Goal: Task Accomplishment & Management: Manage account settings

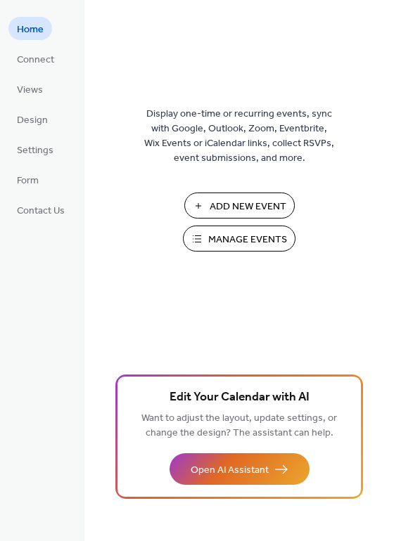
click at [217, 247] on span "Manage Events" at bounding box center [247, 240] width 79 height 15
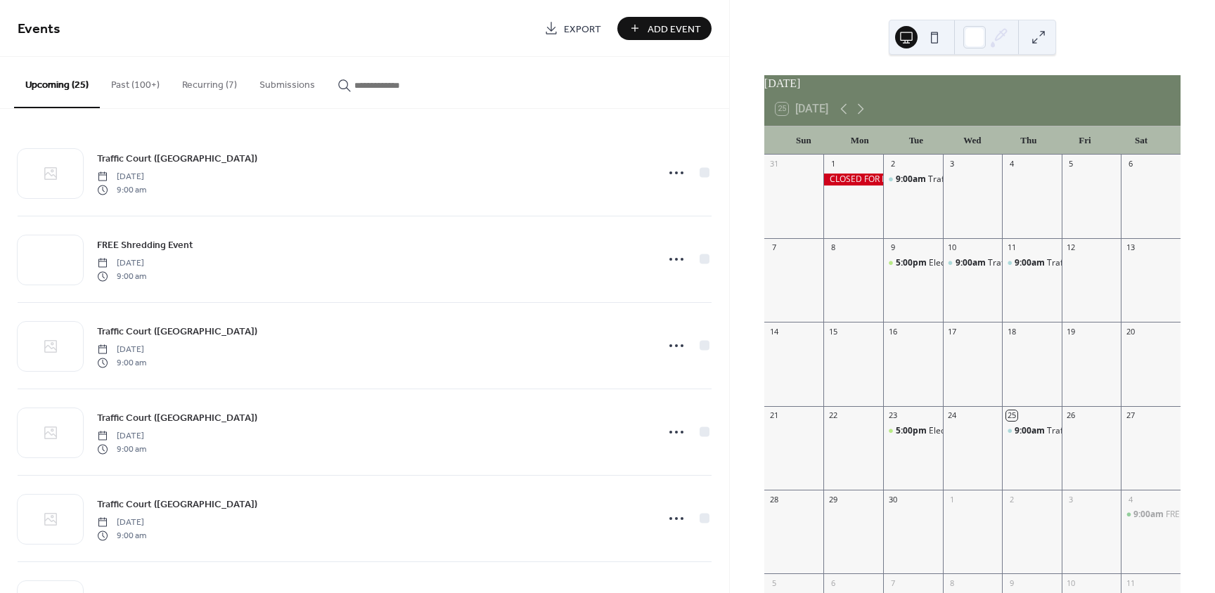
click at [347, 72] on button "button" at bounding box center [388, 82] width 124 height 50
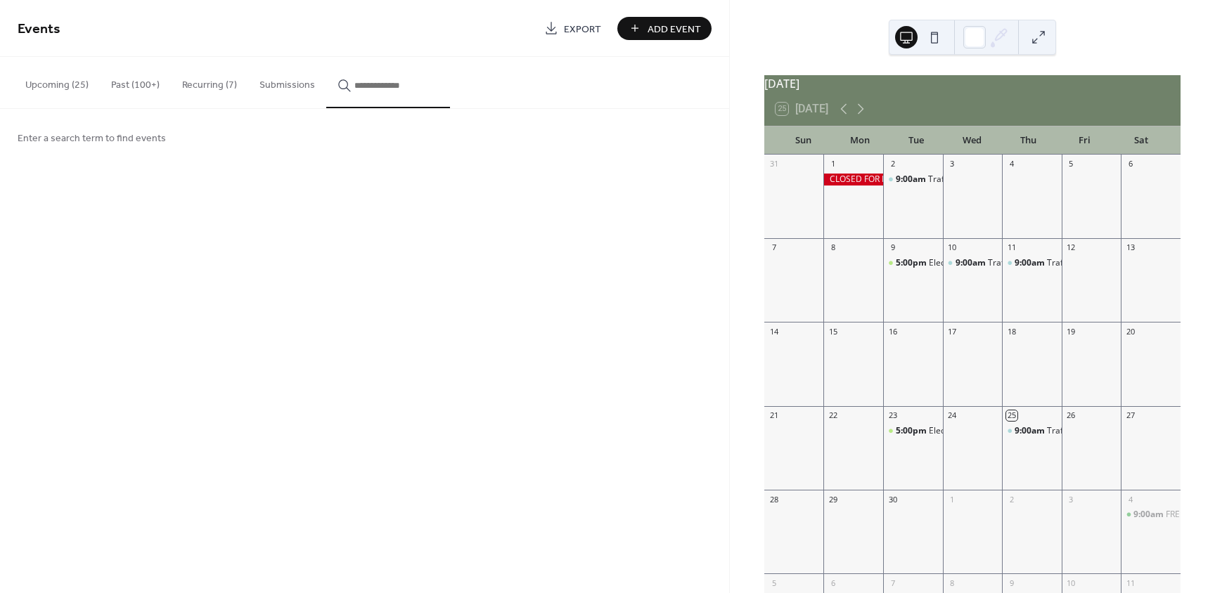
click at [415, 86] on input "button" at bounding box center [396, 85] width 84 height 15
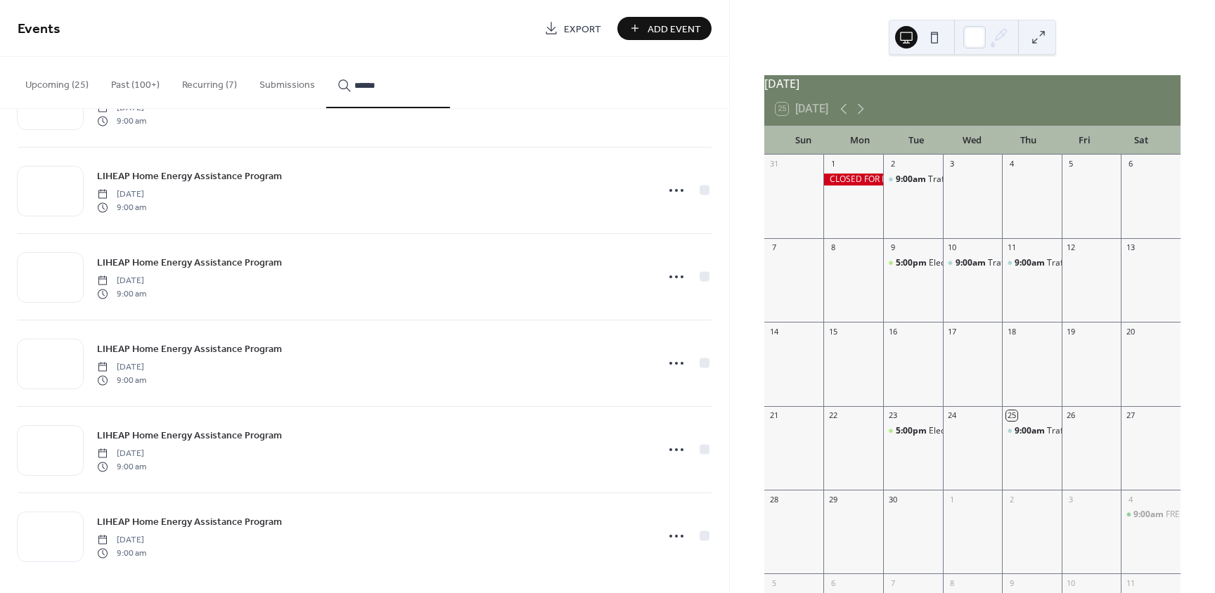
scroll to position [1027, 0]
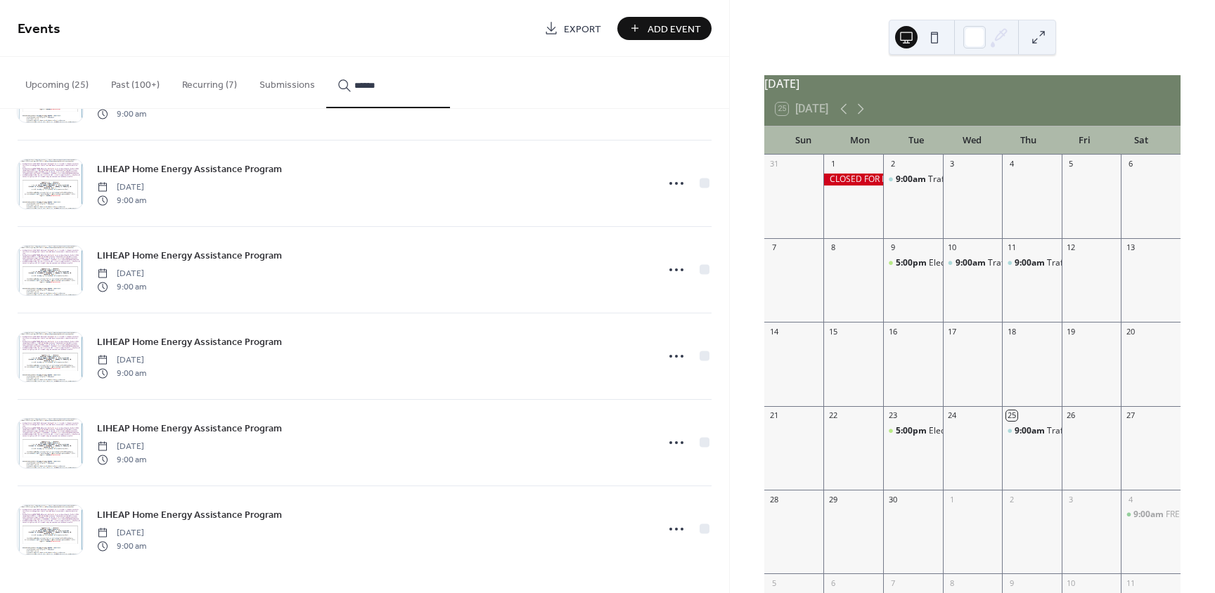
type input "******"
click at [666, 527] on icon at bounding box center [676, 529] width 23 height 23
click at [631, 466] on div "Duplicate" at bounding box center [646, 464] width 82 height 20
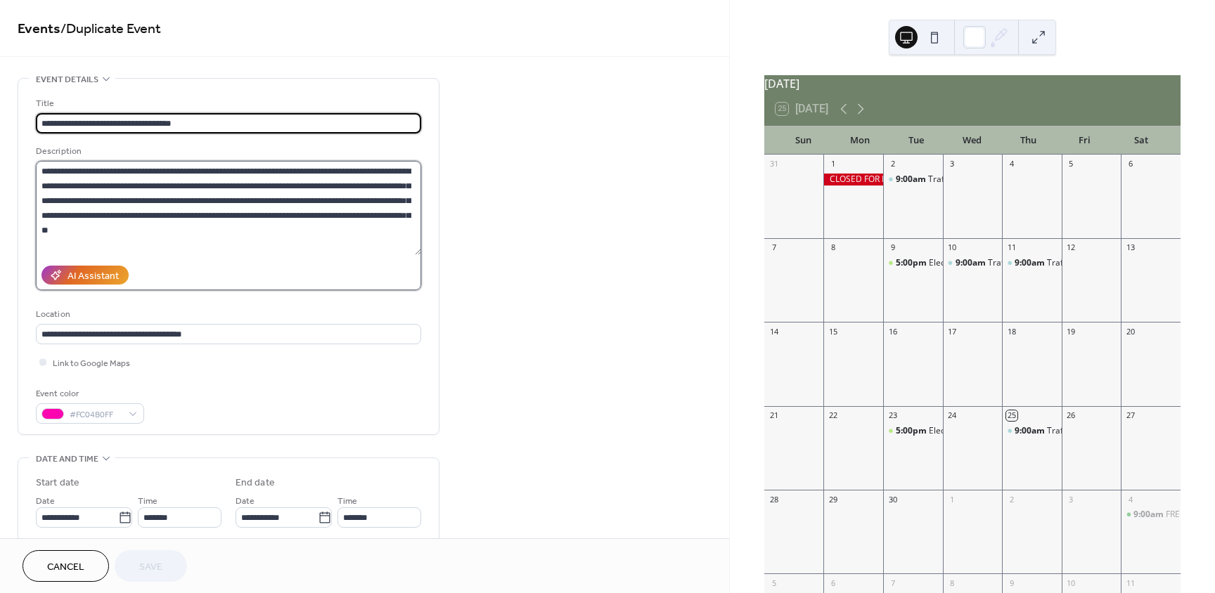
click at [203, 213] on textarea "**********" at bounding box center [228, 208] width 385 height 94
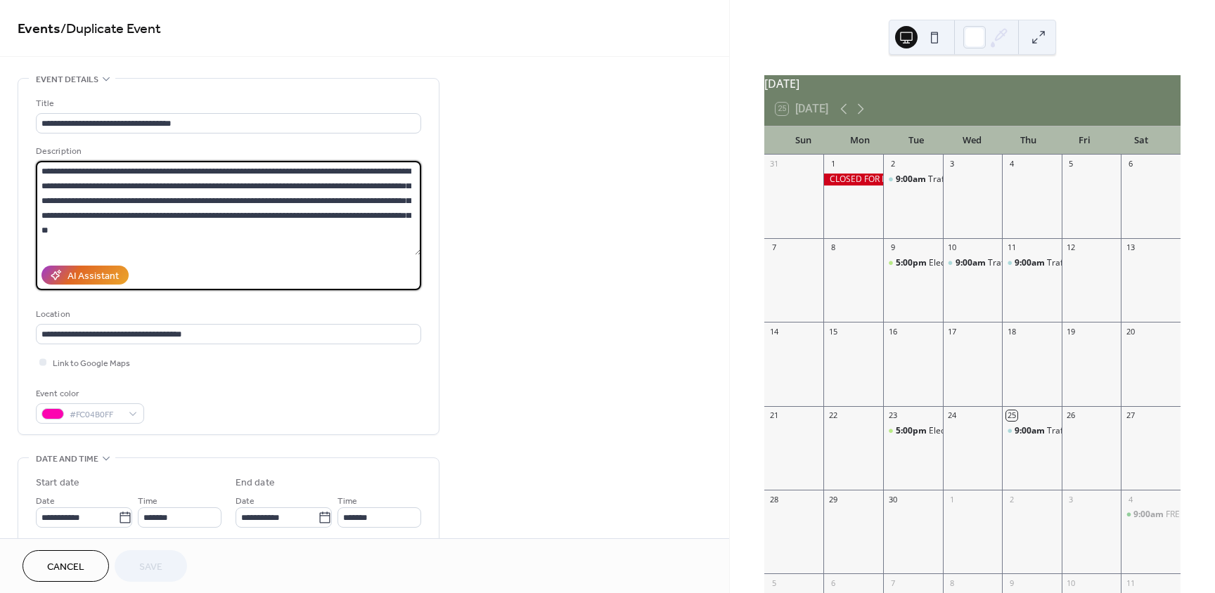
click at [186, 219] on textarea "**********" at bounding box center [228, 208] width 385 height 94
click at [302, 213] on textarea "**********" at bounding box center [228, 208] width 385 height 94
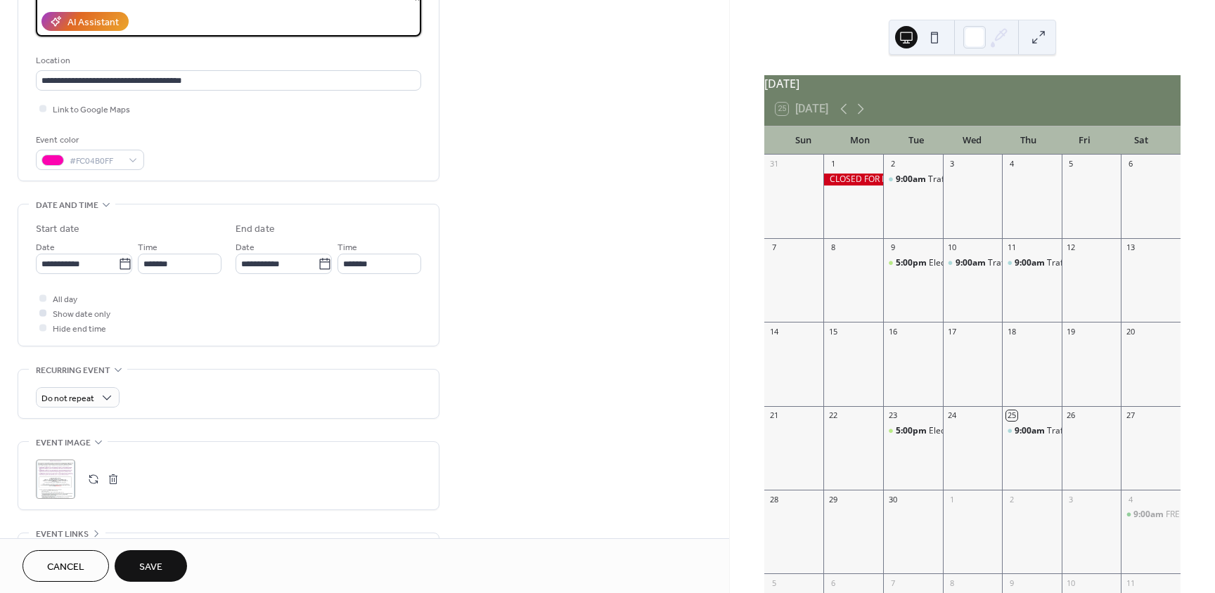
scroll to position [281, 0]
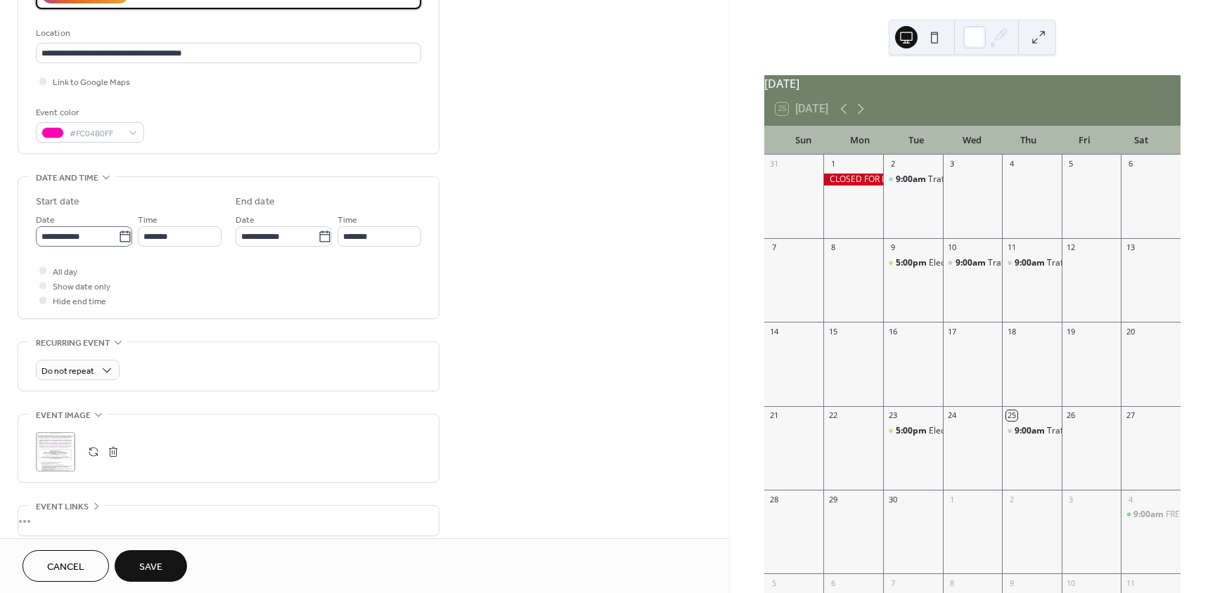
type textarea "**********"
click at [127, 236] on icon at bounding box center [125, 237] width 14 height 14
click at [118, 236] on input "**********" at bounding box center [77, 236] width 82 height 20
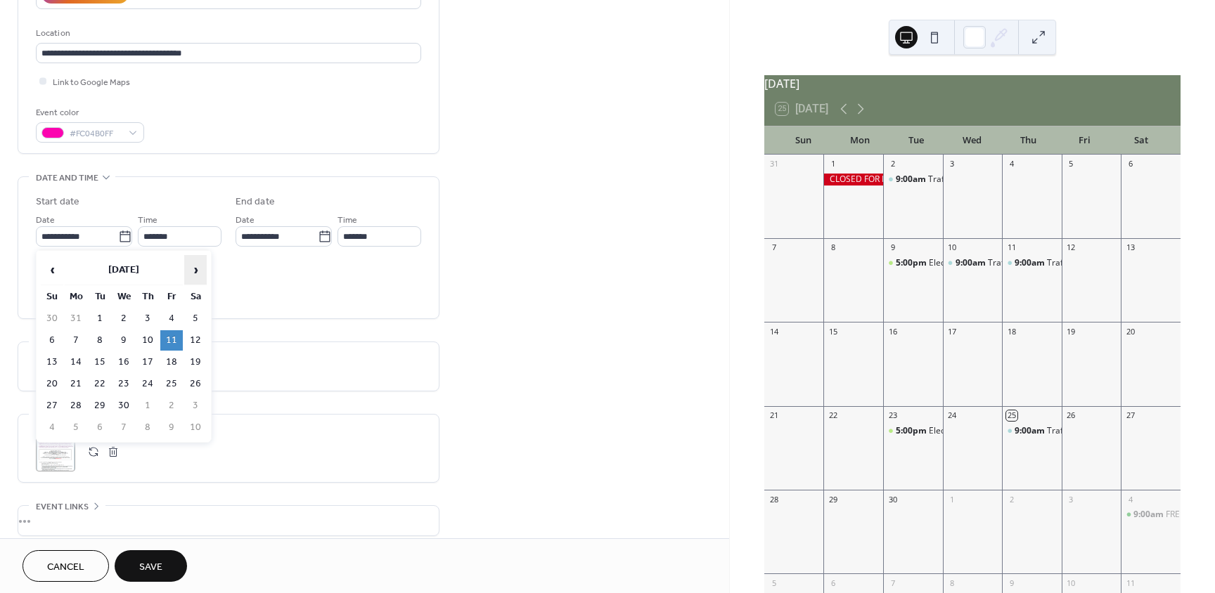
click at [200, 269] on span "›" at bounding box center [195, 270] width 21 height 28
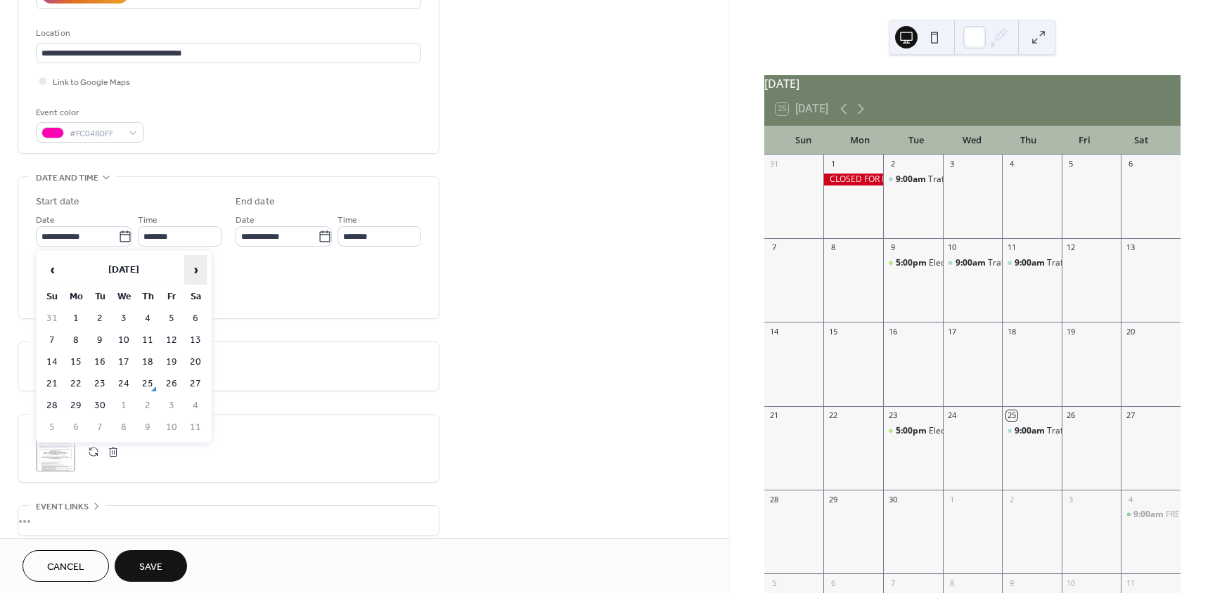
click at [200, 269] on span "›" at bounding box center [195, 270] width 21 height 28
click at [174, 340] on td "10" at bounding box center [171, 340] width 23 height 20
type input "**********"
click at [120, 442] on div ";" at bounding box center [228, 451] width 385 height 39
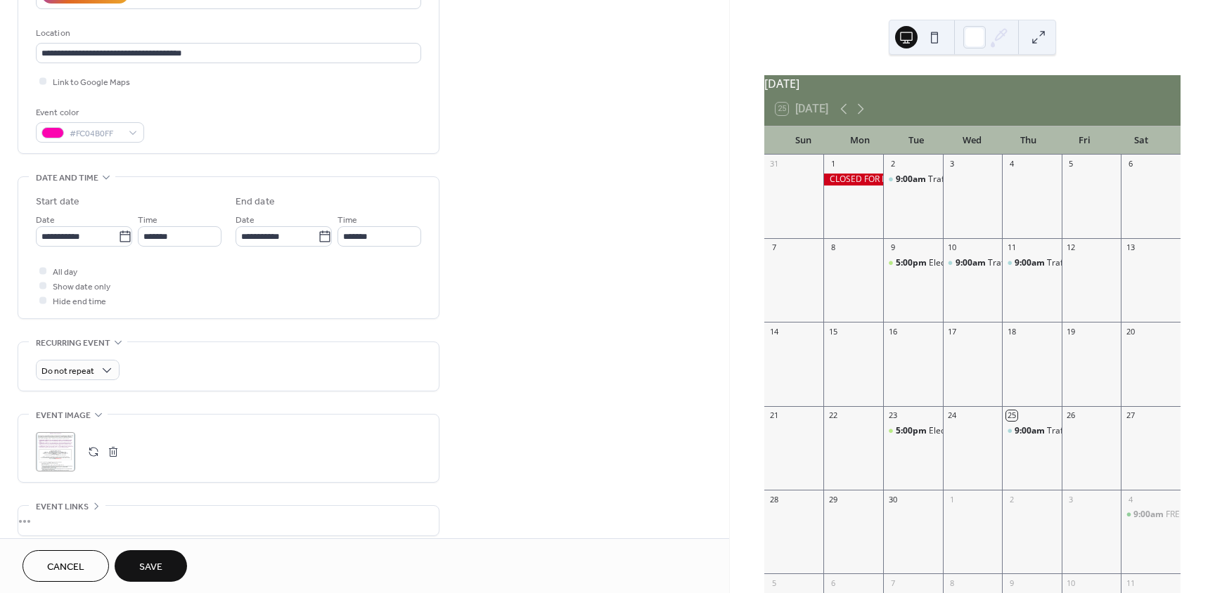
click at [113, 446] on button "button" at bounding box center [113, 452] width 20 height 20
click at [69, 378] on span "Do not repeat" at bounding box center [67, 372] width 53 height 16
click at [51, 477] on span "Monthly" at bounding box center [64, 475] width 35 height 15
click at [65, 420] on input "*" at bounding box center [85, 424] width 98 height 20
click at [69, 511] on div "Second Friday of the month" at bounding box center [116, 506] width 126 height 15
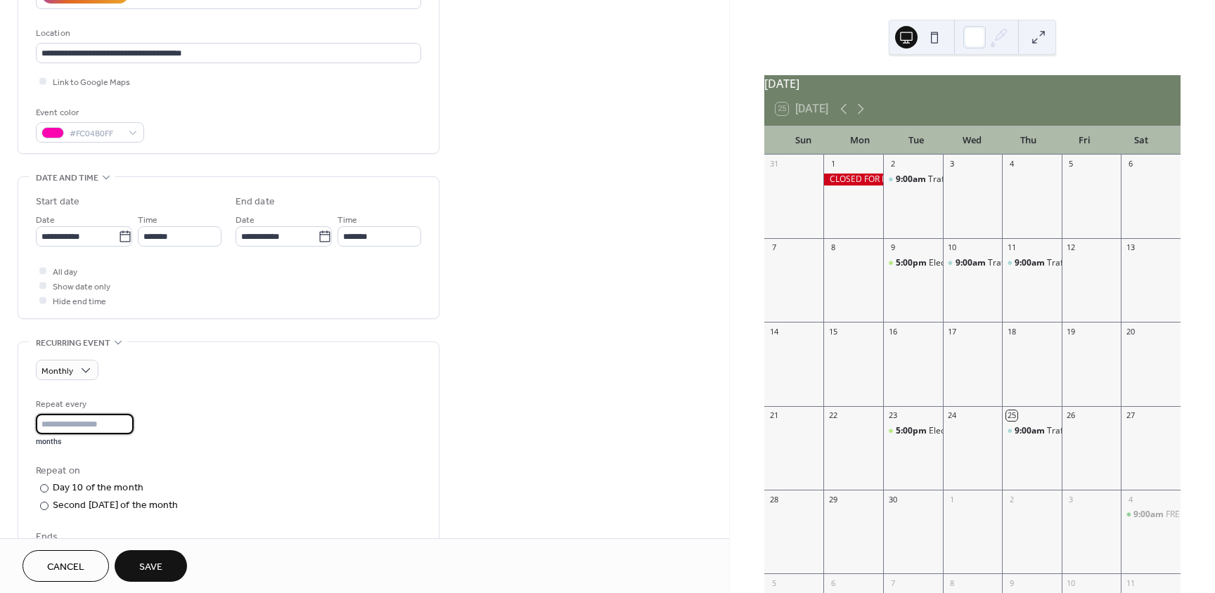
click at [84, 424] on input "*" at bounding box center [85, 424] width 98 height 20
click at [117, 423] on input "*" at bounding box center [85, 424] width 98 height 20
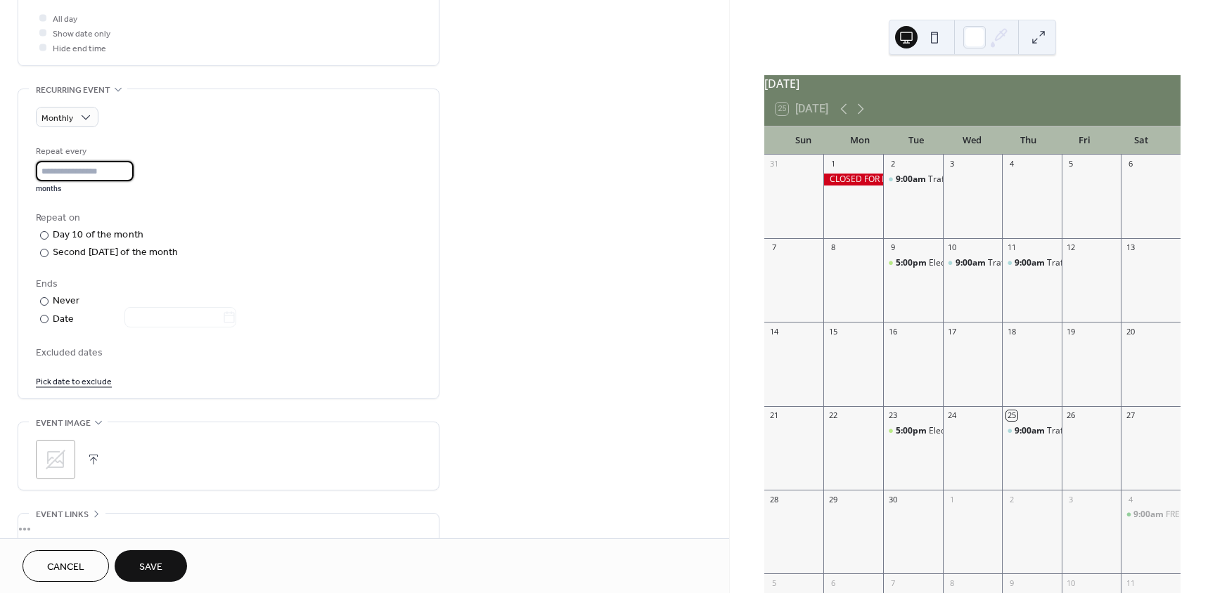
scroll to position [563, 0]
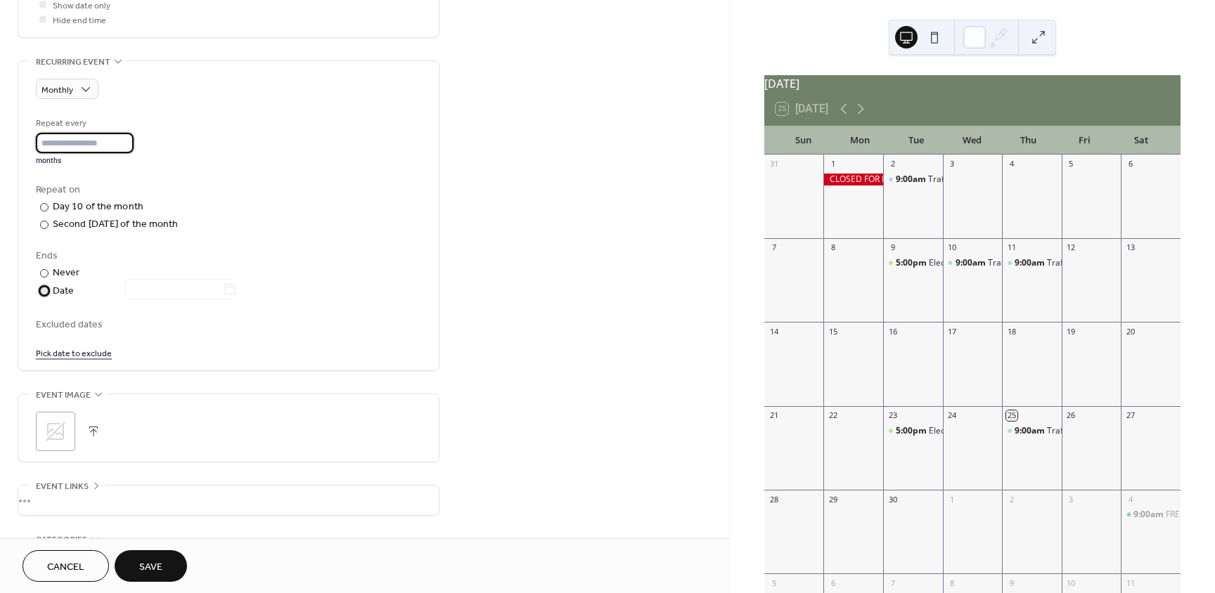
click at [60, 286] on div "Date" at bounding box center [145, 291] width 184 height 16
click at [170, 293] on input "text" at bounding box center [173, 289] width 98 height 20
click at [91, 143] on input "**" at bounding box center [85, 143] width 98 height 20
type input "*"
click at [81, 288] on div "Date" at bounding box center [145, 291] width 184 height 16
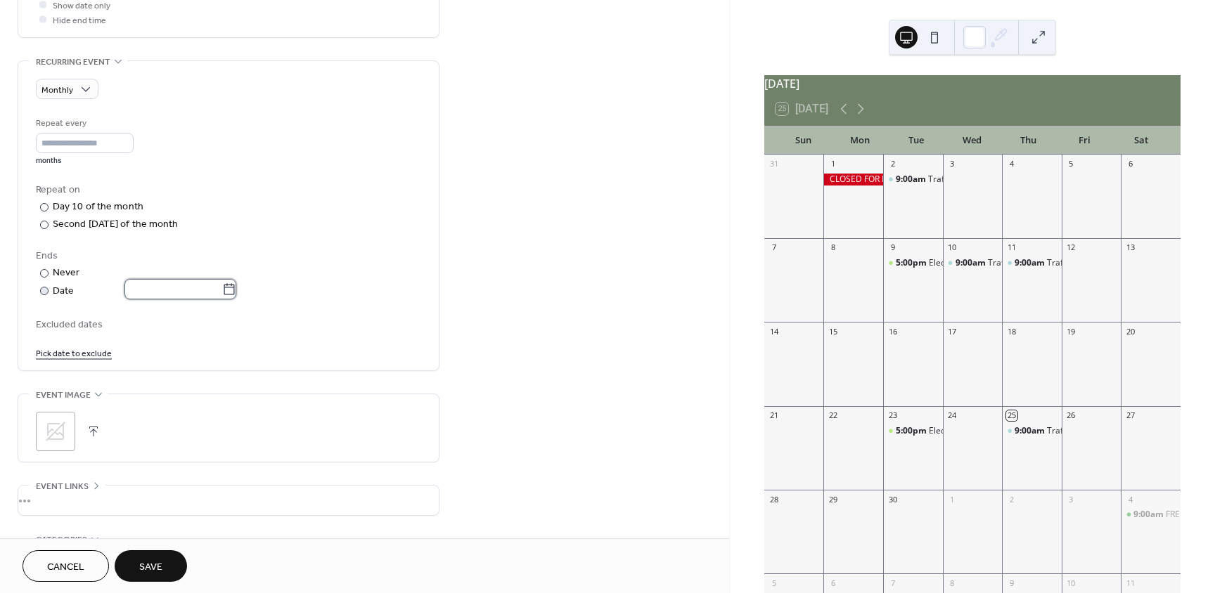
click at [153, 295] on input "text" at bounding box center [173, 289] width 98 height 20
click at [261, 323] on span "›" at bounding box center [267, 323] width 21 height 28
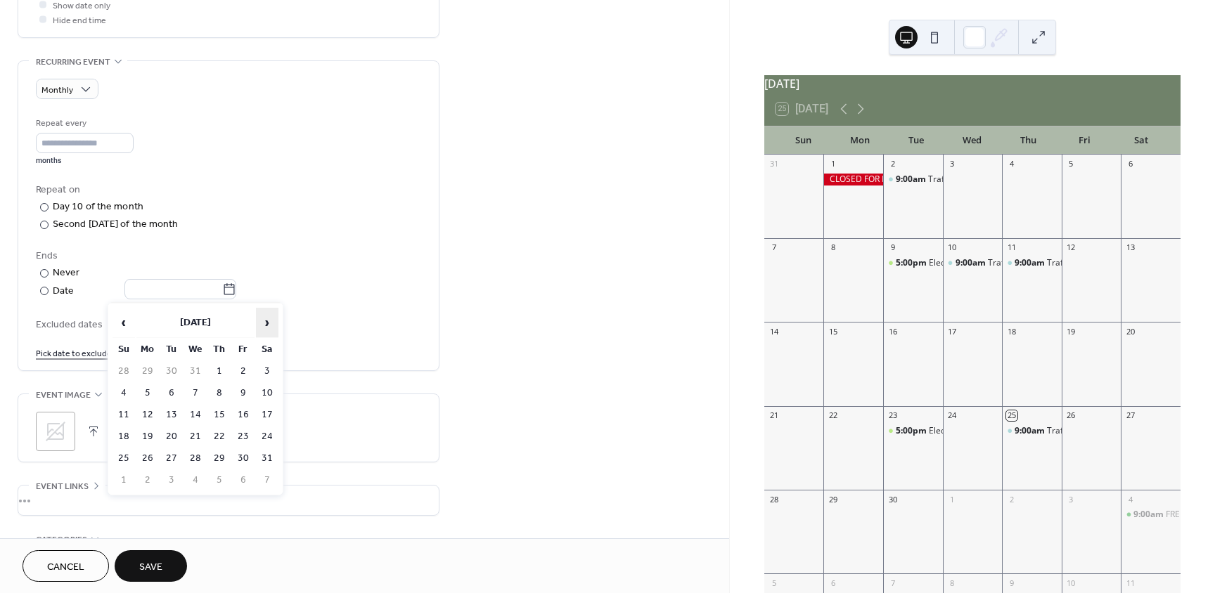
click at [261, 323] on span "›" at bounding box center [267, 323] width 21 height 28
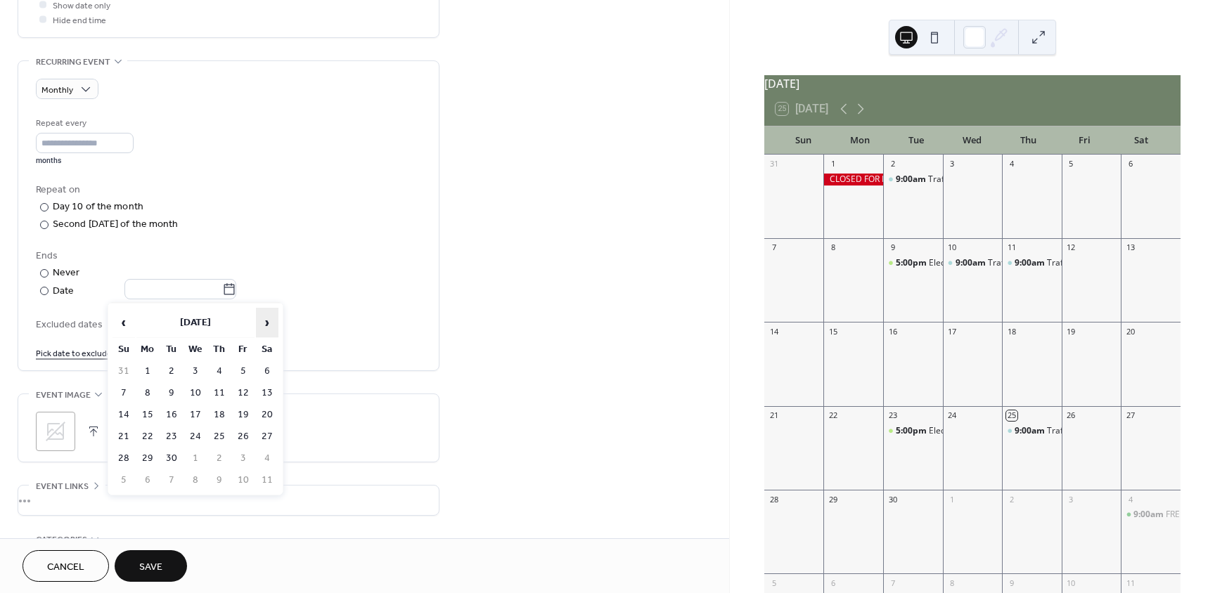
click at [261, 323] on span "›" at bounding box center [267, 323] width 21 height 28
click at [129, 323] on span "‹" at bounding box center [123, 323] width 21 height 28
drag, startPoint x: 245, startPoint y: 415, endPoint x: 297, endPoint y: 356, distance: 79.2
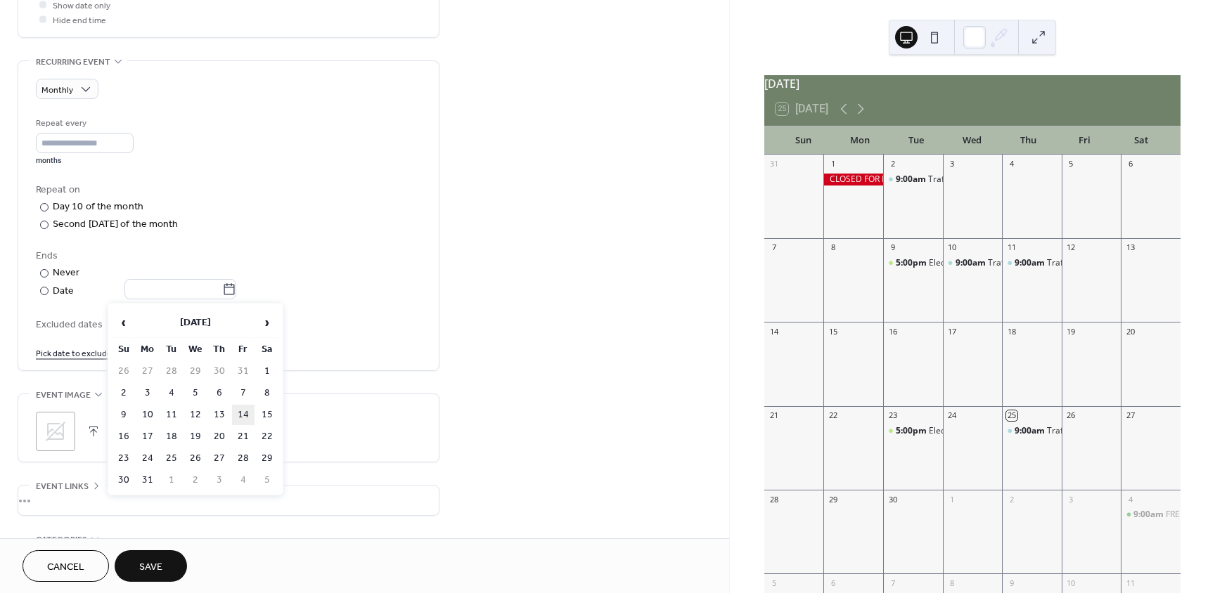
click at [244, 416] on td "14" at bounding box center [243, 415] width 23 height 20
type input "**********"
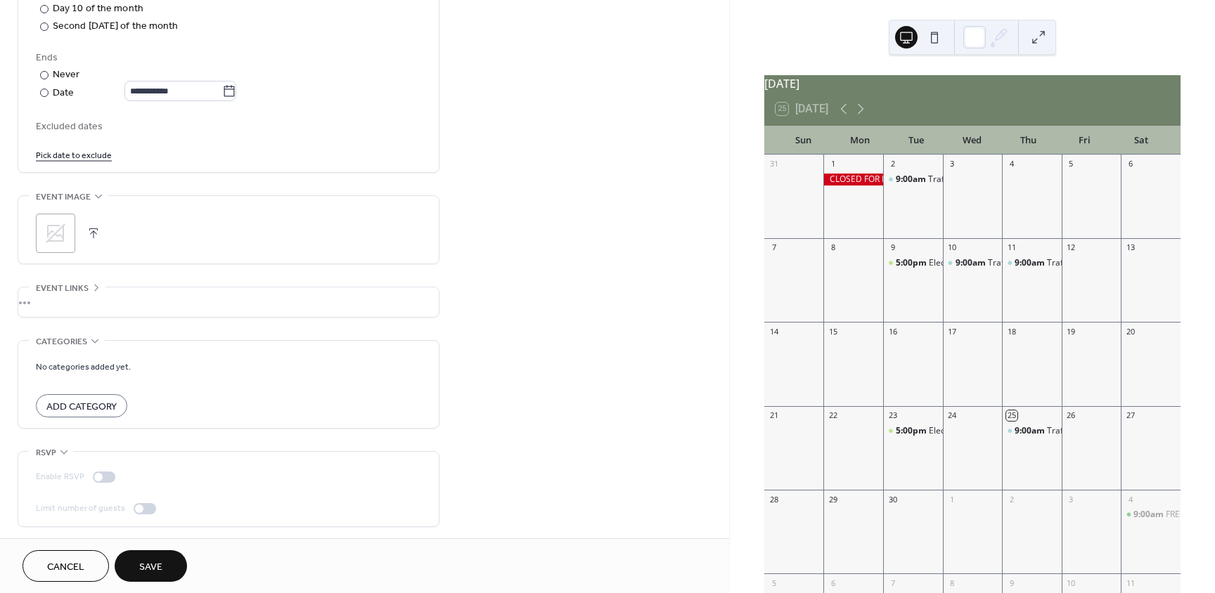
scroll to position [764, 0]
click at [155, 557] on button "Save" at bounding box center [151, 567] width 72 height 32
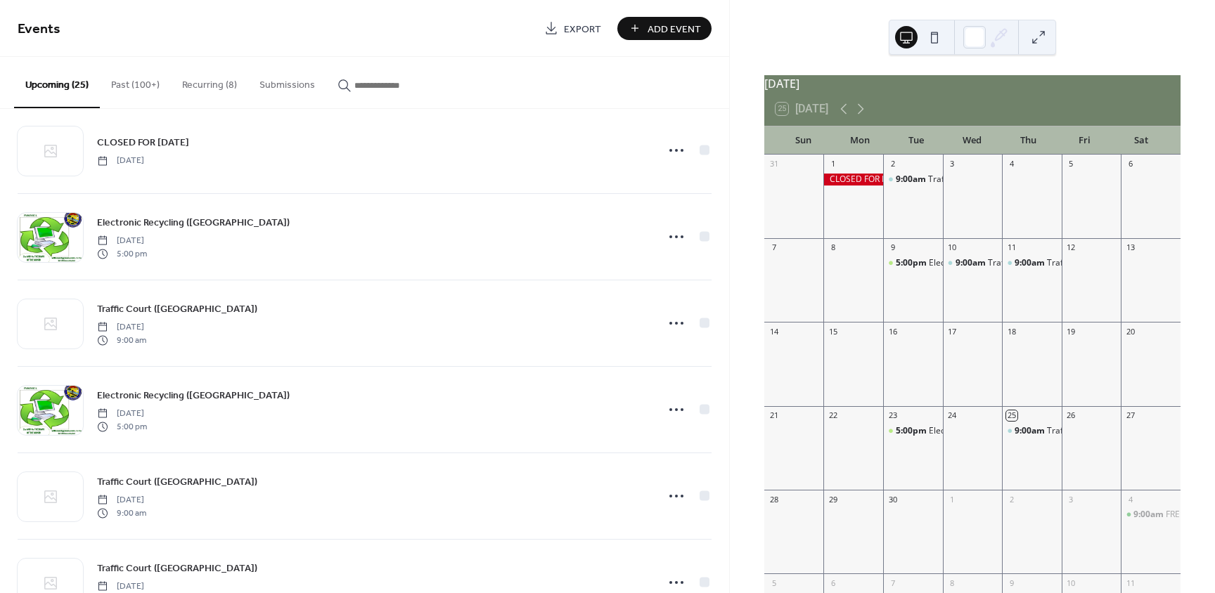
scroll to position [492, 0]
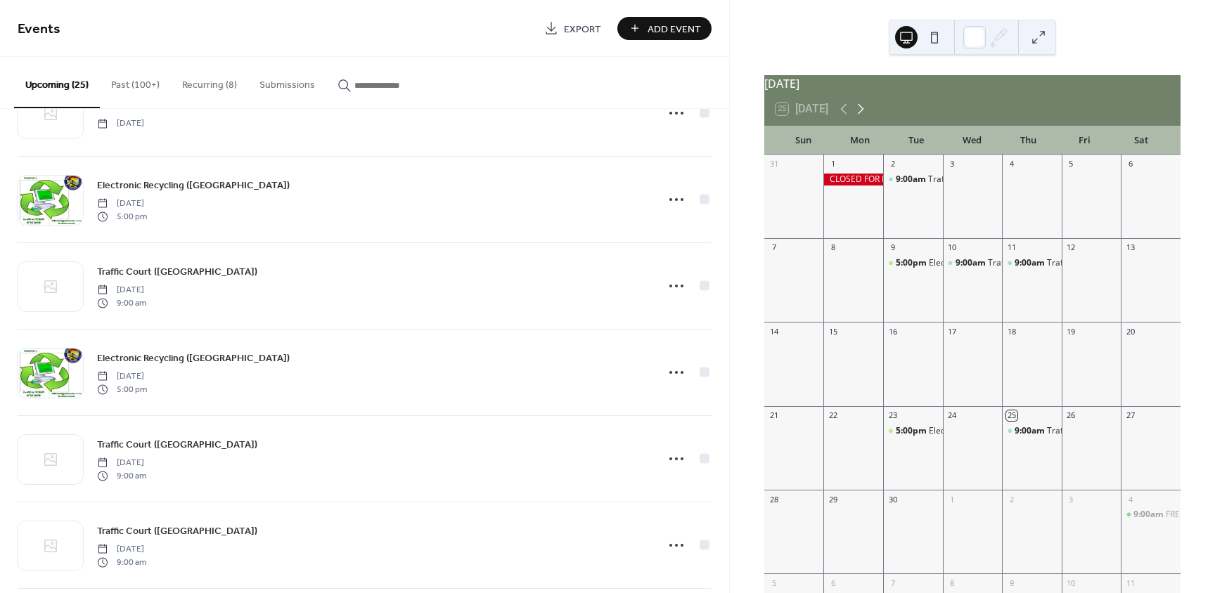
click at [862, 117] on icon at bounding box center [860, 109] width 17 height 17
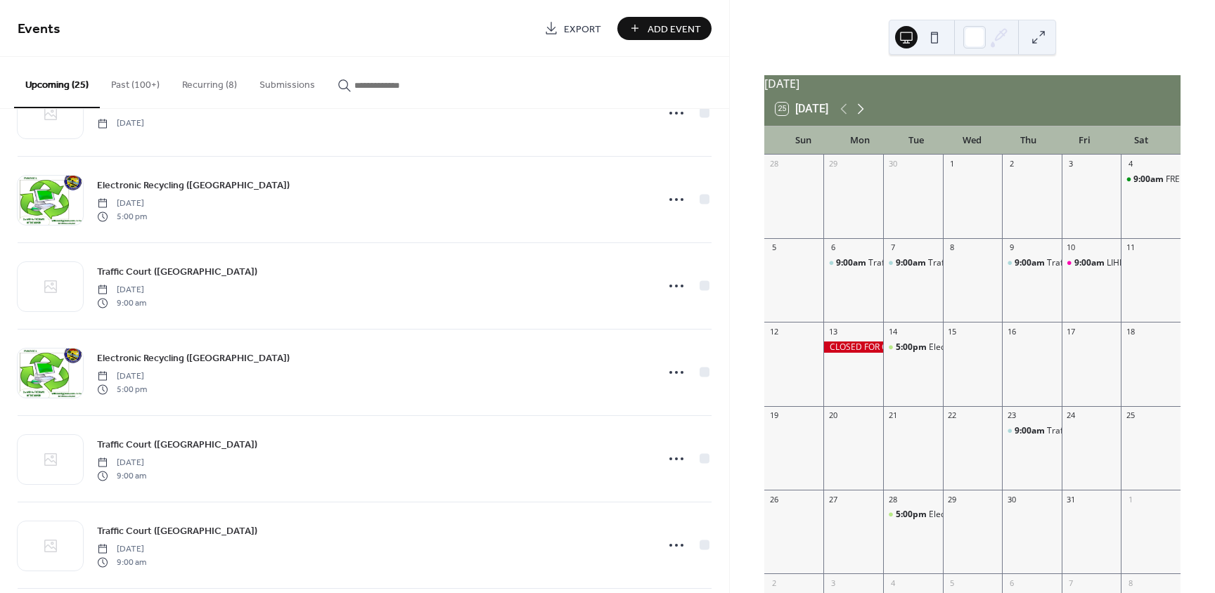
click at [861, 117] on icon at bounding box center [860, 109] width 17 height 17
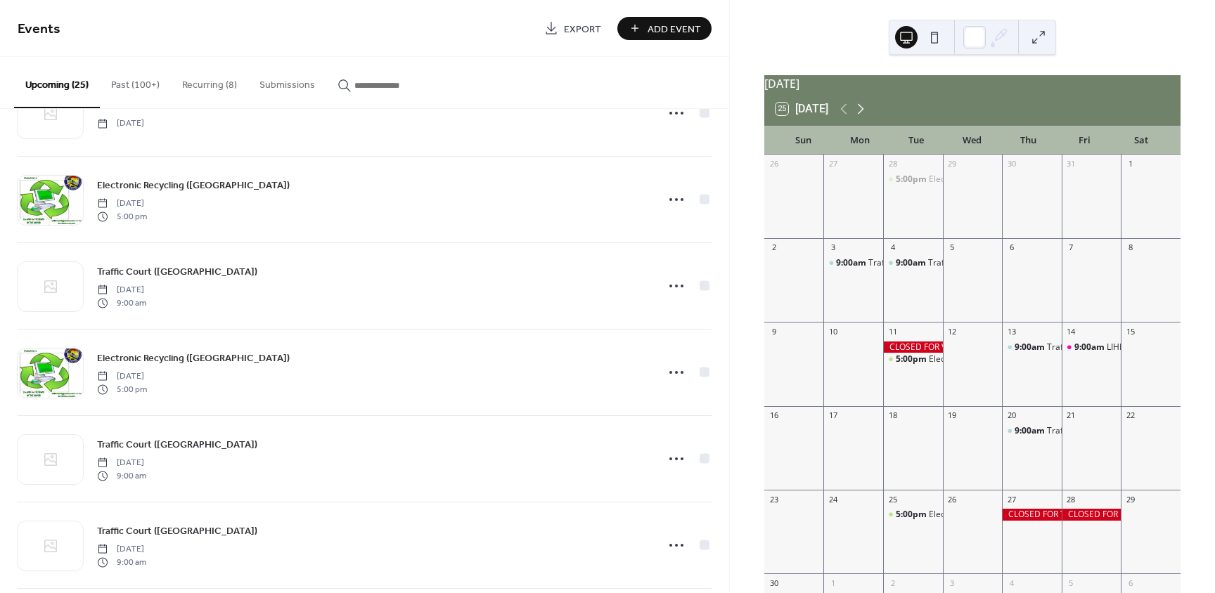
click at [862, 117] on icon at bounding box center [860, 109] width 17 height 17
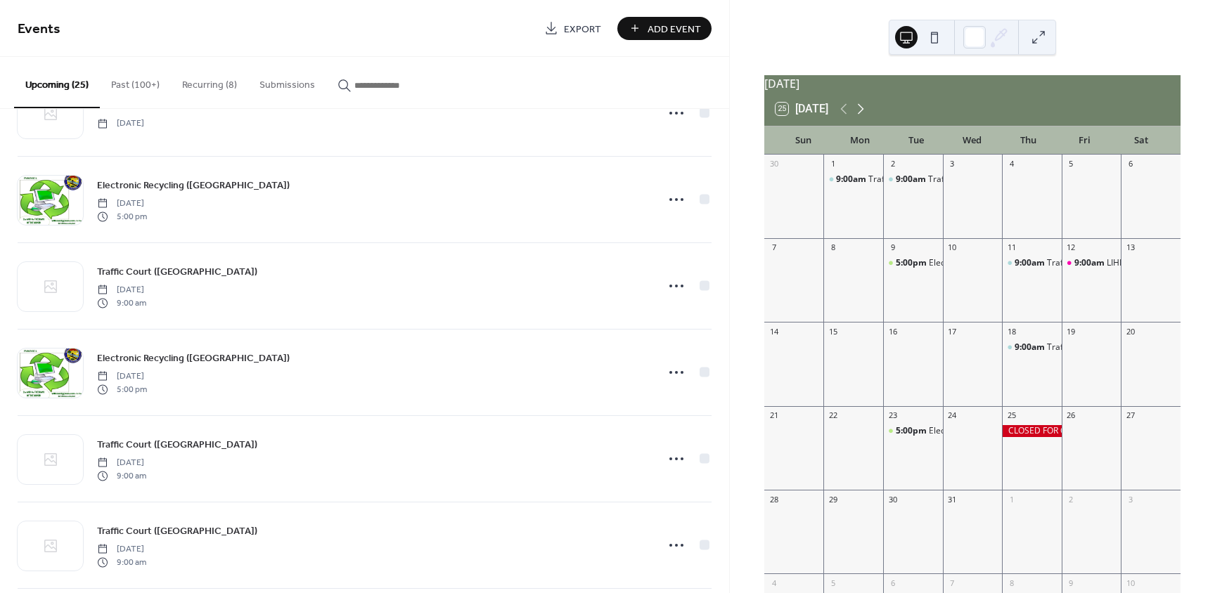
click at [862, 117] on icon at bounding box center [860, 109] width 17 height 17
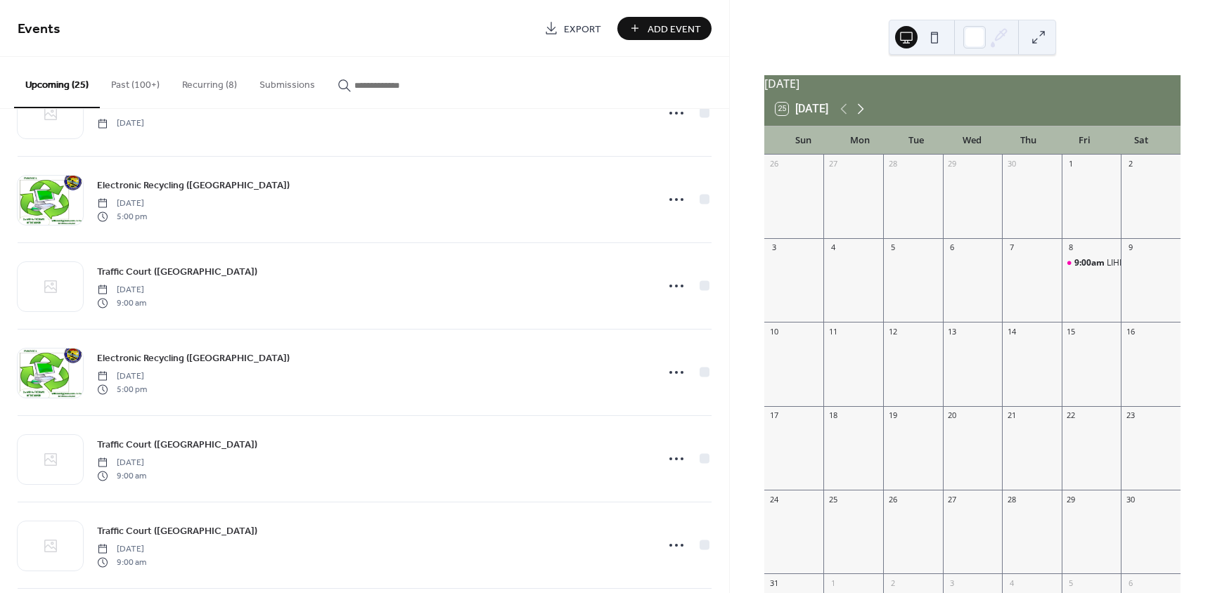
click at [862, 117] on icon at bounding box center [860, 109] width 17 height 17
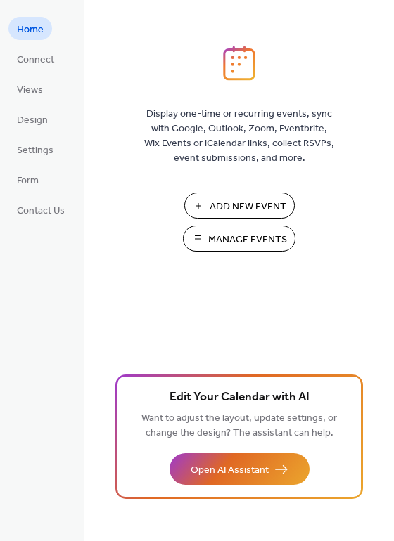
click at [200, 240] on button "Manage Events" at bounding box center [239, 239] width 113 height 26
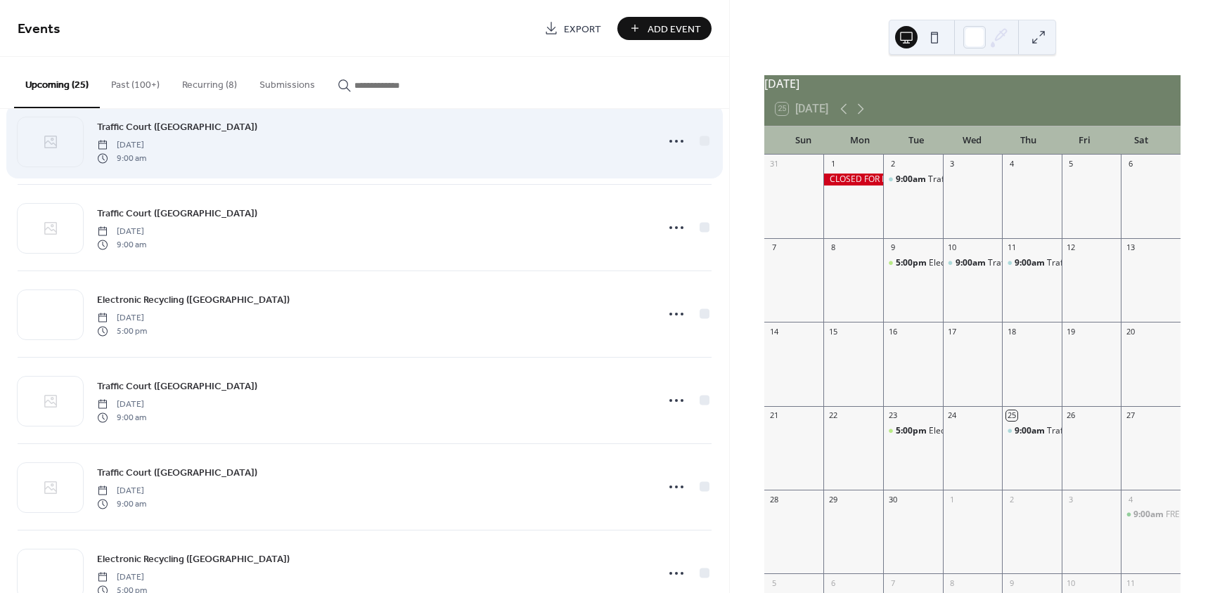
scroll to position [1617, 0]
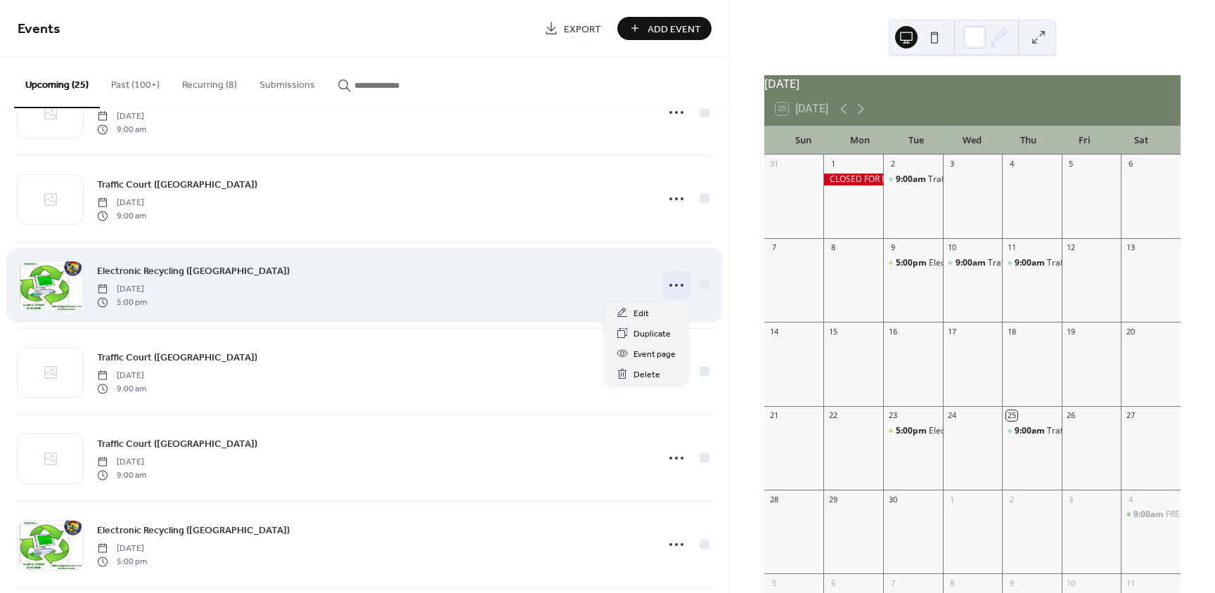
click at [674, 287] on icon at bounding box center [676, 285] width 23 height 23
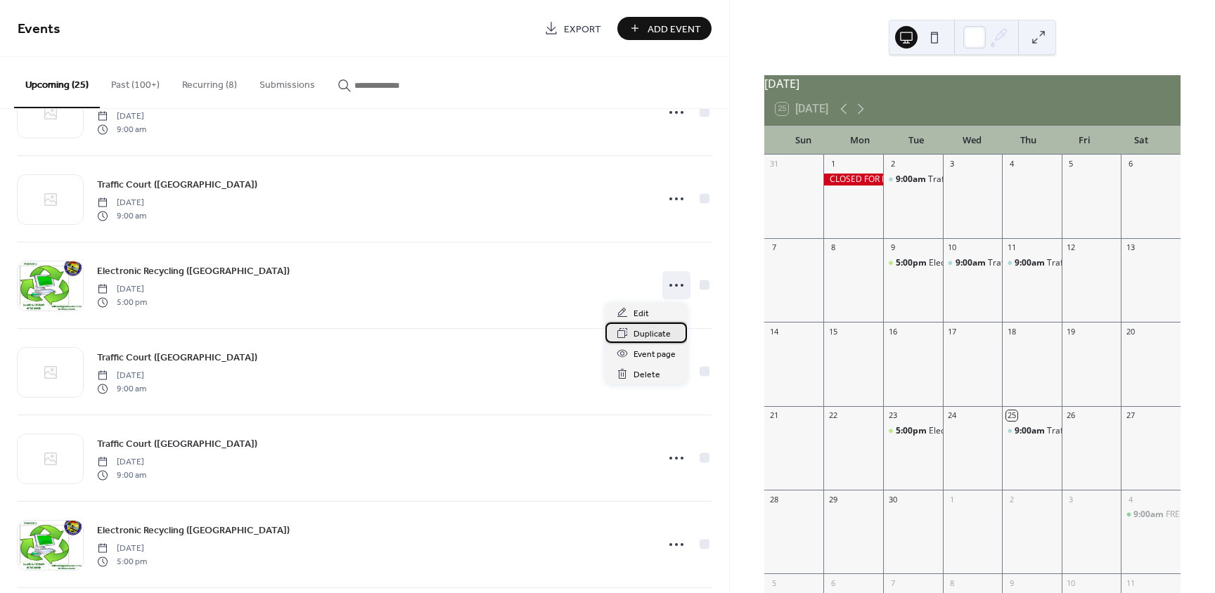
click at [653, 335] on span "Duplicate" at bounding box center [652, 334] width 37 height 15
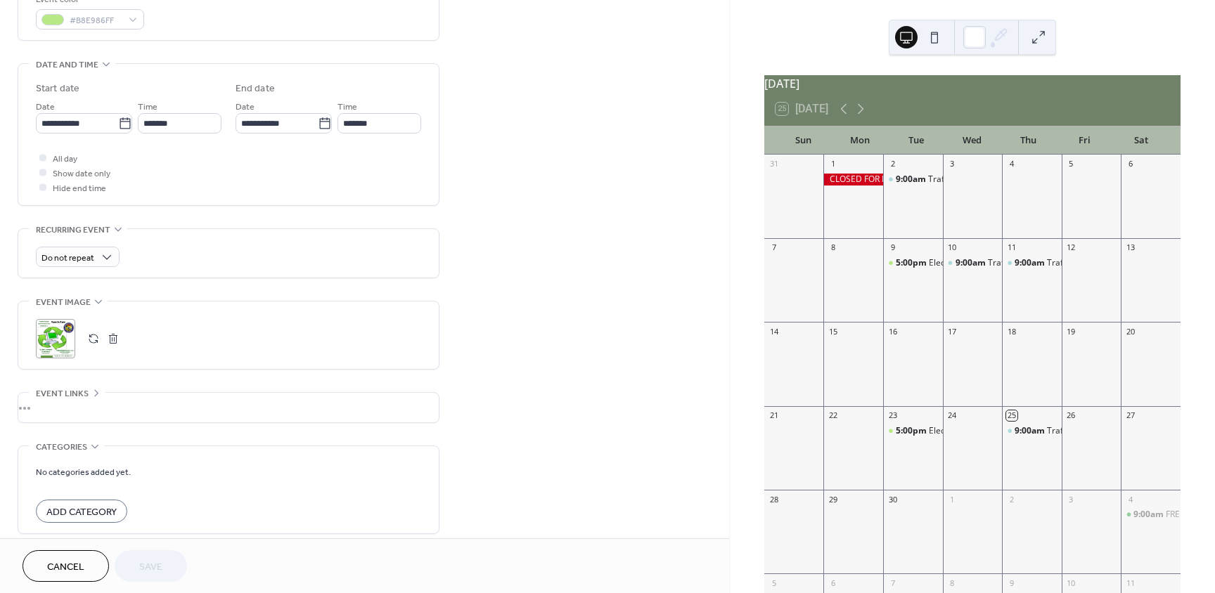
scroll to position [422, 0]
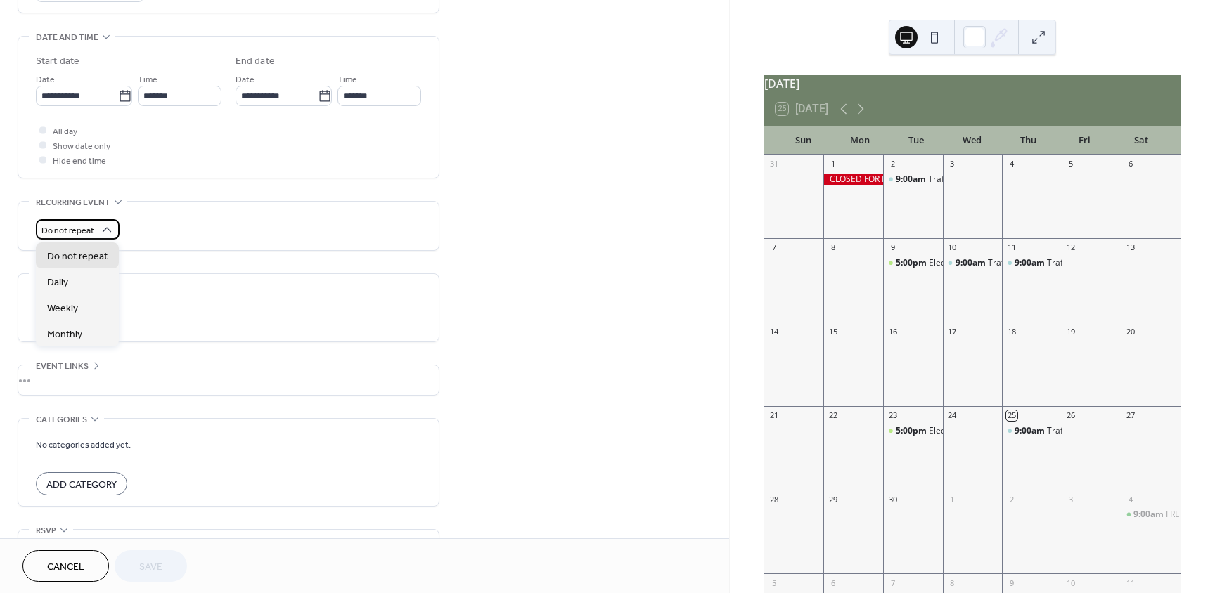
click at [71, 230] on span "Do not repeat" at bounding box center [67, 231] width 53 height 16
click at [77, 335] on span "Monthly" at bounding box center [64, 335] width 35 height 15
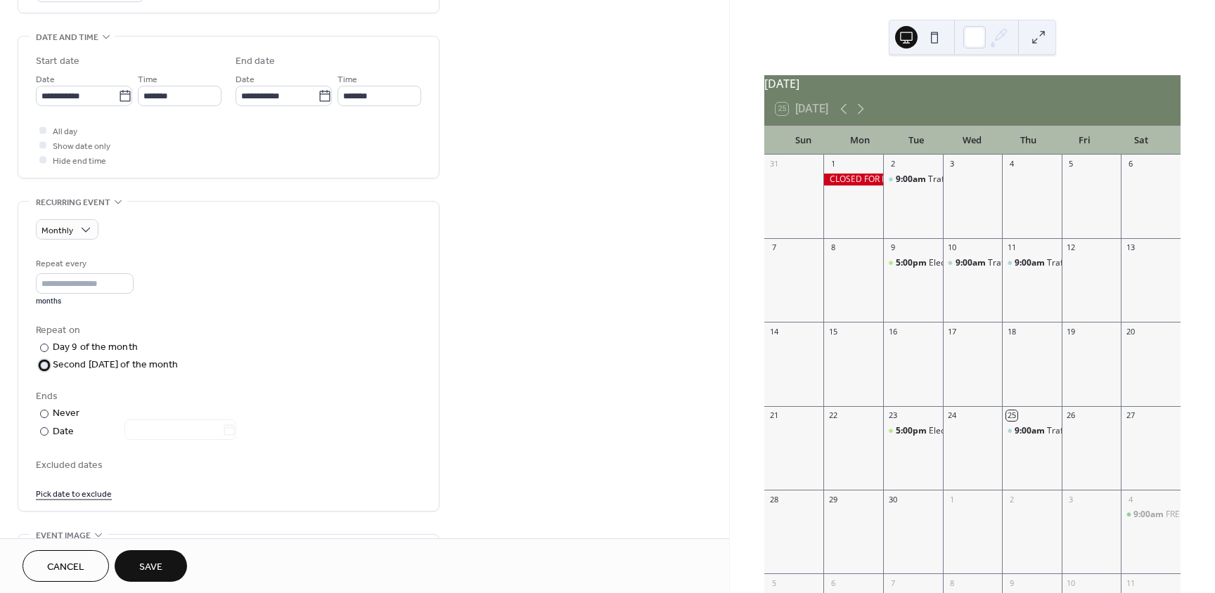
click at [106, 361] on div "Second Tuesday of the month" at bounding box center [116, 365] width 126 height 15
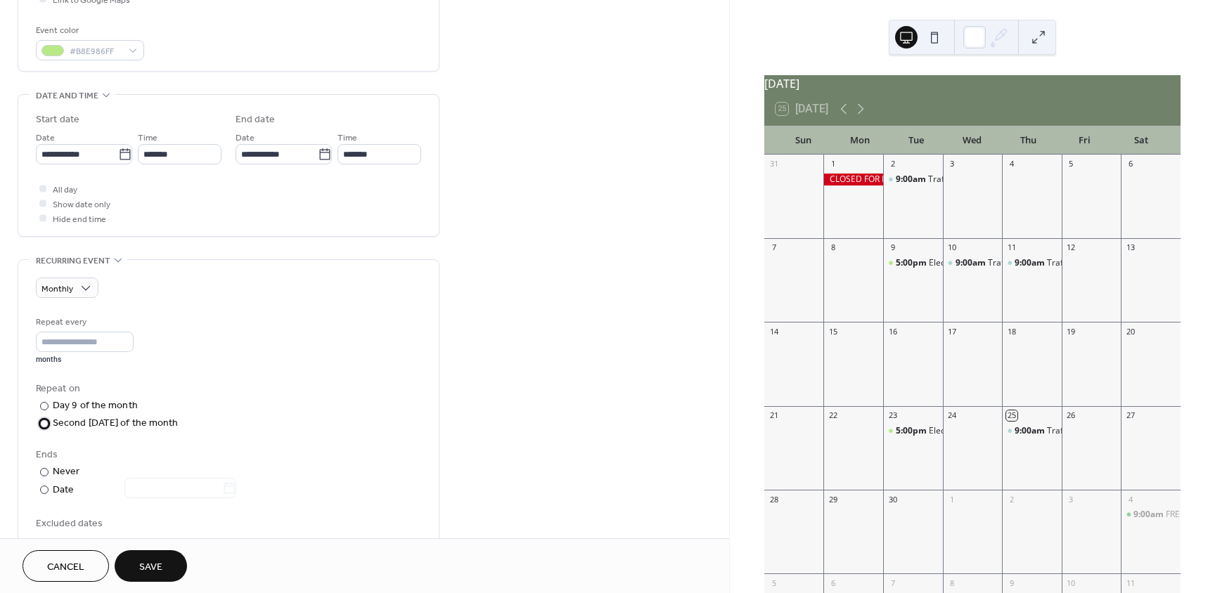
scroll to position [352, 0]
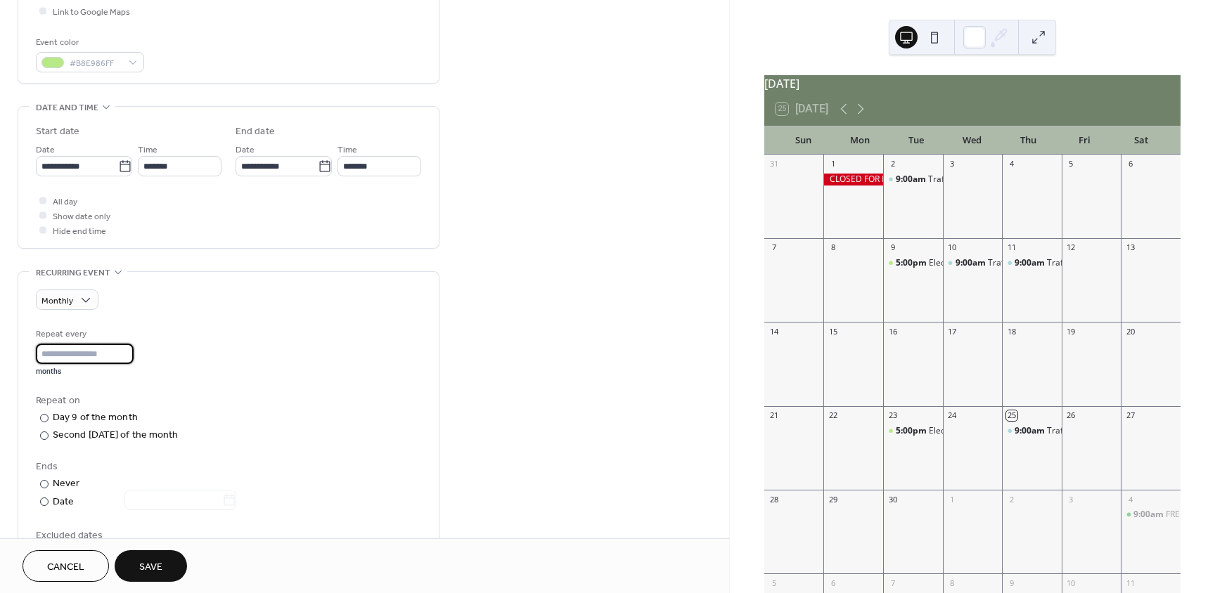
click at [130, 351] on input "*" at bounding box center [85, 354] width 98 height 20
type input "*"
click at [130, 360] on input "*" at bounding box center [85, 354] width 98 height 20
click at [62, 293] on span "Monthly" at bounding box center [57, 301] width 32 height 16
click at [393, 369] on div "Repeat every * months" at bounding box center [228, 352] width 385 height 50
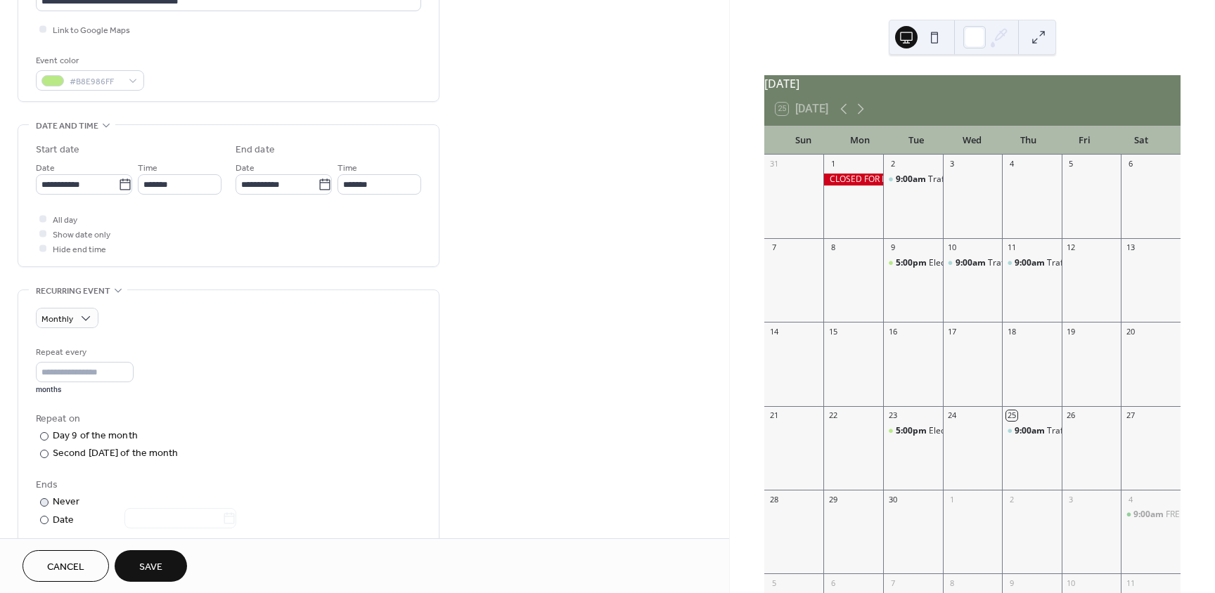
scroll to position [0, 0]
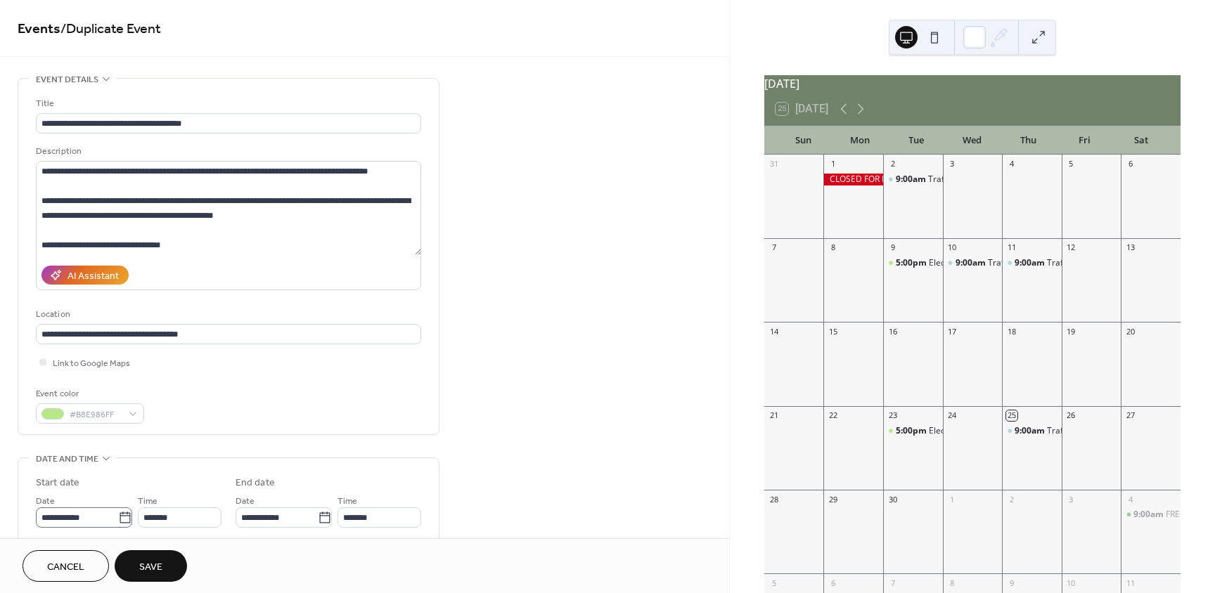
click at [121, 520] on icon at bounding box center [125, 518] width 14 height 14
click at [118, 520] on input "**********" at bounding box center [77, 518] width 82 height 20
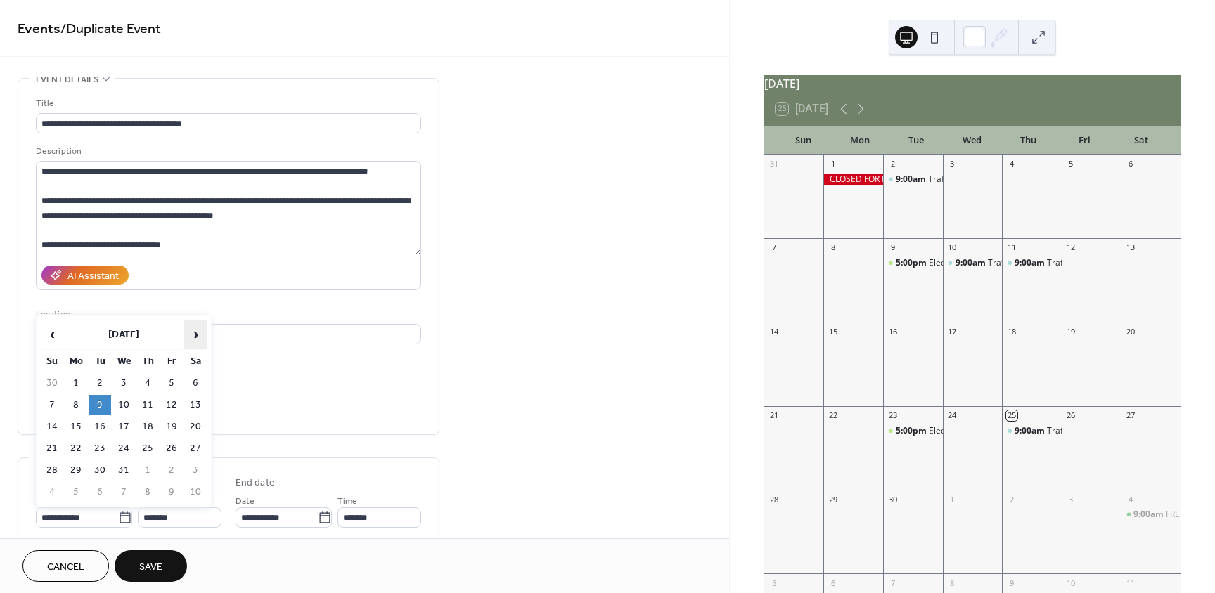
click at [190, 332] on span "›" at bounding box center [195, 335] width 21 height 28
click at [99, 422] on td "13" at bounding box center [100, 427] width 23 height 20
type input "**********"
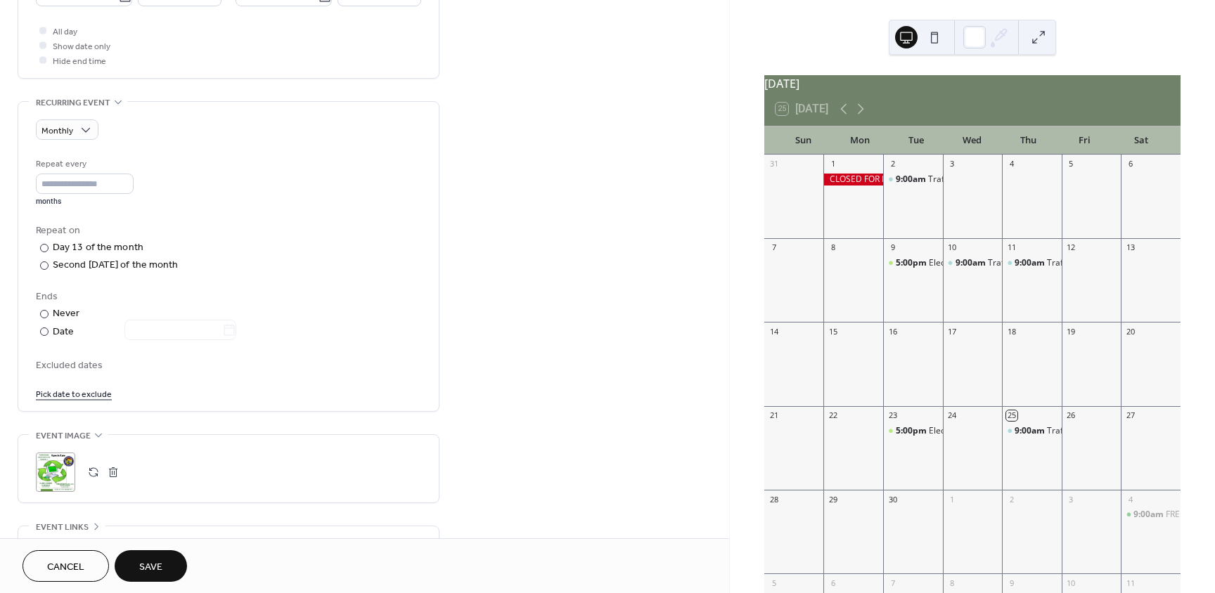
scroll to position [563, 0]
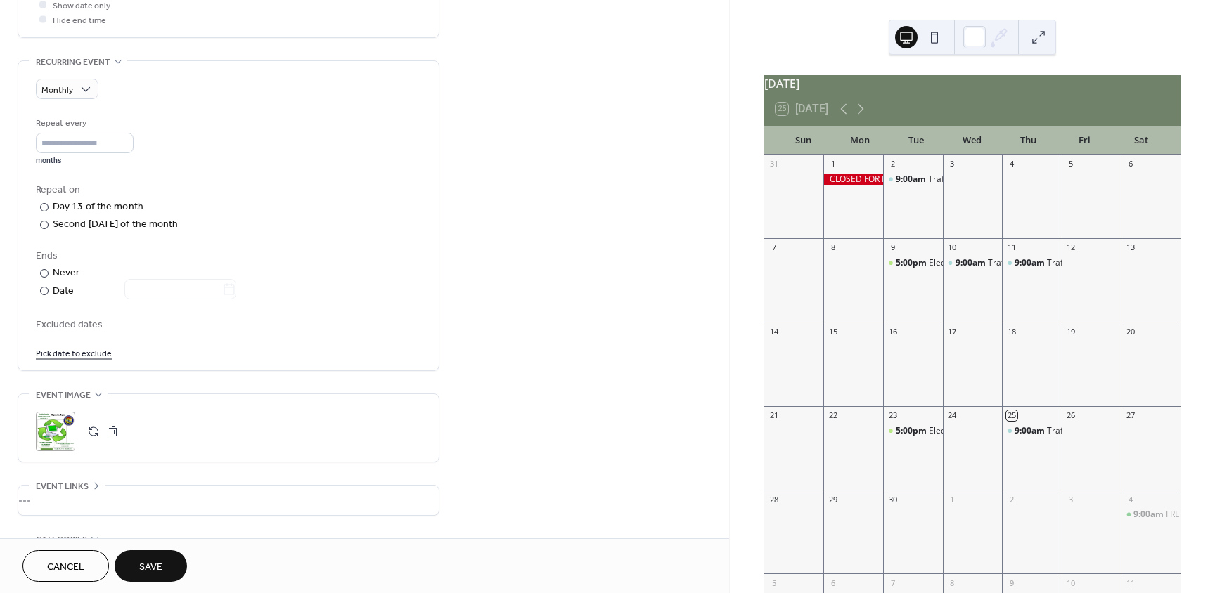
click at [177, 572] on button "Save" at bounding box center [151, 567] width 72 height 32
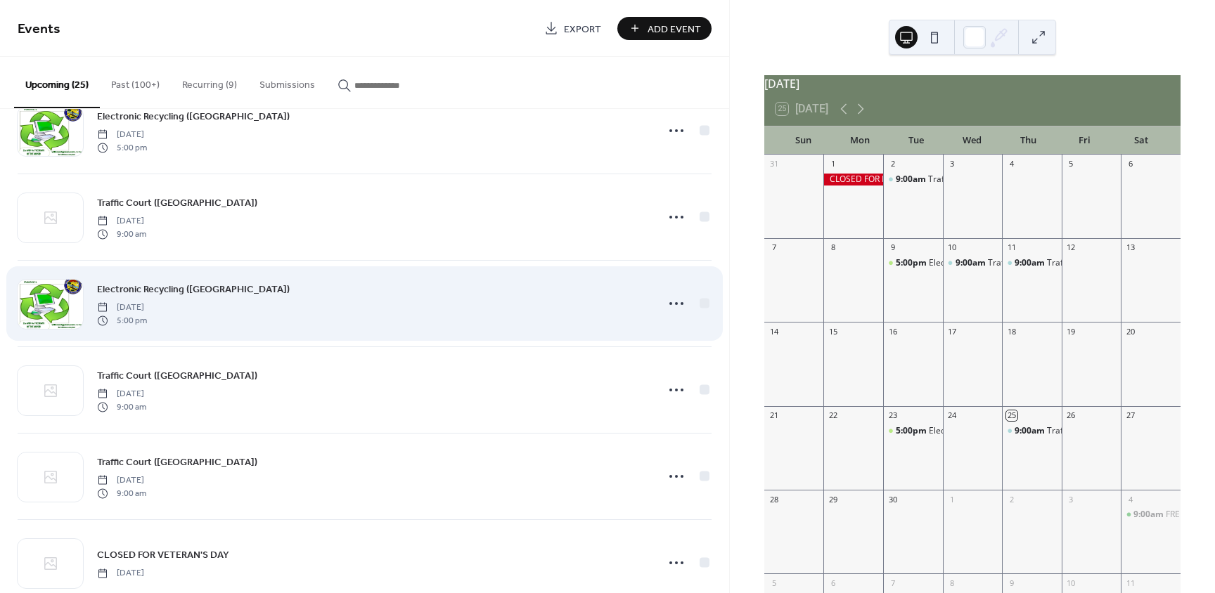
scroll to position [563, 0]
click at [669, 304] on icon at bounding box center [676, 302] width 23 height 23
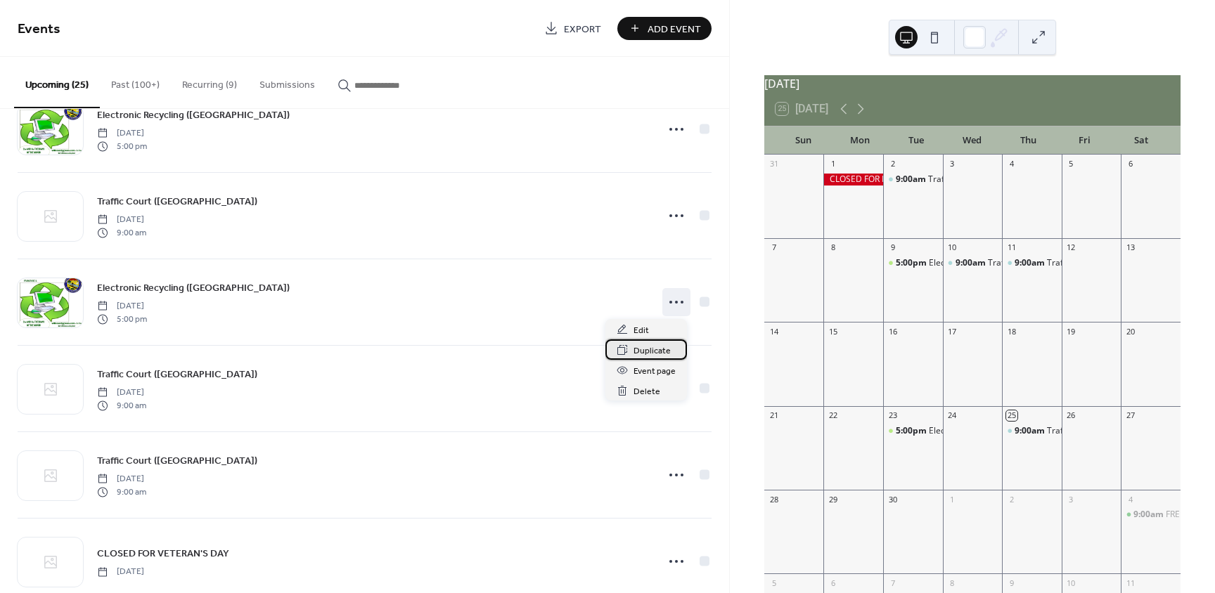
click at [652, 354] on span "Duplicate" at bounding box center [652, 351] width 37 height 15
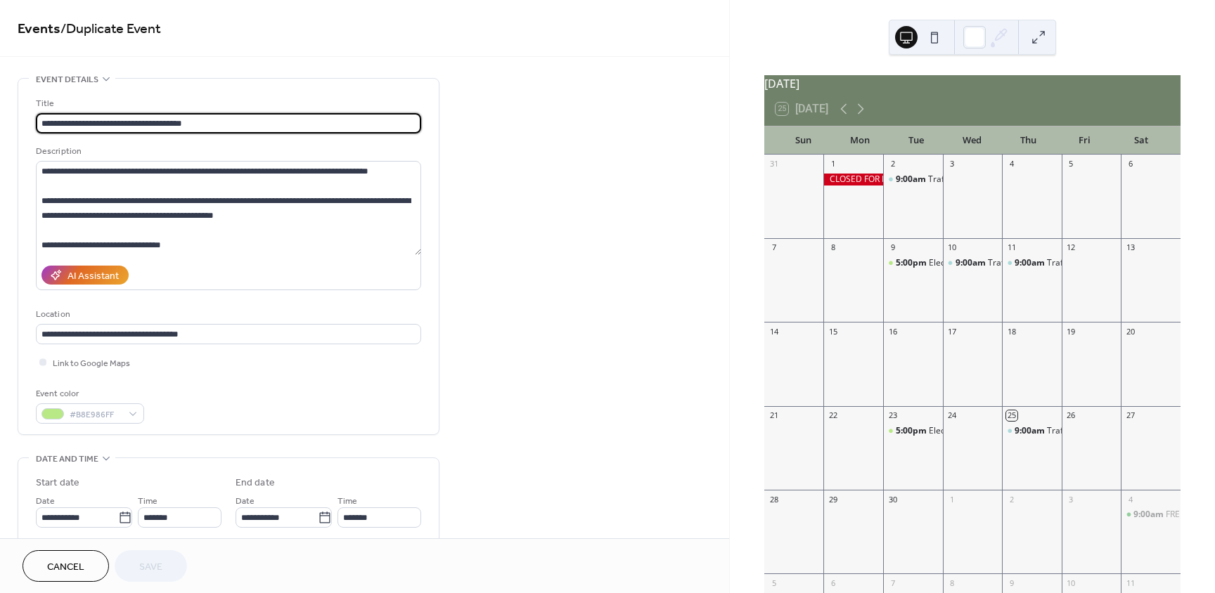
scroll to position [141, 0]
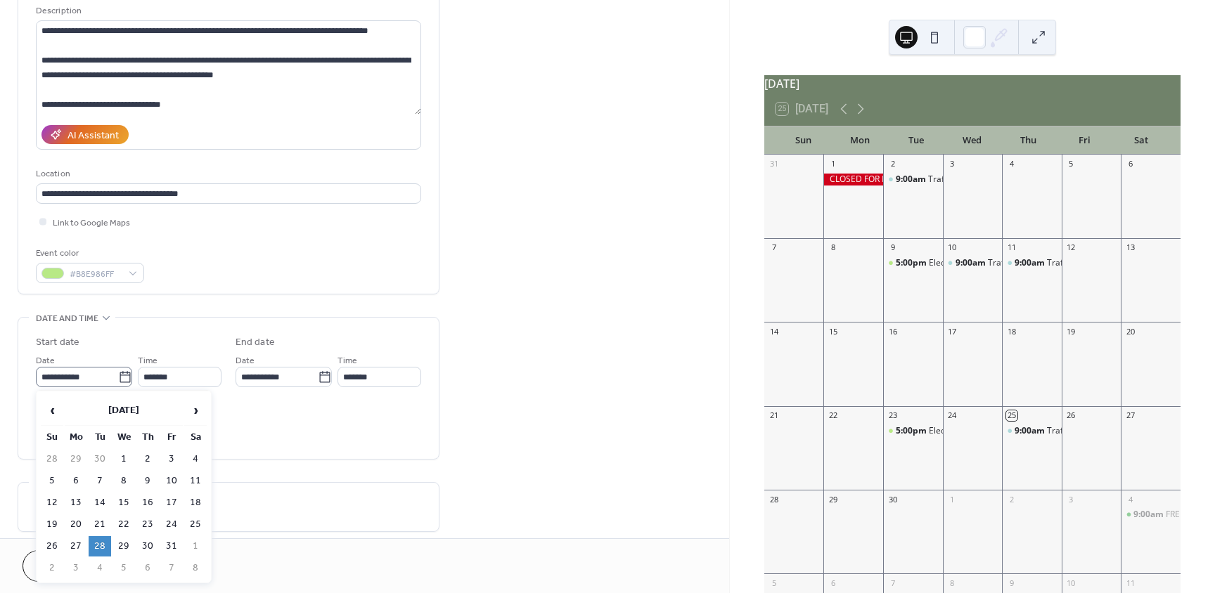
click at [125, 380] on icon at bounding box center [125, 378] width 14 height 14
click at [118, 380] on input "**********" at bounding box center [77, 377] width 82 height 20
click at [194, 417] on span "›" at bounding box center [195, 411] width 21 height 28
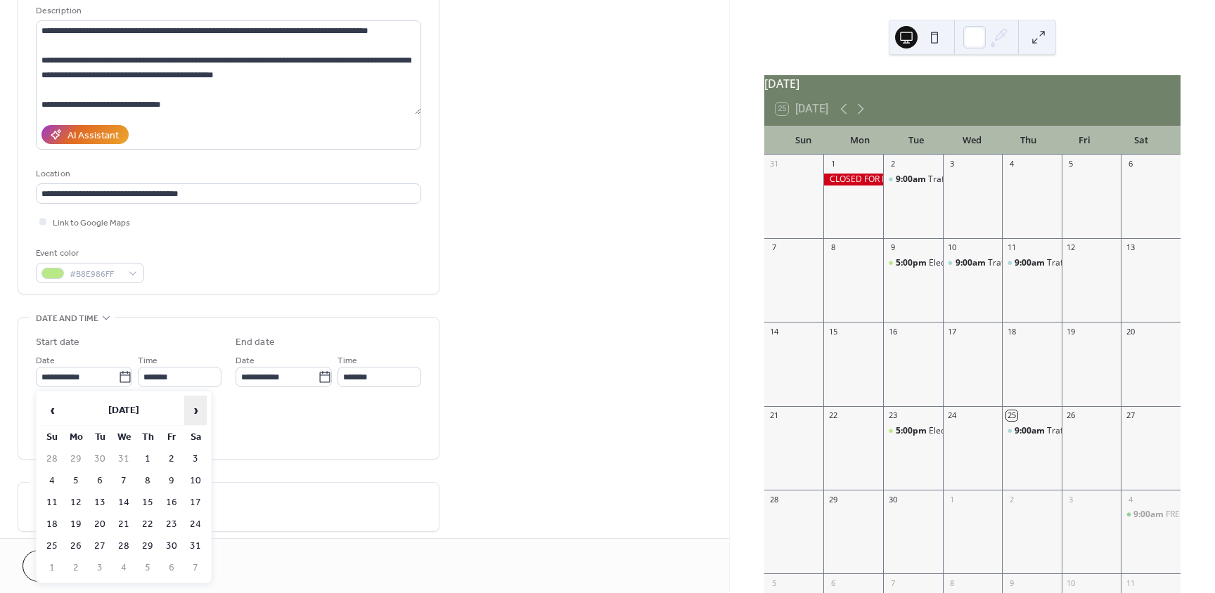
click at [194, 417] on span "›" at bounding box center [195, 411] width 21 height 28
click at [55, 412] on span "‹" at bounding box center [51, 411] width 21 height 28
click at [104, 544] on td "27" at bounding box center [100, 546] width 23 height 20
type input "**********"
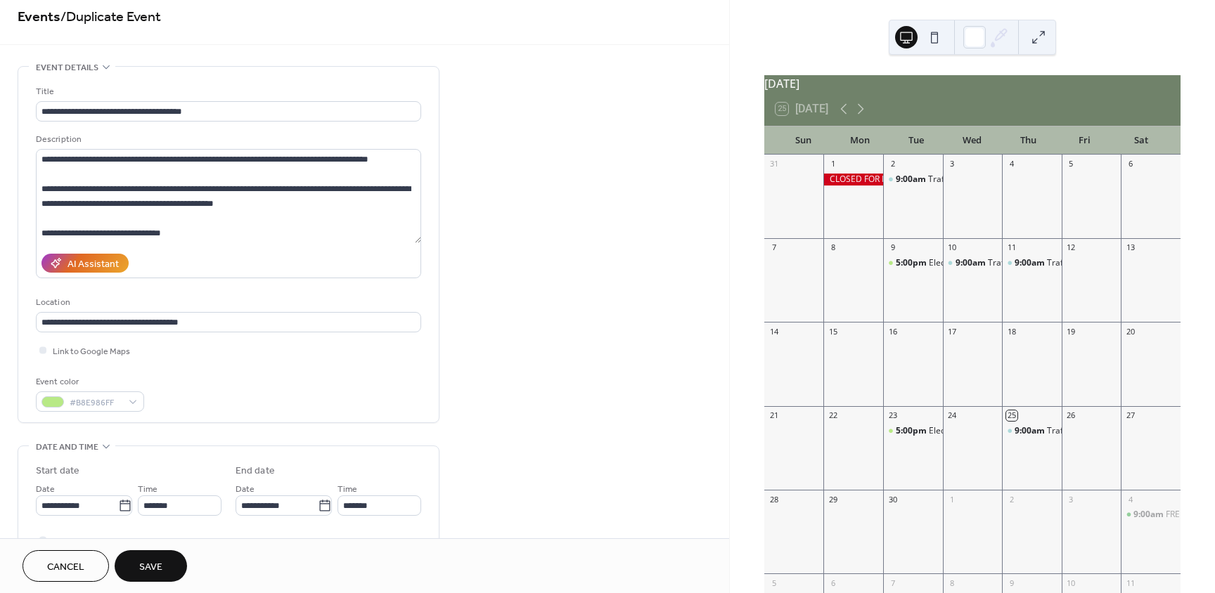
scroll to position [0, 0]
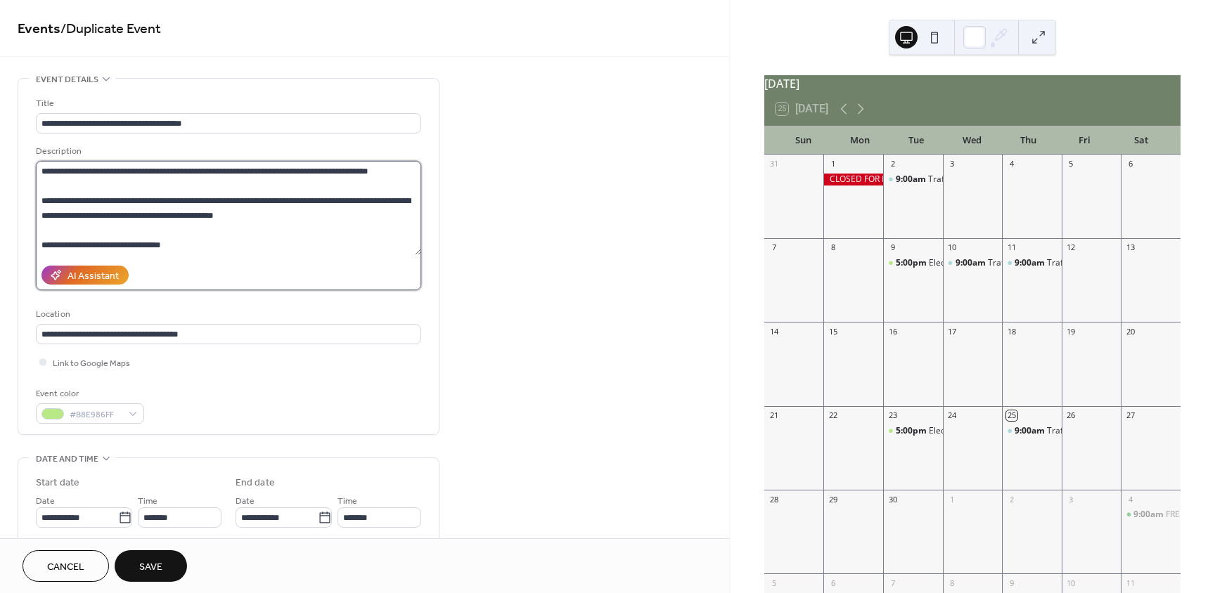
click at [373, 202] on textarea at bounding box center [228, 208] width 385 height 94
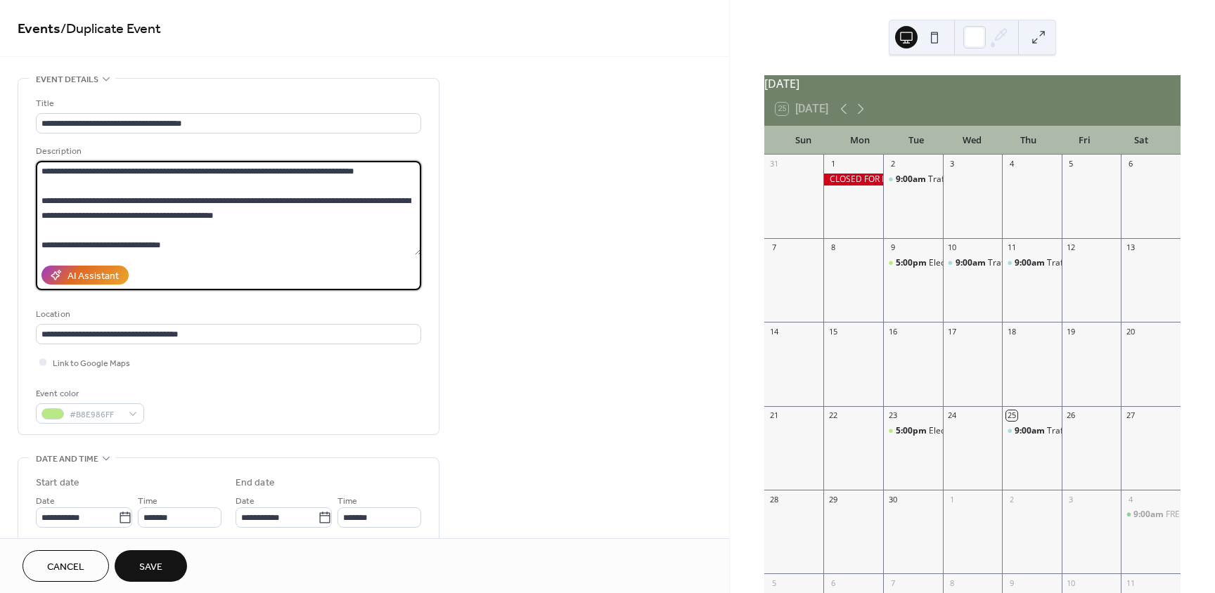
click at [365, 198] on textarea at bounding box center [228, 208] width 385 height 94
click at [251, 194] on textarea at bounding box center [228, 208] width 385 height 94
type textarea "**********"
click at [466, 425] on div "**********" at bounding box center [364, 559] width 729 height 963
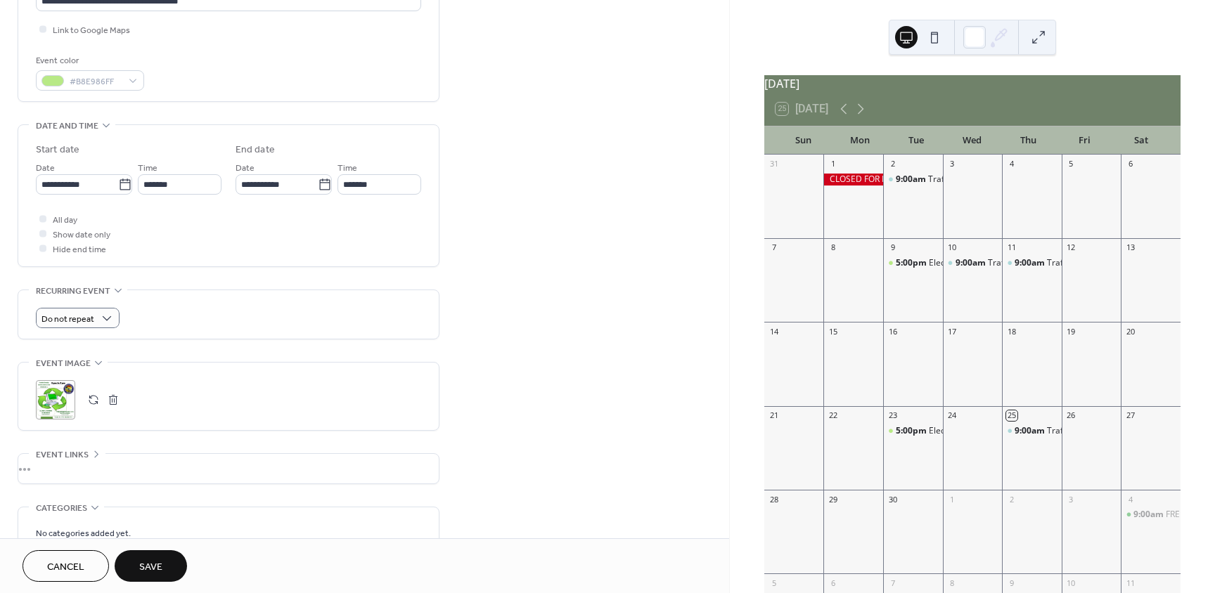
scroll to position [292, 0]
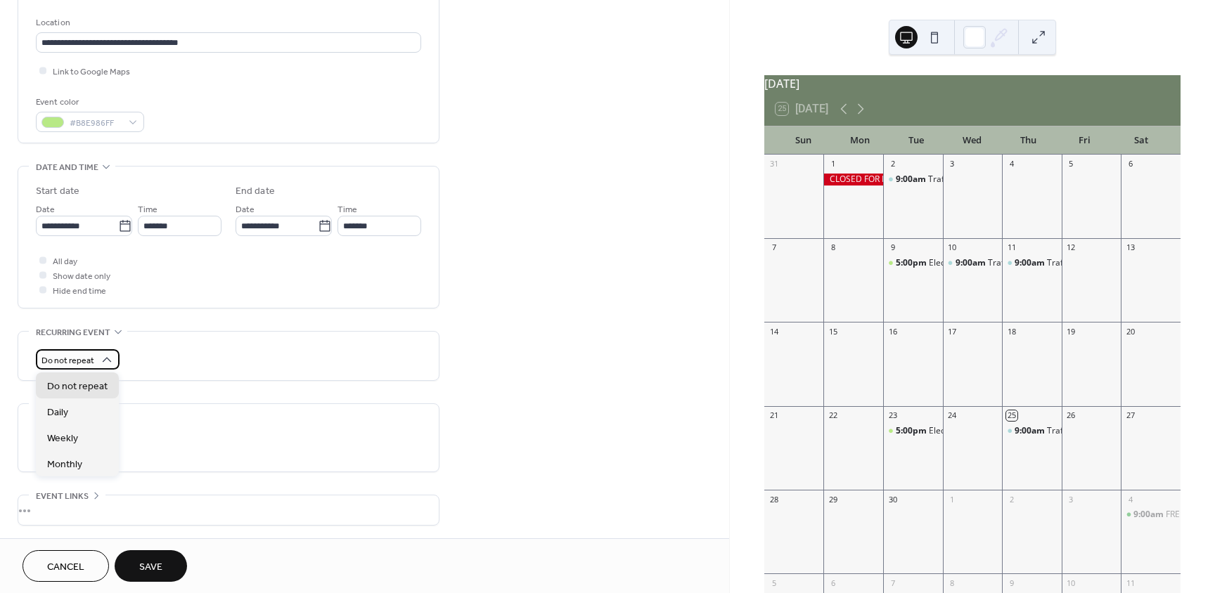
click at [62, 356] on span "Do not repeat" at bounding box center [67, 361] width 53 height 16
click at [84, 459] on div "Monthly" at bounding box center [77, 464] width 83 height 26
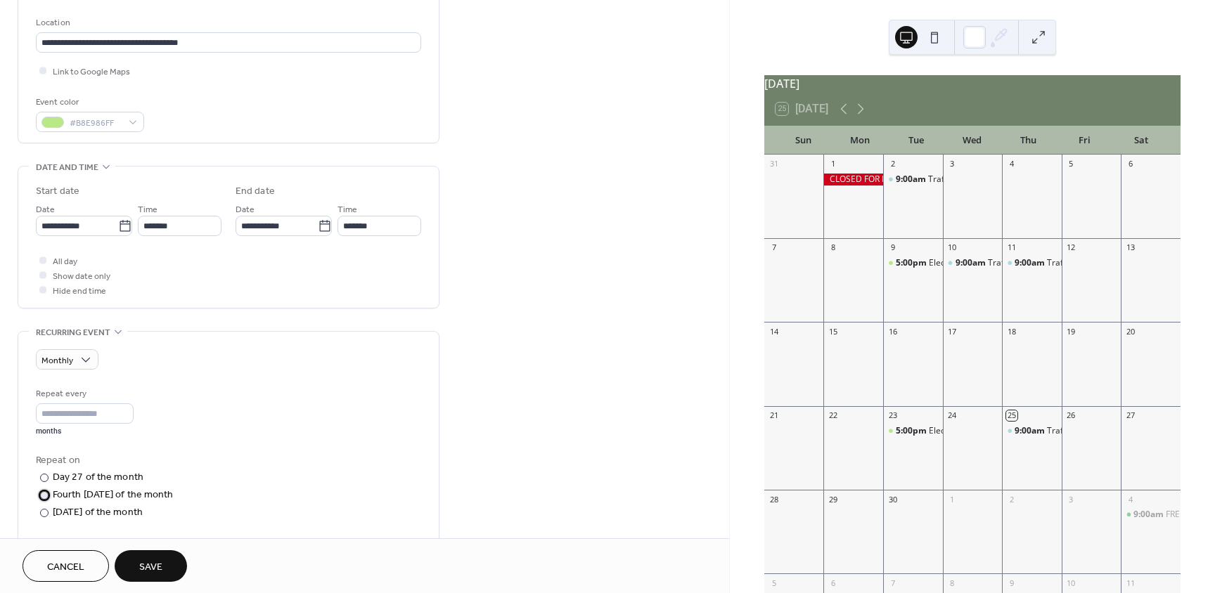
click at [98, 499] on div "Fourth Tuesday of the month" at bounding box center [113, 495] width 121 height 15
click at [169, 572] on button "Save" at bounding box center [151, 567] width 72 height 32
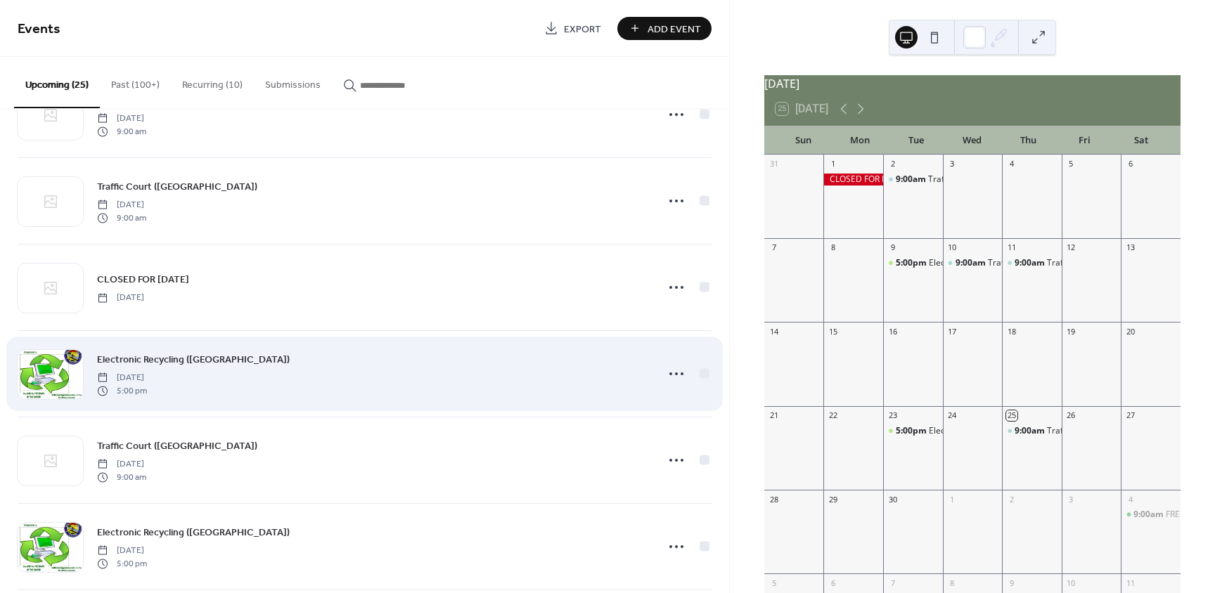
scroll to position [352, 0]
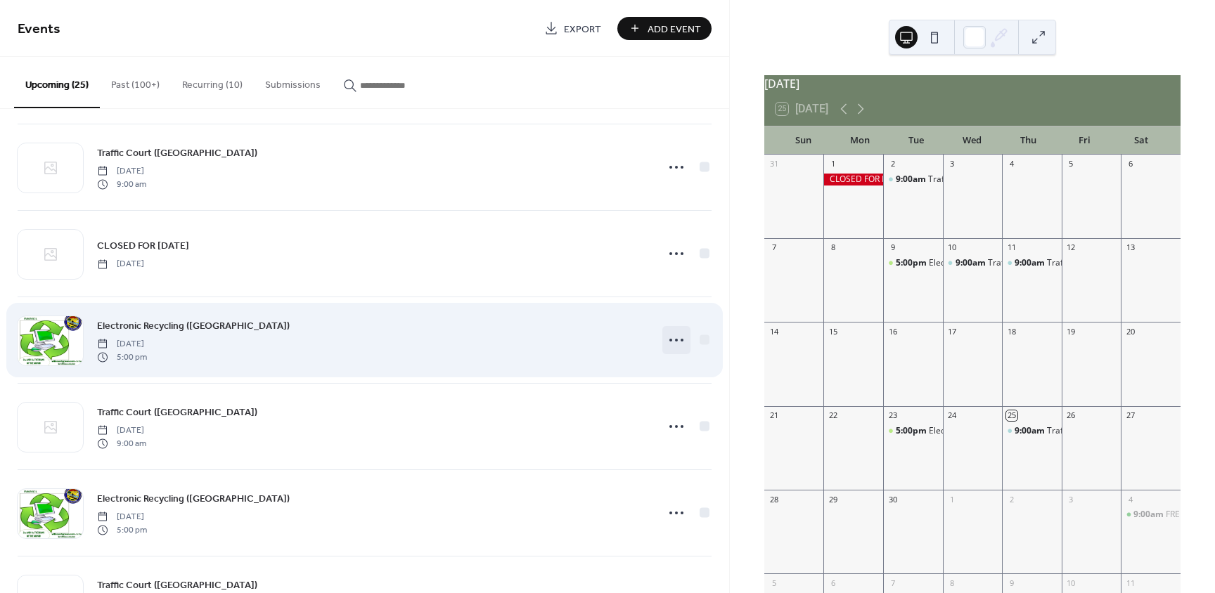
click at [679, 344] on icon at bounding box center [676, 340] width 23 height 23
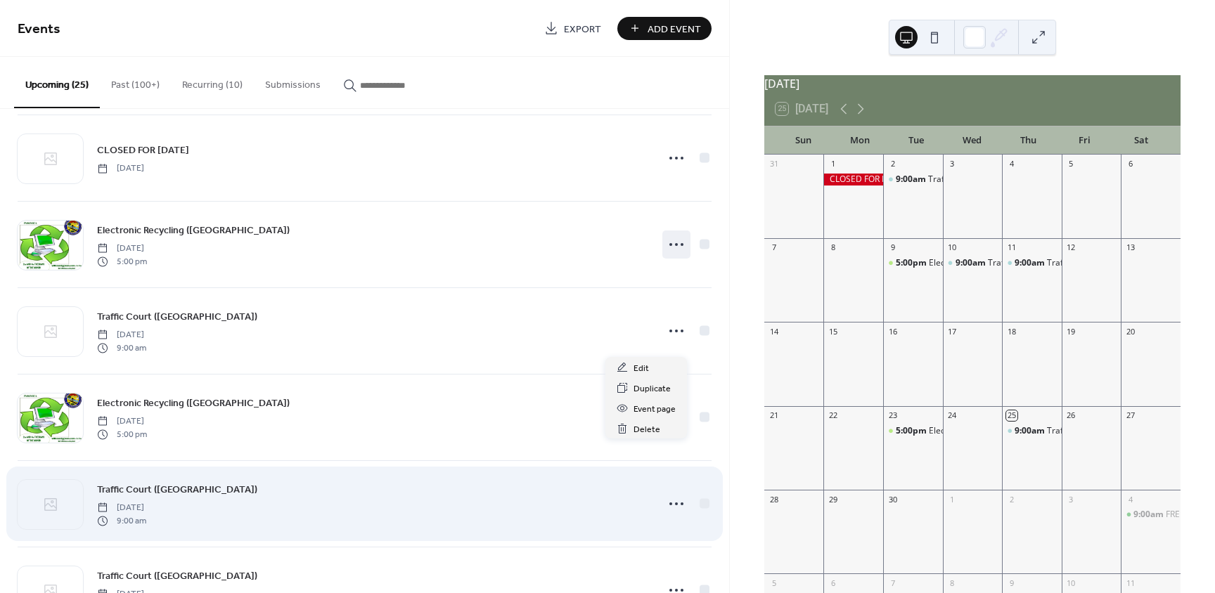
scroll to position [492, 0]
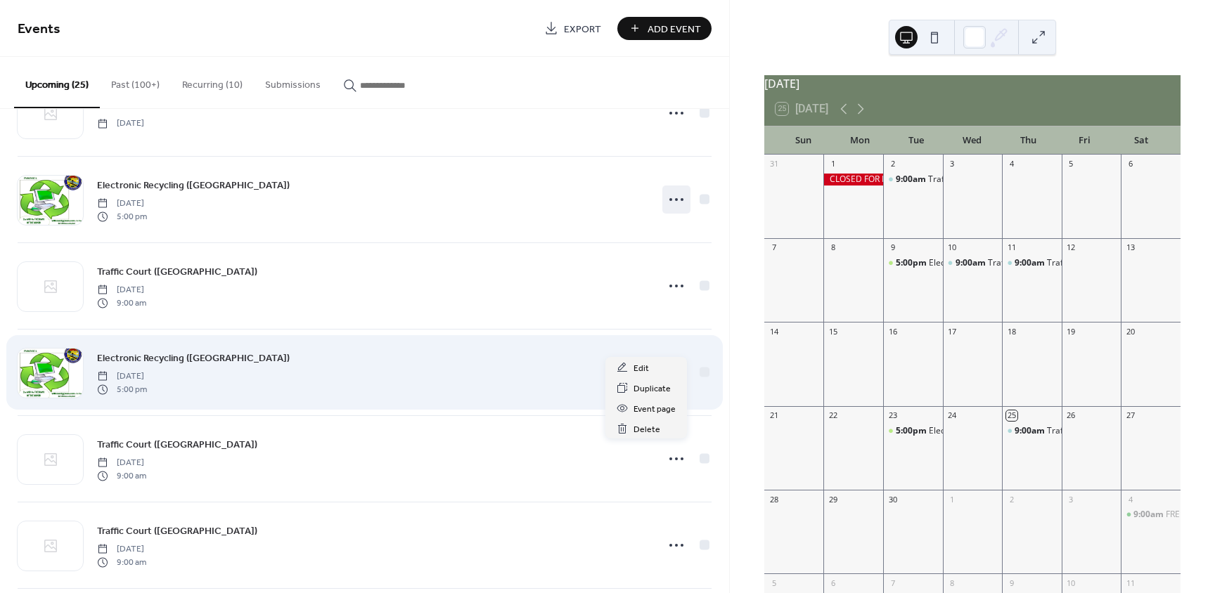
click at [551, 361] on div "Electronic Recycling (Will County Green) Tuesday, October 28, 2025 5:00 pm" at bounding box center [372, 372] width 551 height 45
click at [671, 370] on icon at bounding box center [676, 372] width 23 height 23
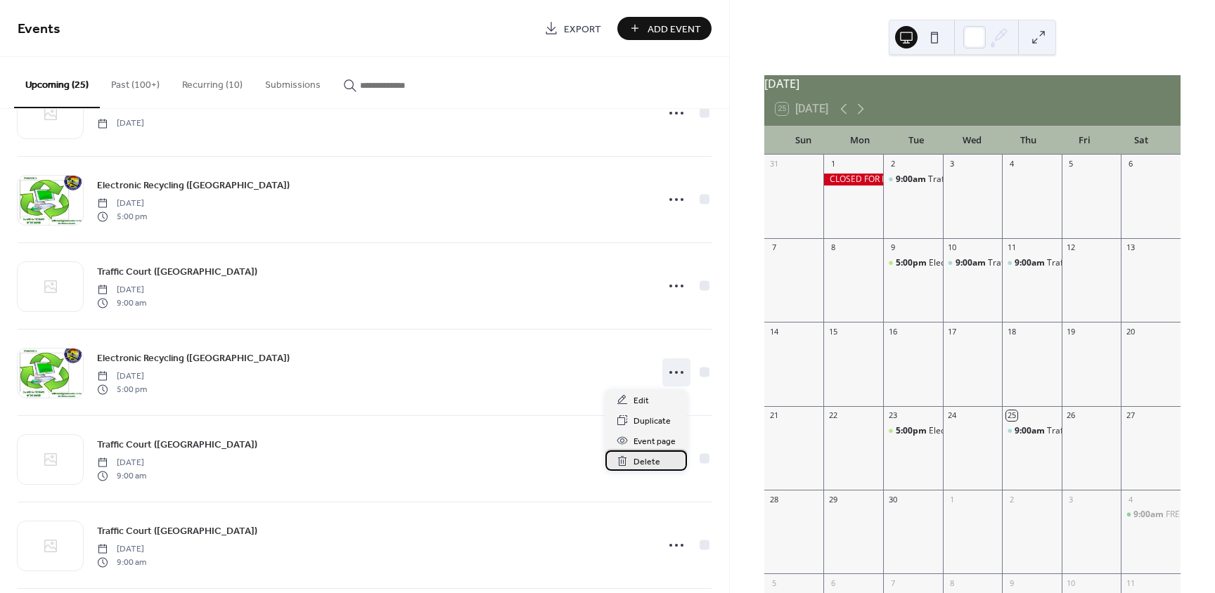
click at [633, 463] on div "Delete" at bounding box center [646, 461] width 82 height 20
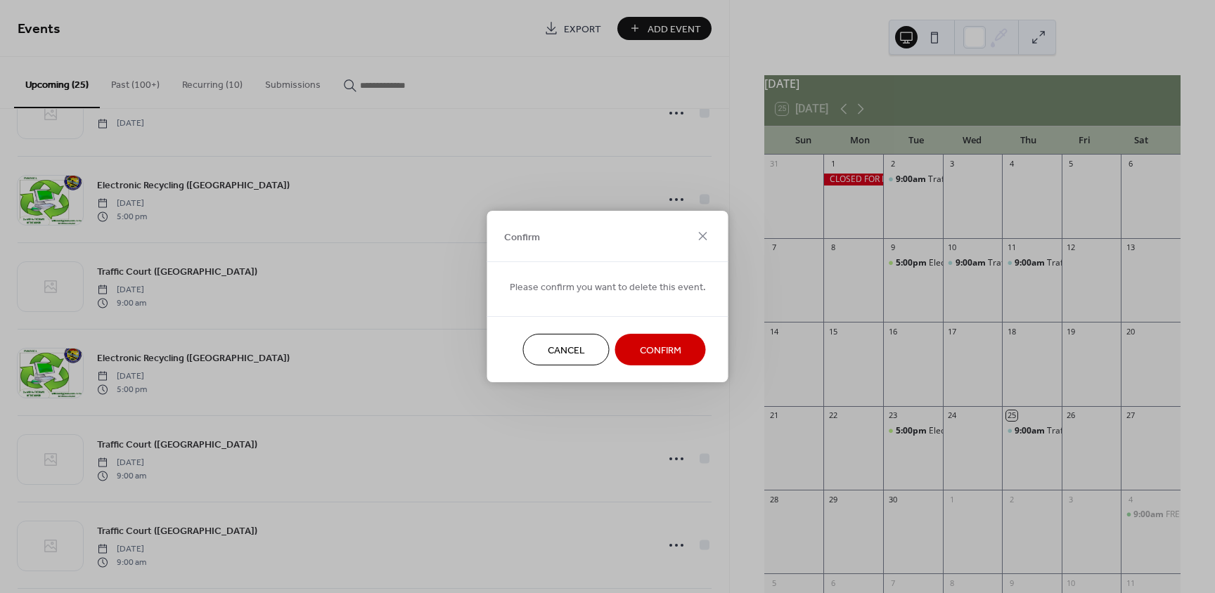
click at [676, 351] on span "Confirm" at bounding box center [660, 351] width 41 height 15
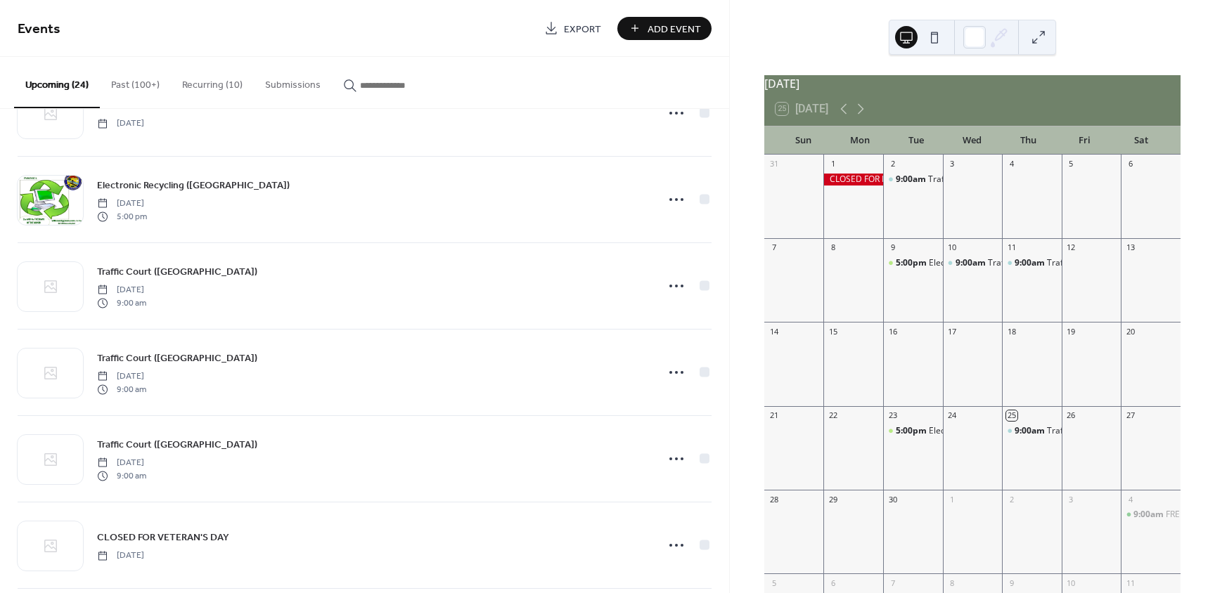
click at [385, 88] on input "button" at bounding box center [402, 85] width 84 height 15
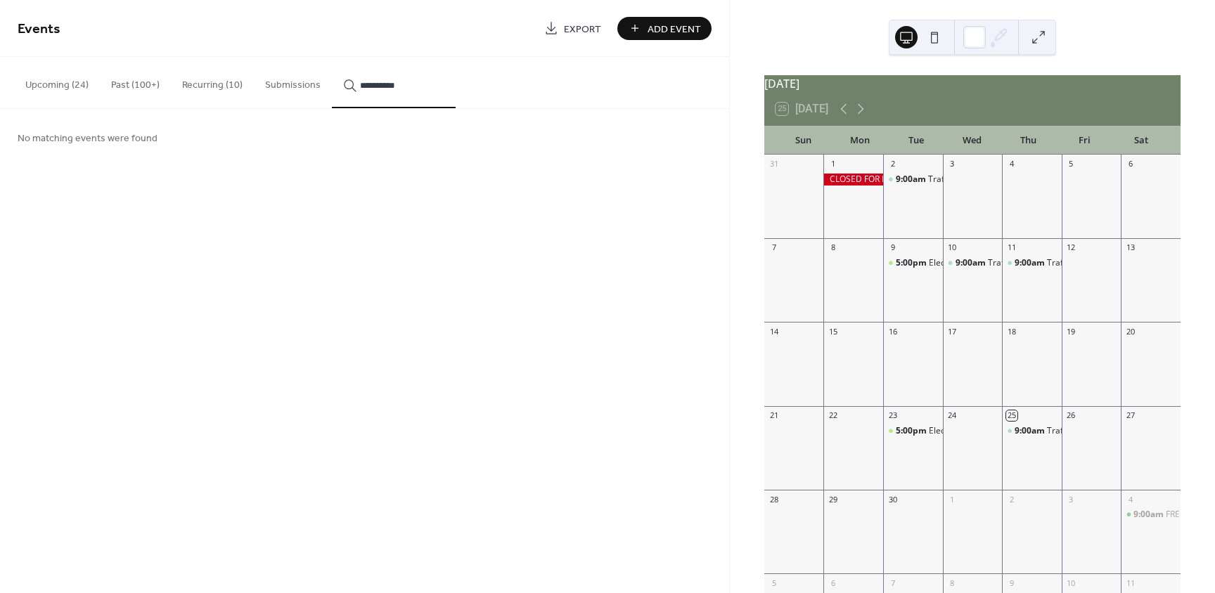
click at [408, 82] on input "**********" at bounding box center [402, 85] width 84 height 15
click at [349, 83] on icon "button" at bounding box center [350, 86] width 14 height 14
click at [360, 83] on input "**********" at bounding box center [402, 85] width 84 height 15
drag, startPoint x: 345, startPoint y: 86, endPoint x: 383, endPoint y: 85, distance: 38.7
click at [346, 86] on icon "button" at bounding box center [350, 86] width 14 height 14
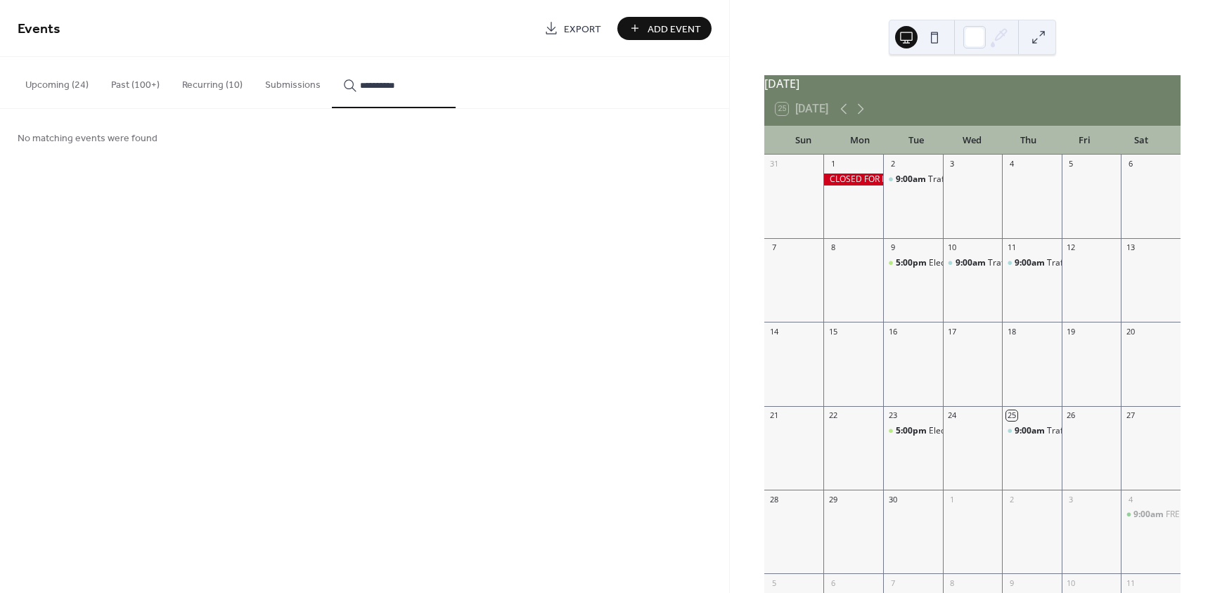
click at [360, 86] on input "**********" at bounding box center [402, 85] width 84 height 15
click at [332, 57] on button "**********" at bounding box center [394, 82] width 124 height 51
click at [487, 155] on div "No matching events were found" at bounding box center [364, 137] width 729 height 57
click at [422, 82] on input "**********" at bounding box center [402, 85] width 84 height 15
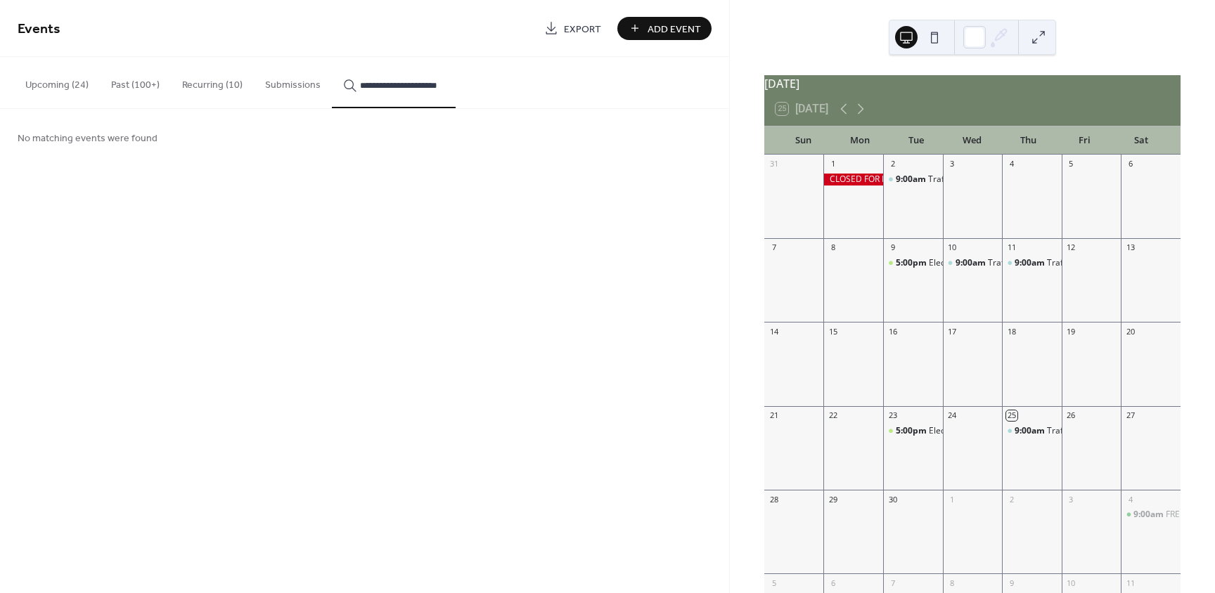
click at [332, 57] on button "**********" at bounding box center [394, 82] width 124 height 51
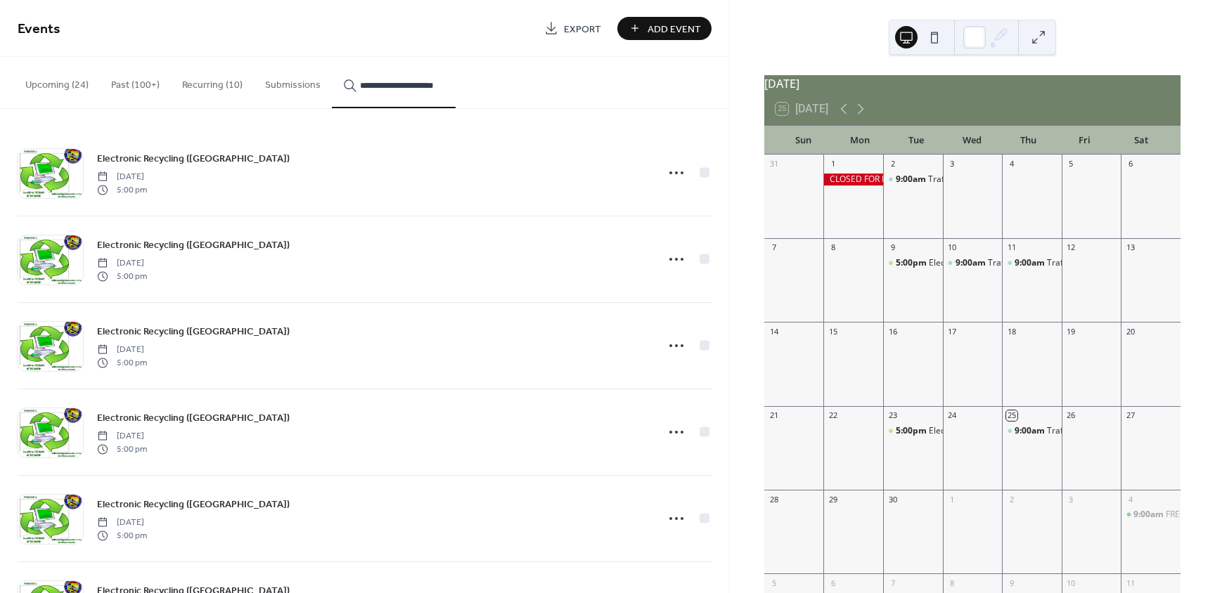
click at [332, 57] on button "**********" at bounding box center [394, 82] width 124 height 51
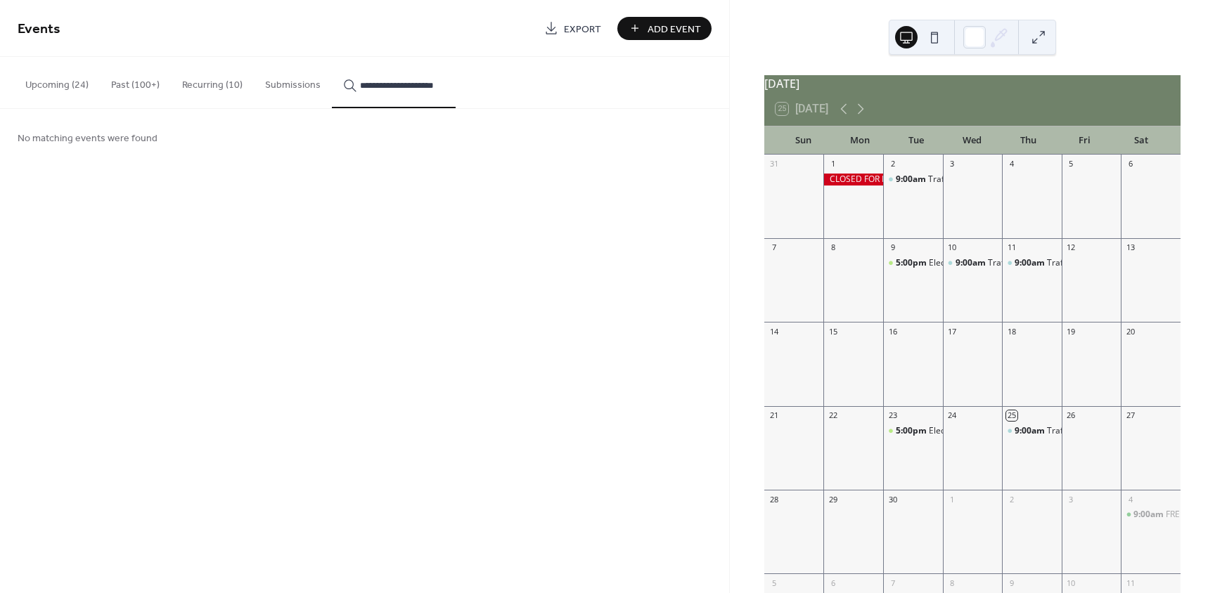
type input "**********"
click at [297, 238] on div "**********" at bounding box center [364, 296] width 729 height 593
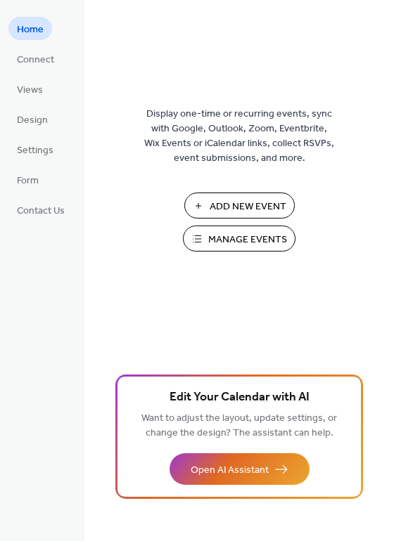
drag, startPoint x: 0, startPoint y: 0, endPoint x: 145, endPoint y: 97, distance: 174.3
click at [145, 97] on div "Display one-time or recurring events, sync with Google, Outlook, Zoom, Eventbri…" at bounding box center [238, 294] width 309 height 496
click at [243, 245] on span "Manage Events" at bounding box center [247, 240] width 79 height 15
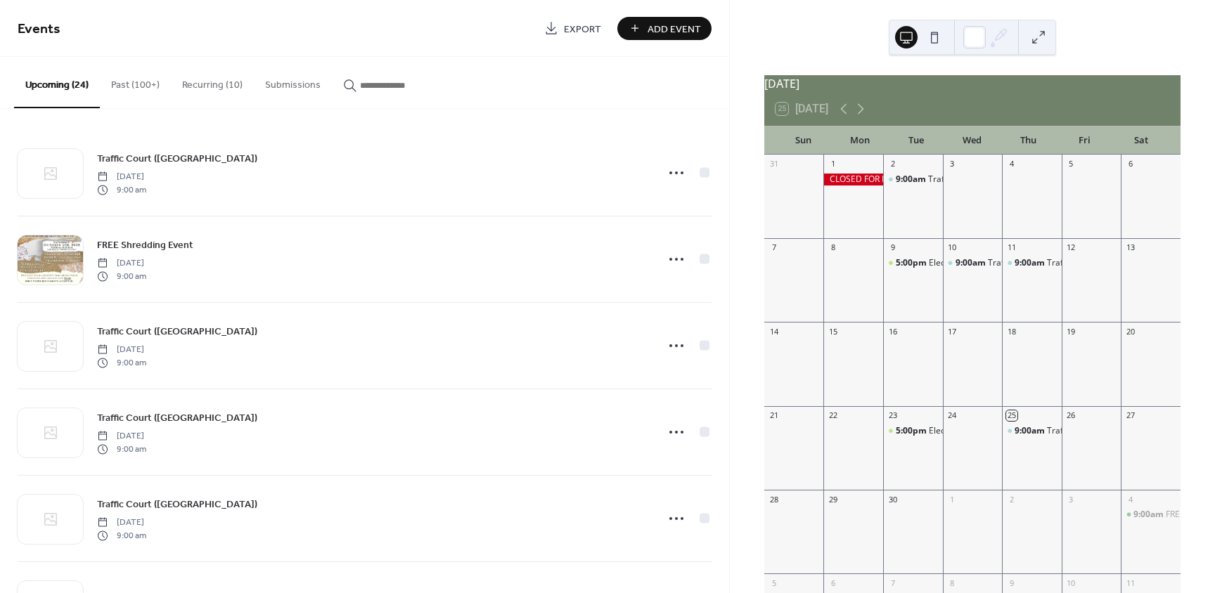
click at [227, 80] on button "Recurring (10)" at bounding box center [212, 82] width 83 height 50
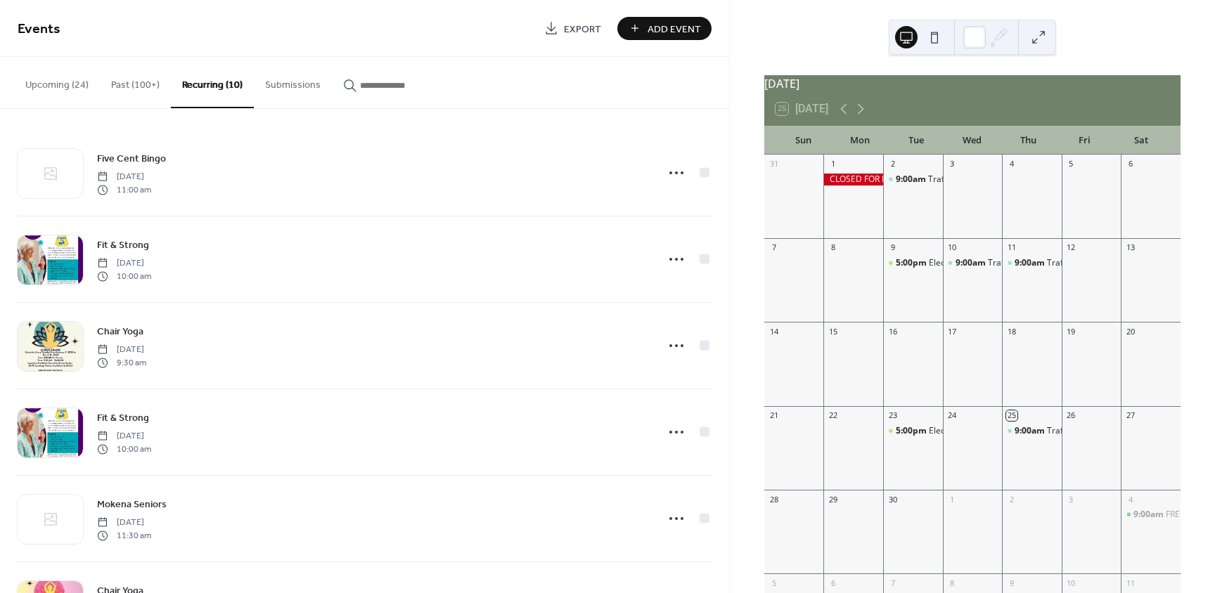
click at [46, 77] on button "Upcoming (24)" at bounding box center [57, 82] width 86 height 50
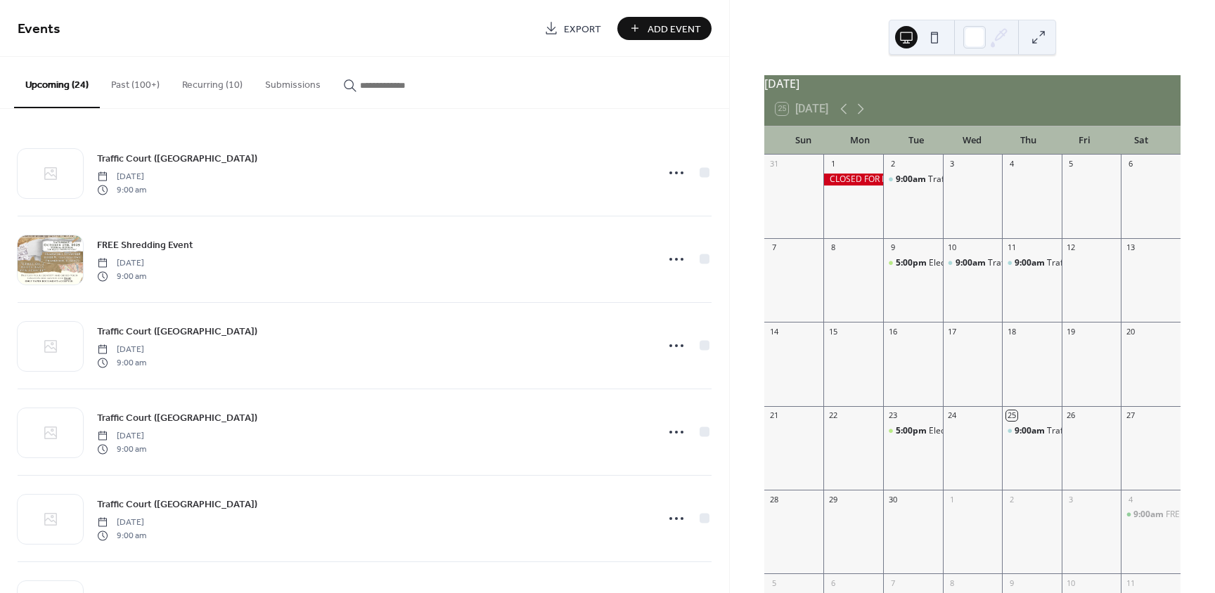
click at [356, 75] on button "button" at bounding box center [394, 82] width 124 height 50
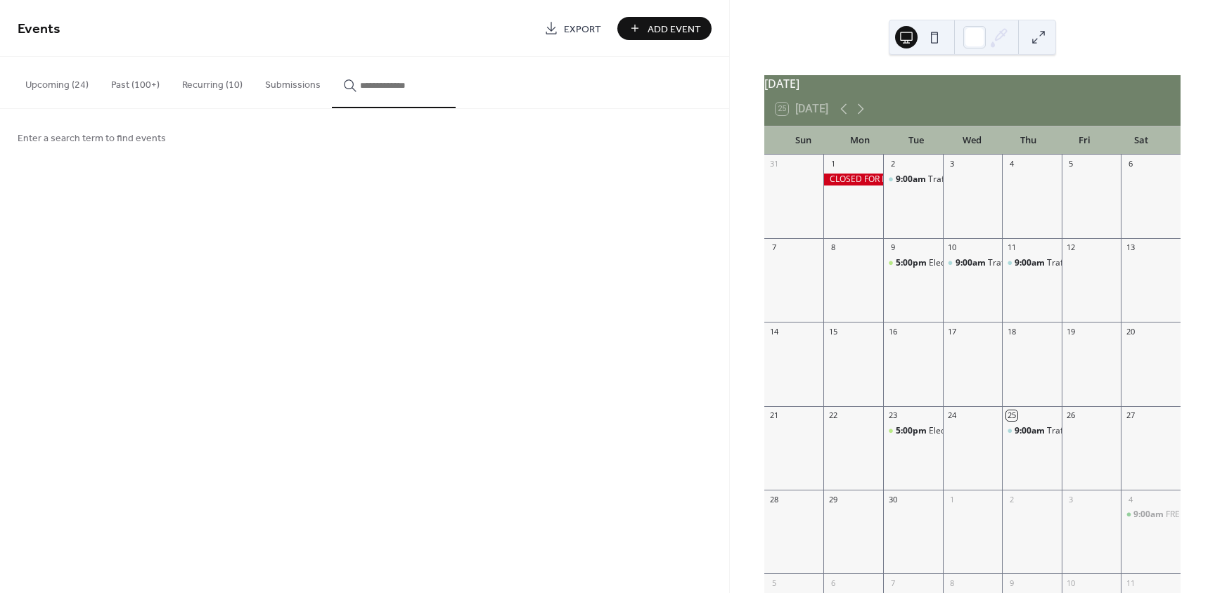
click at [373, 85] on input "button" at bounding box center [402, 85] width 84 height 15
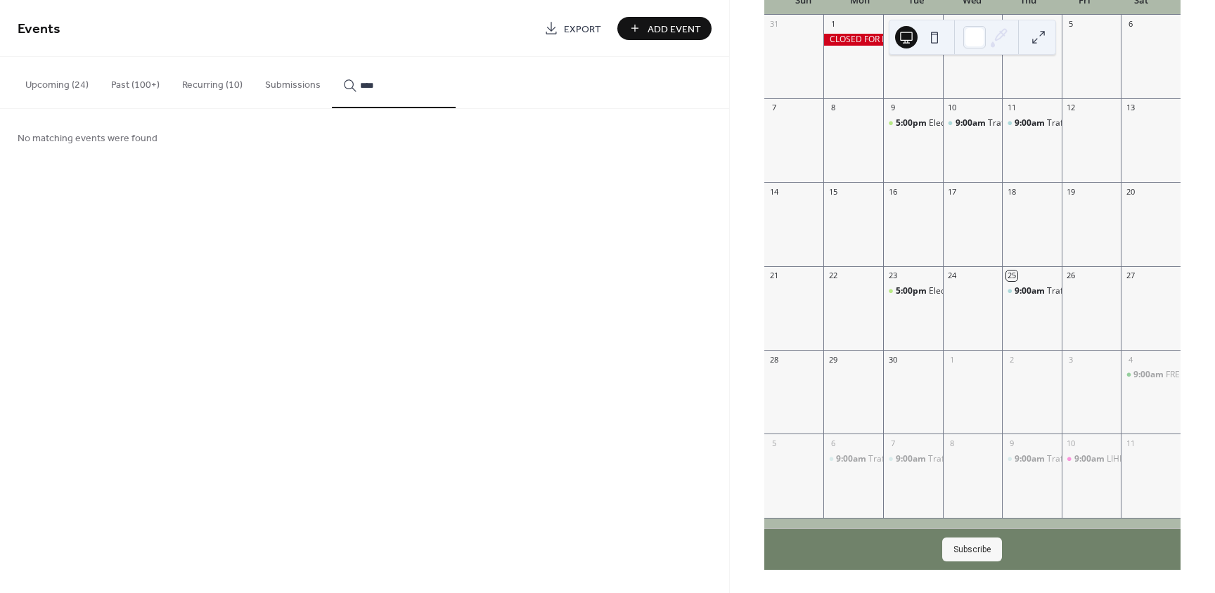
type input "****"
click at [55, 71] on button "Upcoming (24)" at bounding box center [57, 82] width 86 height 50
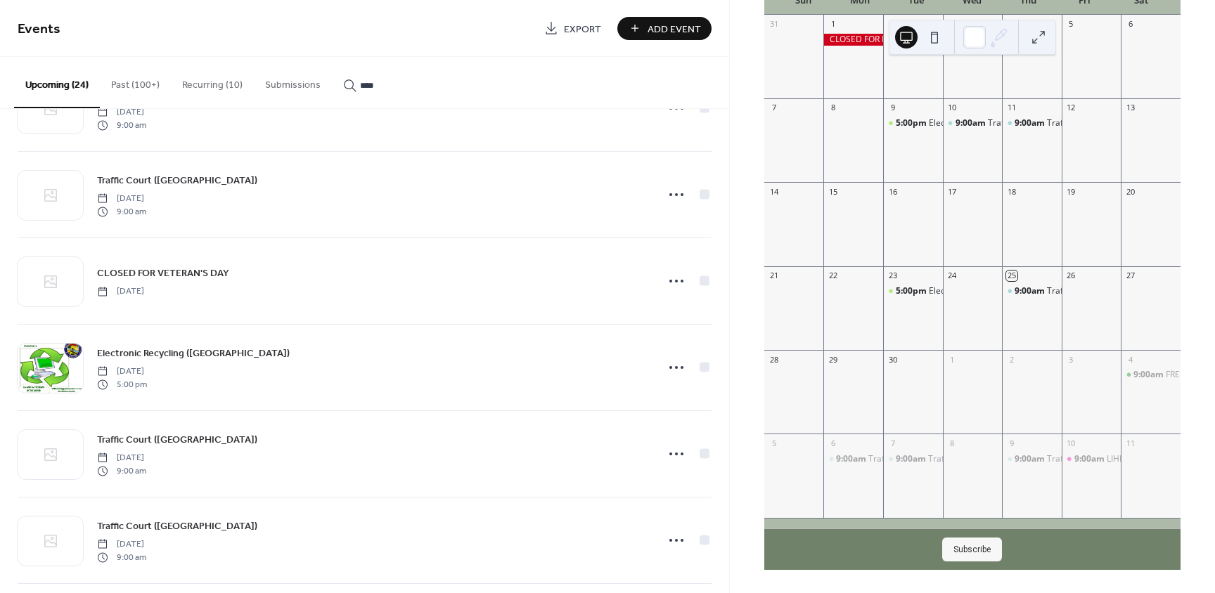
scroll to position [844, 0]
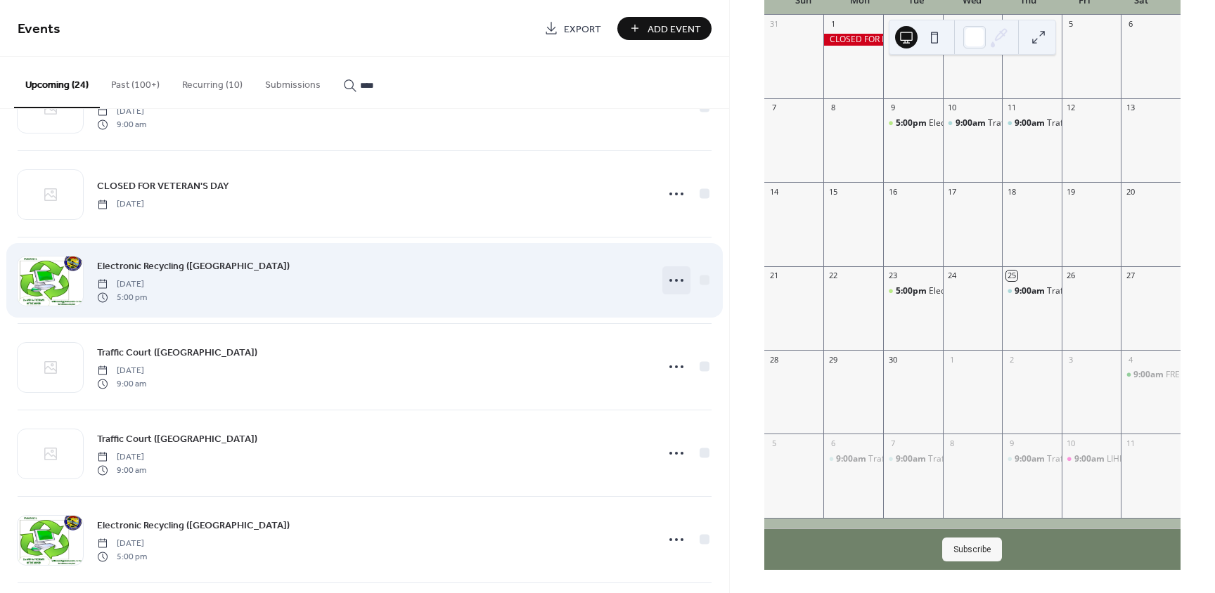
click at [665, 277] on icon at bounding box center [676, 280] width 23 height 23
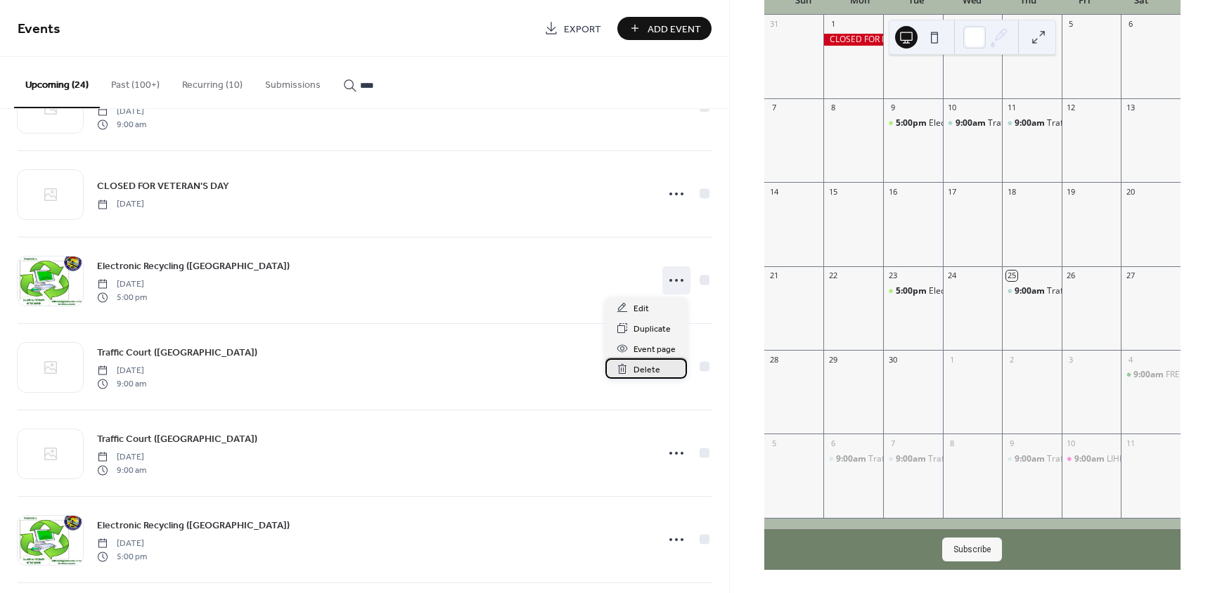
click at [647, 363] on span "Delete" at bounding box center [647, 370] width 27 height 15
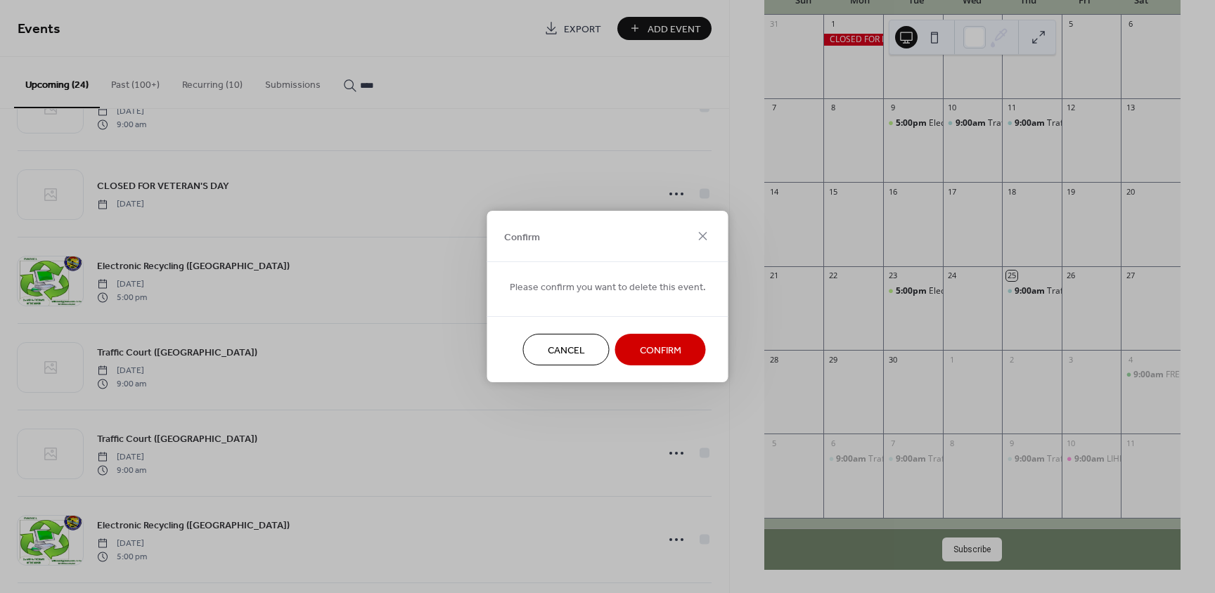
click at [660, 338] on button "Confirm" at bounding box center [660, 350] width 91 height 32
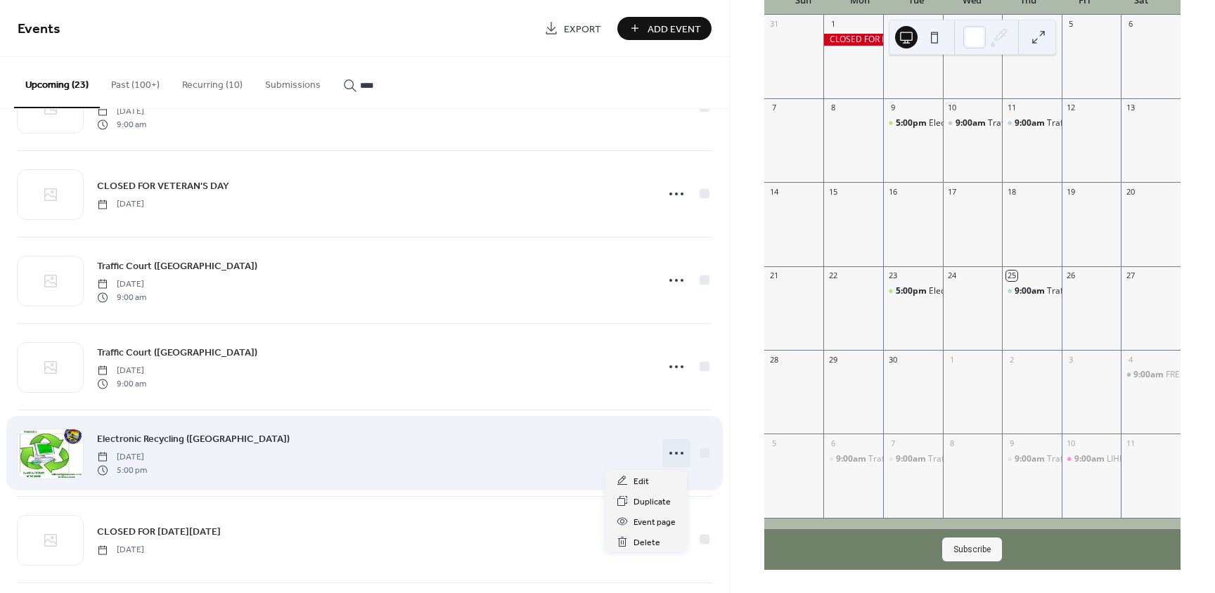
click at [674, 450] on icon at bounding box center [676, 453] width 23 height 23
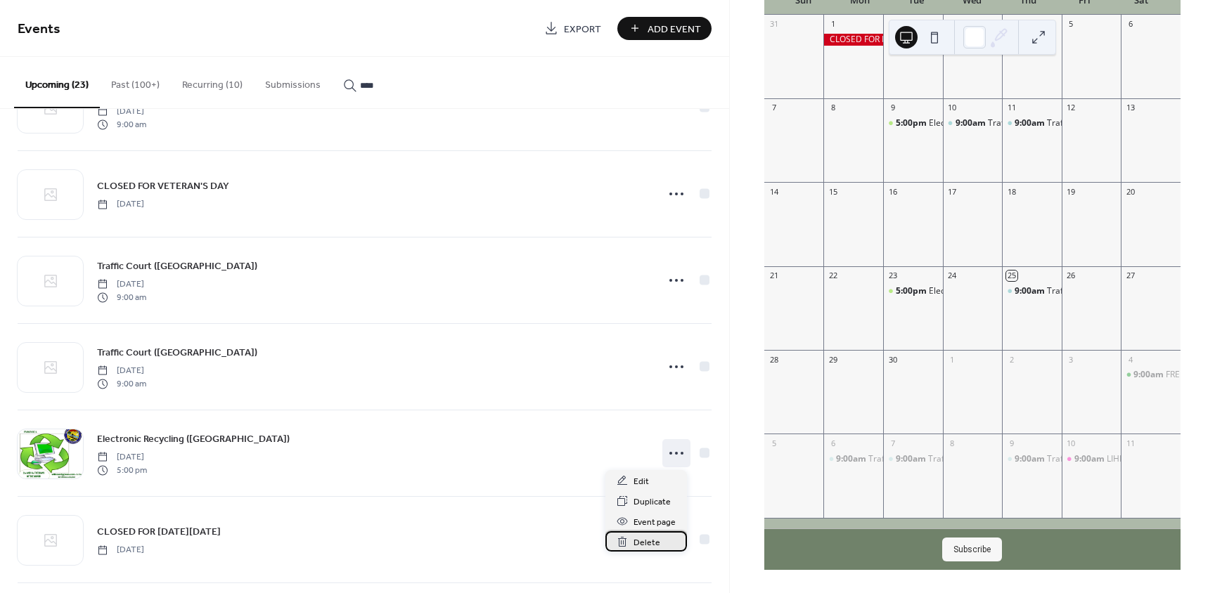
click at [642, 540] on span "Delete" at bounding box center [647, 543] width 27 height 15
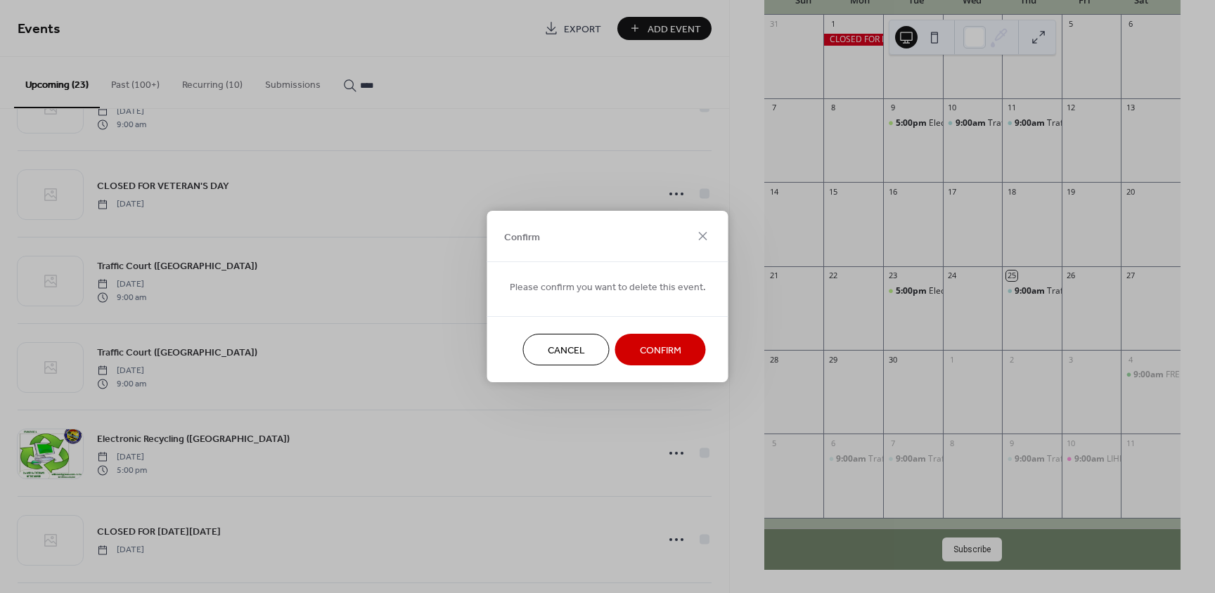
click at [628, 359] on button "Confirm" at bounding box center [660, 350] width 91 height 32
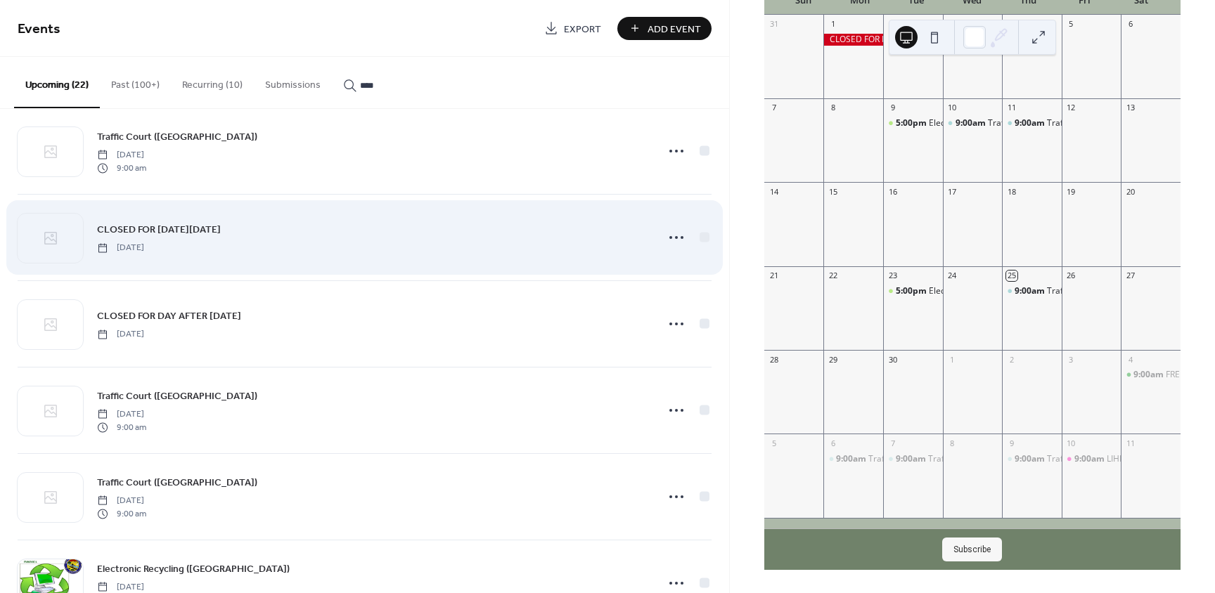
scroll to position [1125, 0]
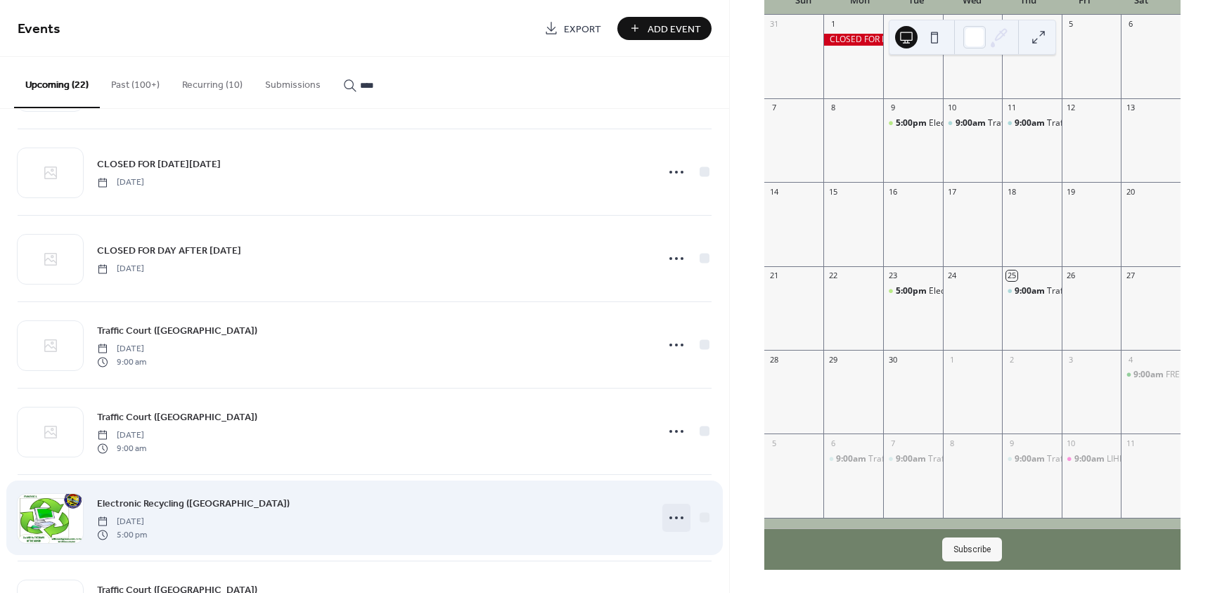
click at [670, 518] on icon at bounding box center [676, 518] width 23 height 23
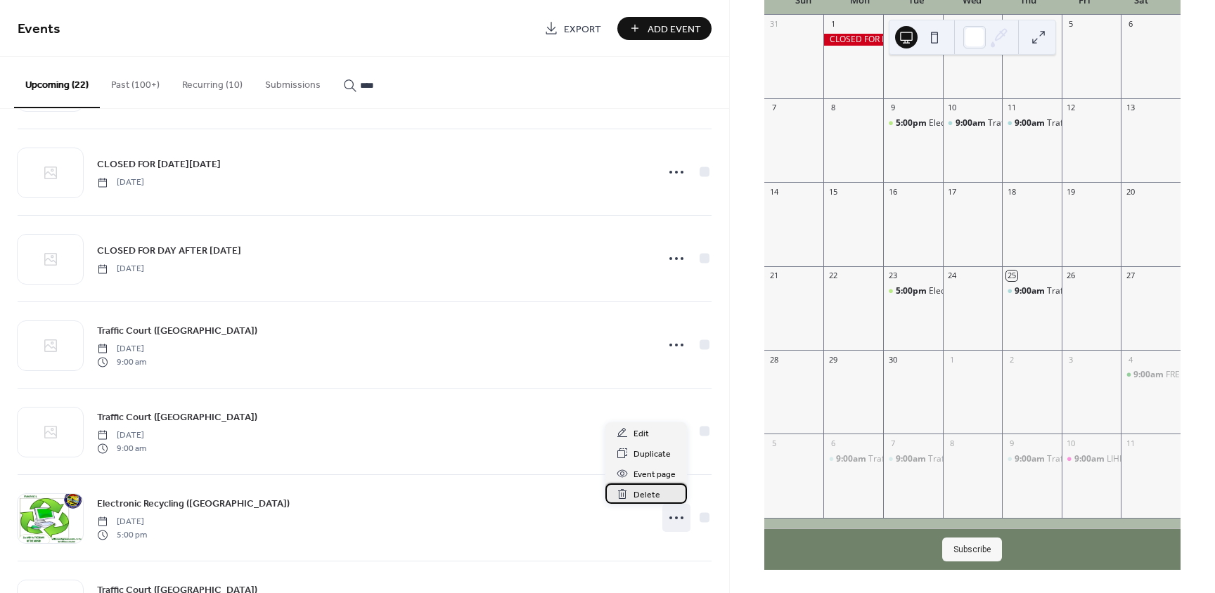
click at [639, 491] on span "Delete" at bounding box center [647, 495] width 27 height 15
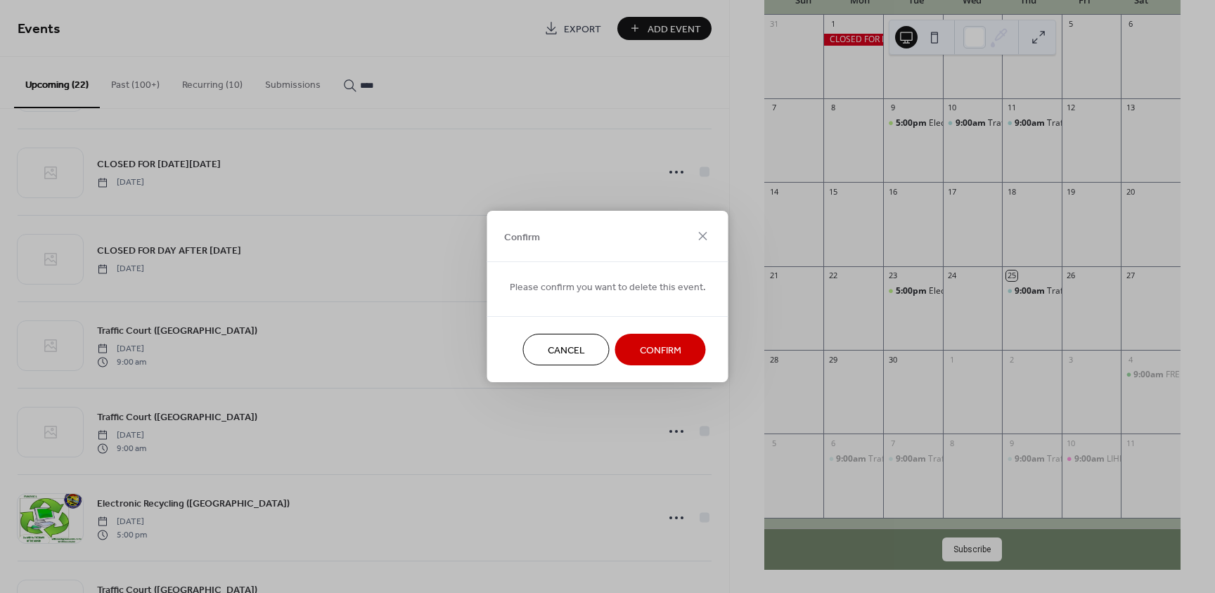
click at [650, 356] on span "Confirm" at bounding box center [660, 351] width 41 height 15
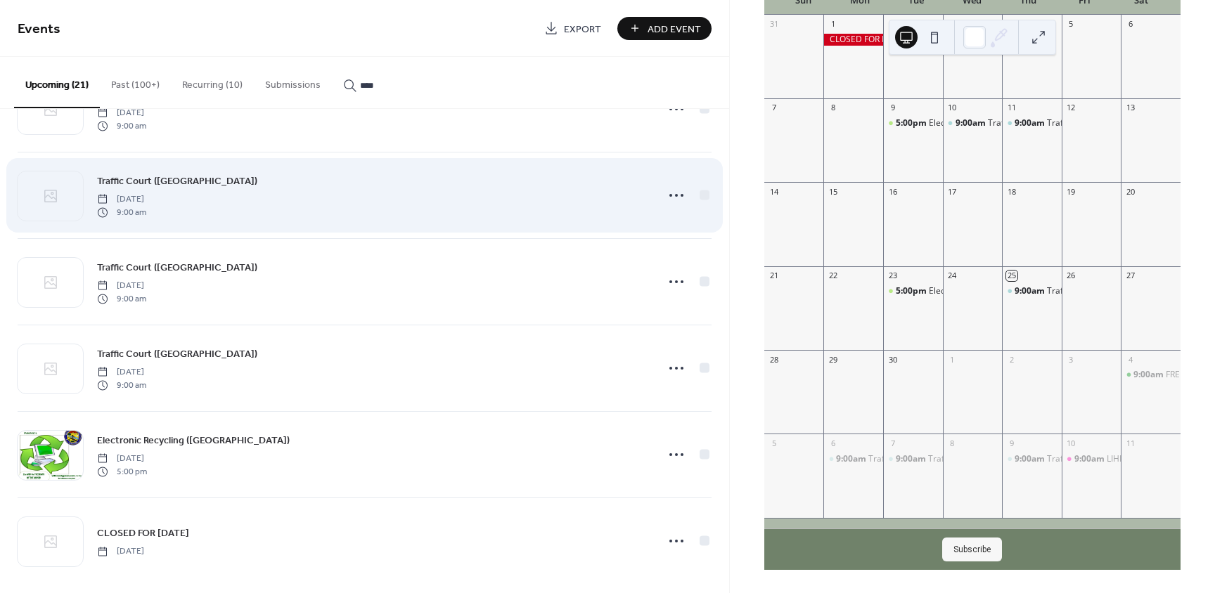
scroll to position [1373, 0]
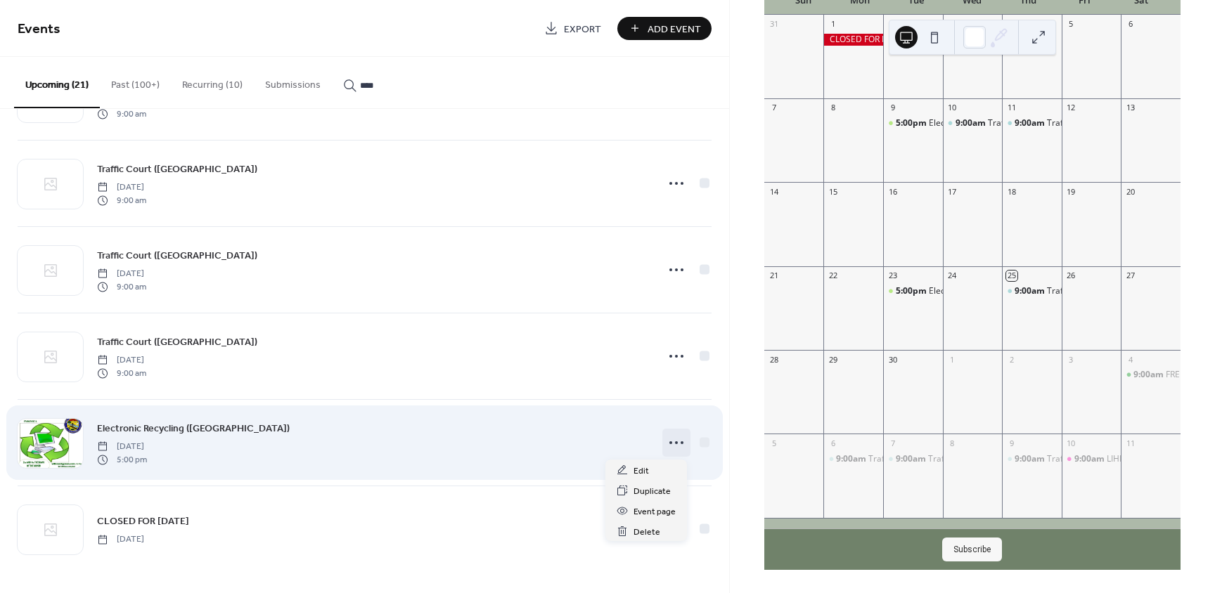
click at [665, 439] on icon at bounding box center [676, 443] width 23 height 23
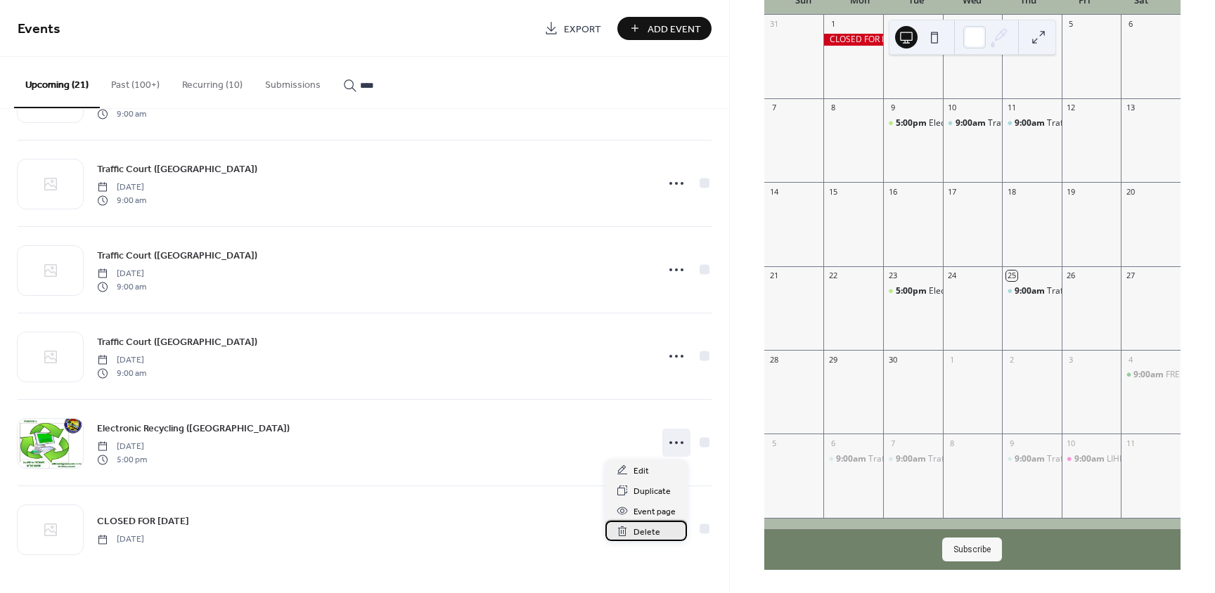
click at [641, 533] on span "Delete" at bounding box center [647, 532] width 27 height 15
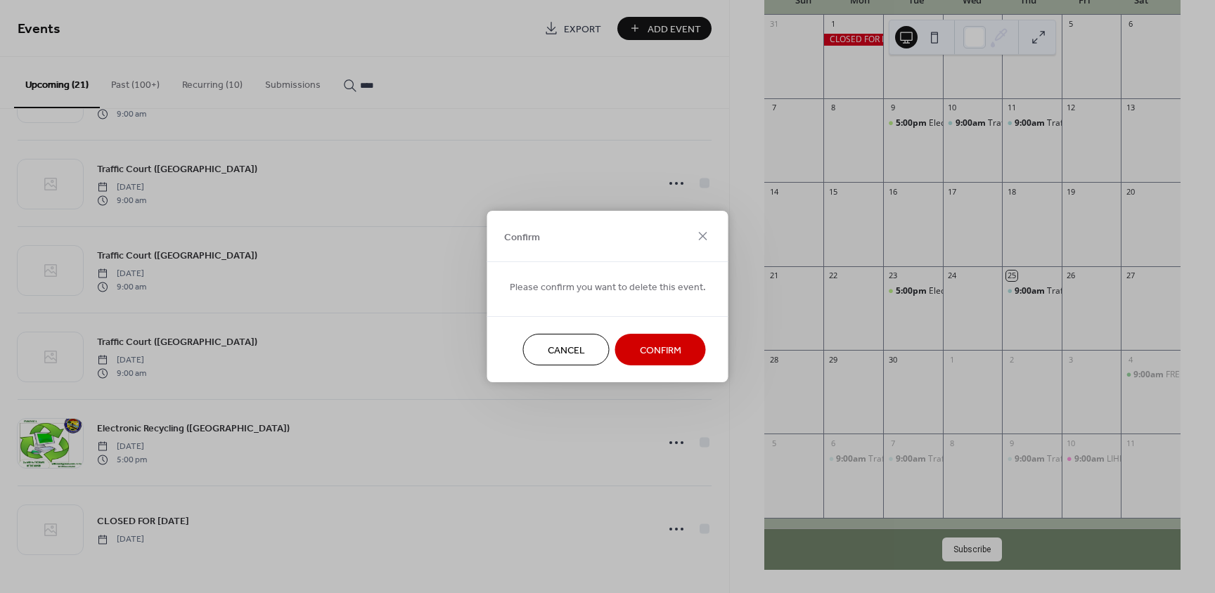
click at [629, 359] on button "Confirm" at bounding box center [660, 350] width 91 height 32
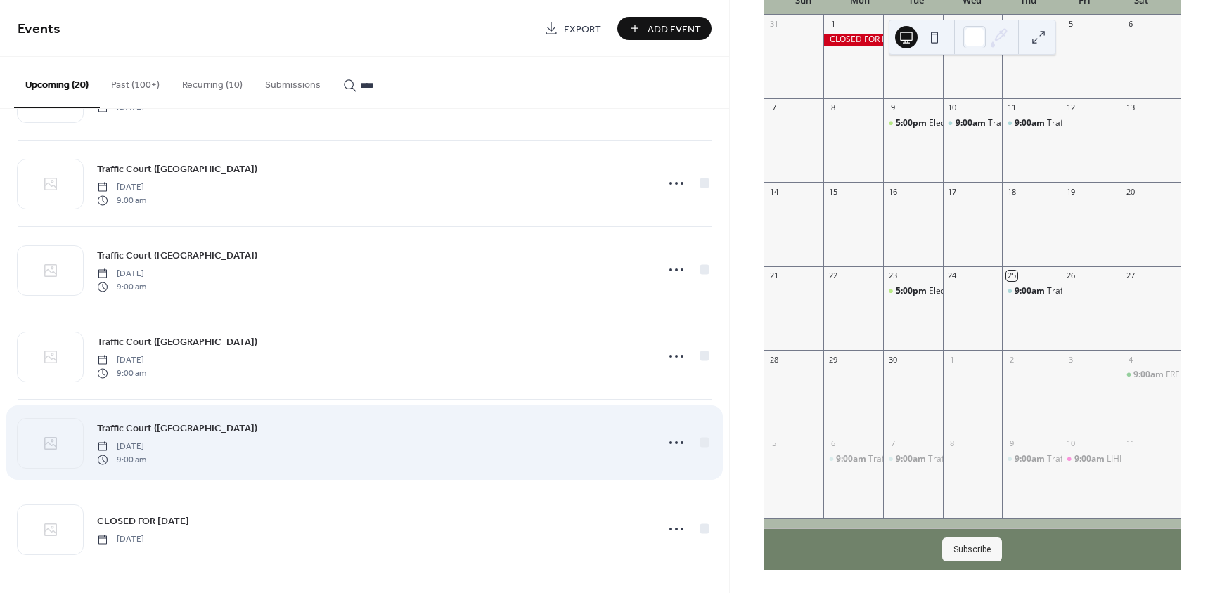
scroll to position [1287, 0]
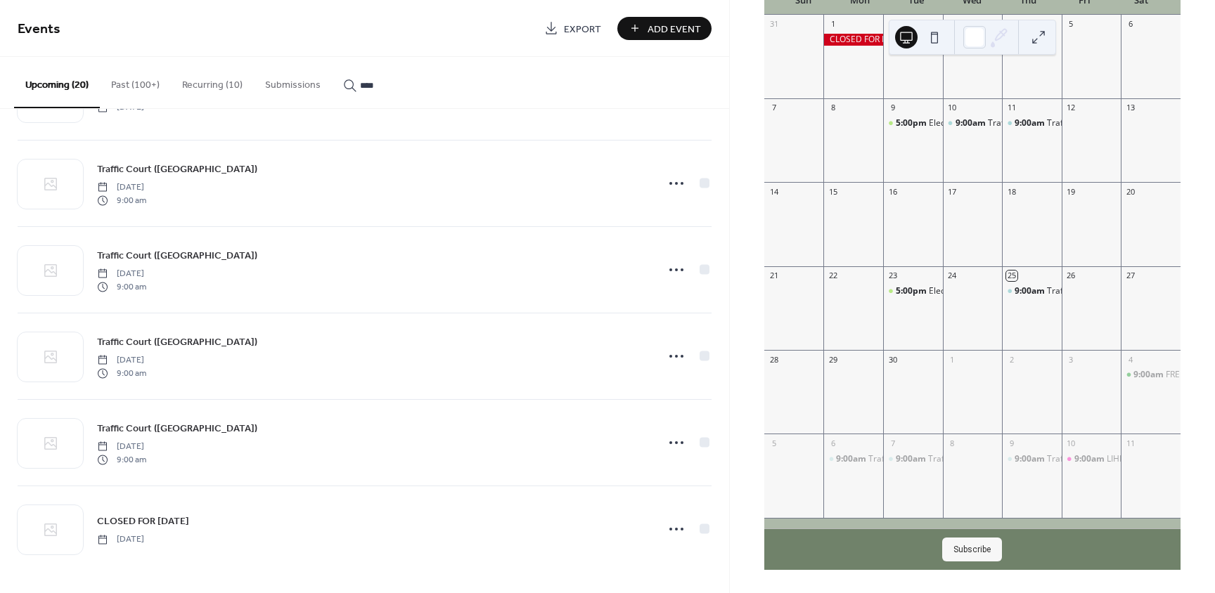
click at [222, 94] on button "Recurring (10)" at bounding box center [212, 82] width 83 height 50
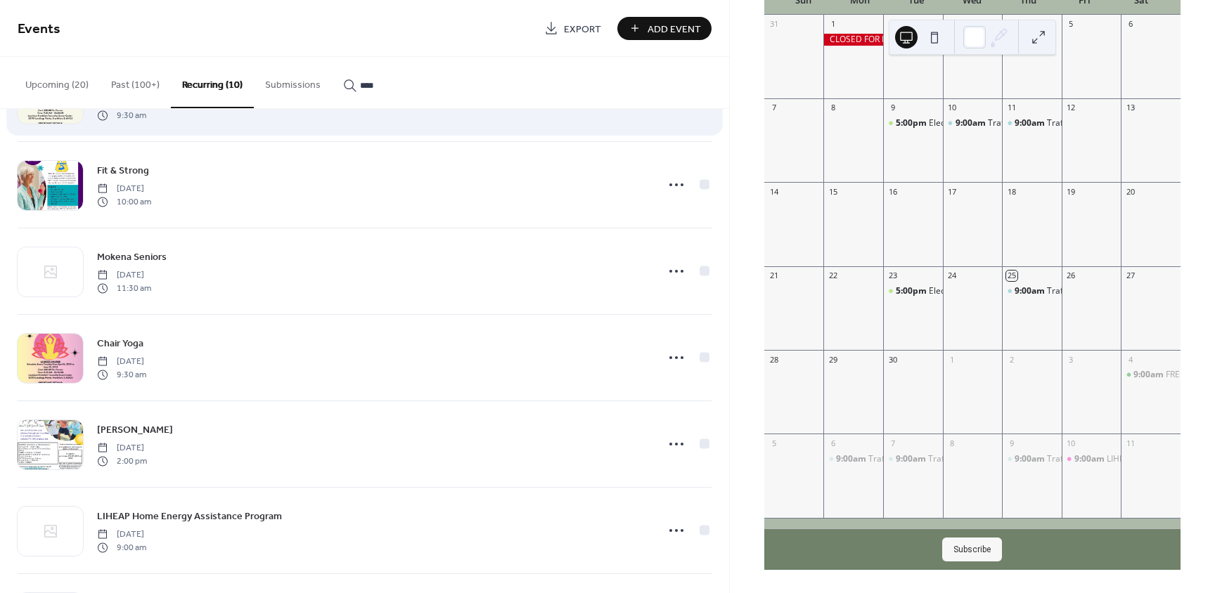
scroll to position [422, 0]
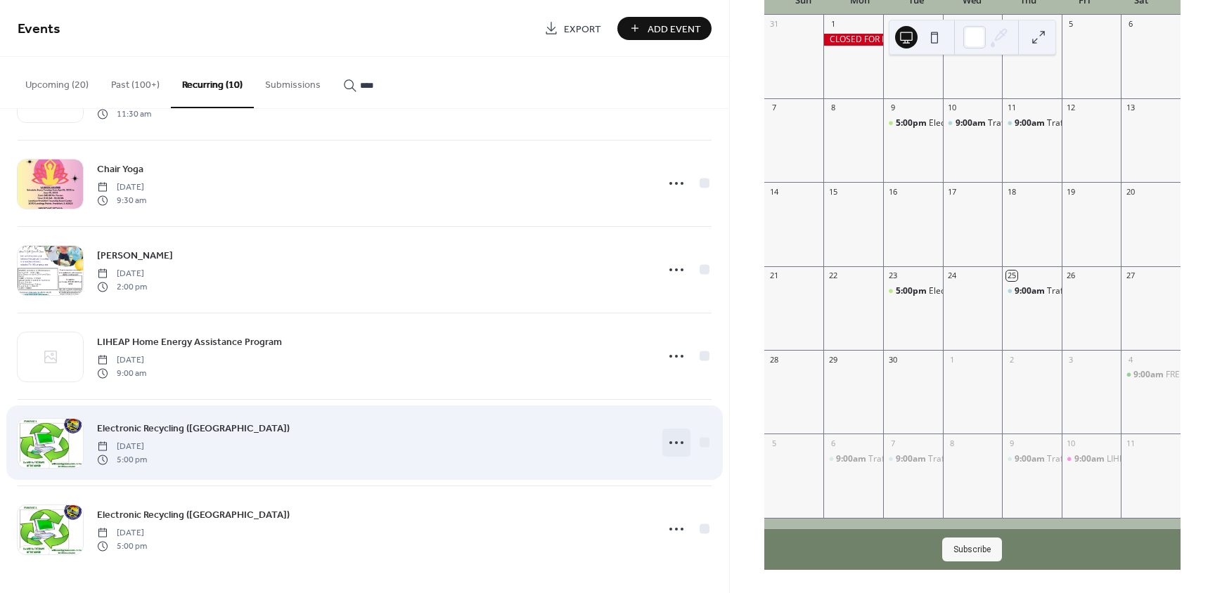
click at [675, 444] on circle at bounding box center [676, 443] width 3 height 3
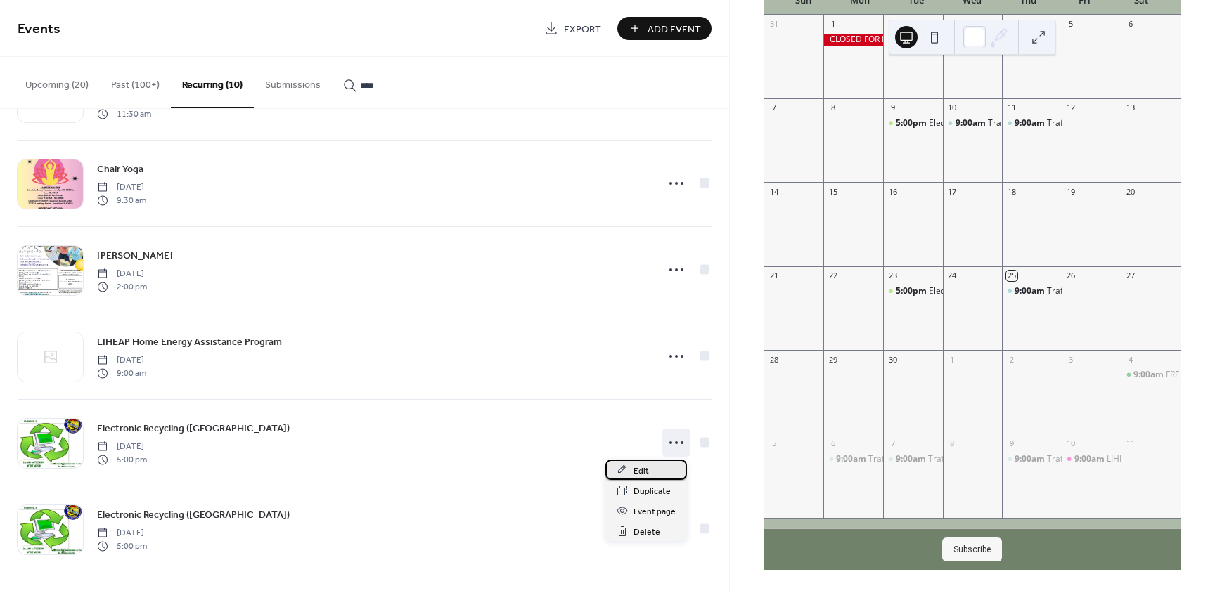
click at [643, 478] on span "Edit" at bounding box center [641, 471] width 15 height 15
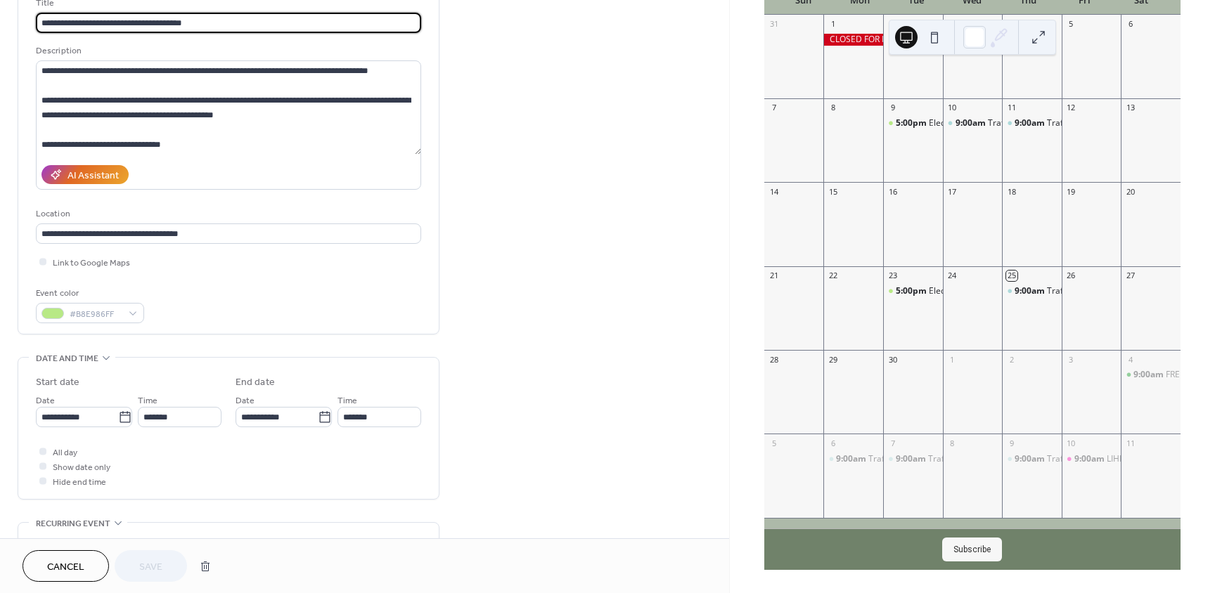
scroll to position [141, 0]
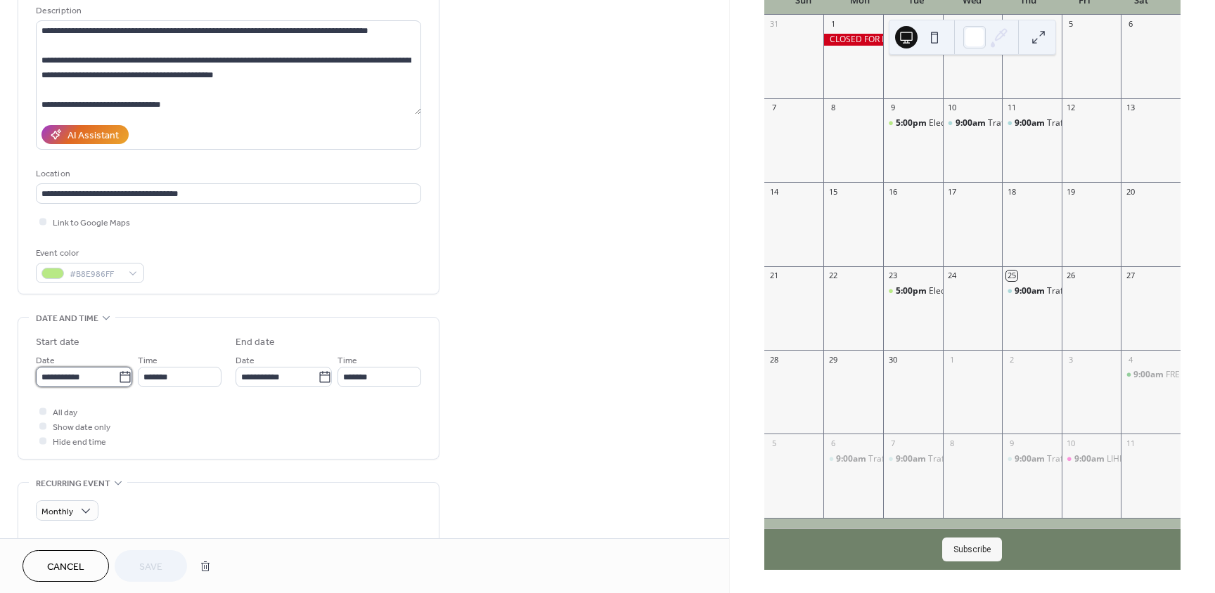
click at [114, 370] on input "**********" at bounding box center [77, 377] width 82 height 20
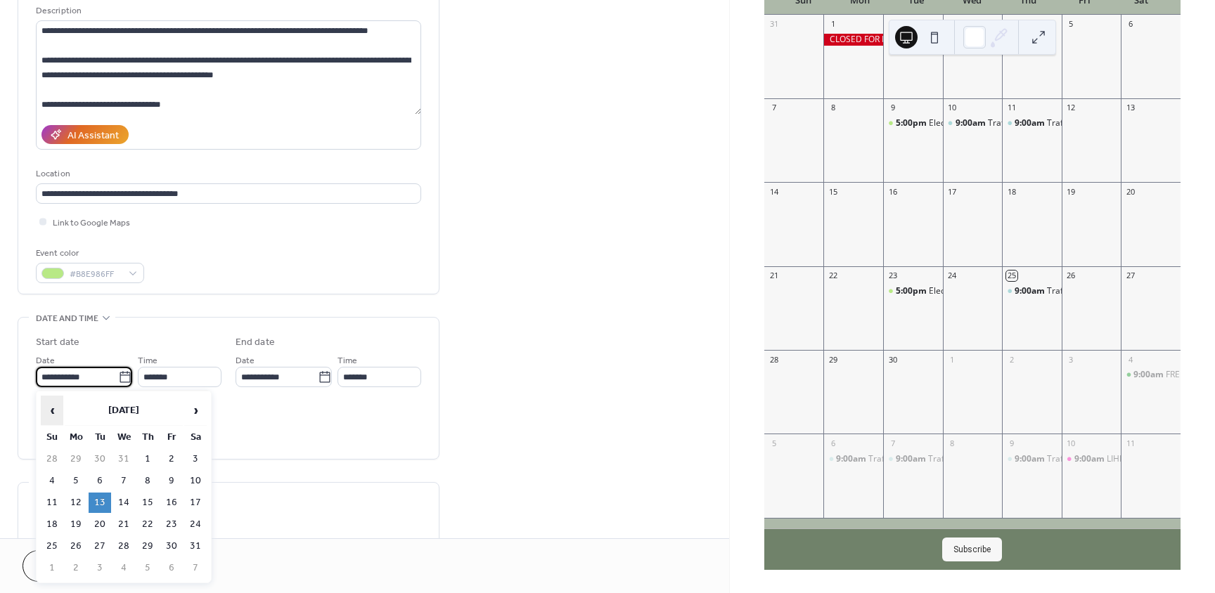
click at [46, 413] on span "‹" at bounding box center [51, 411] width 21 height 28
click at [48, 411] on span "‹" at bounding box center [51, 411] width 21 height 28
click at [191, 414] on span "›" at bounding box center [195, 411] width 21 height 28
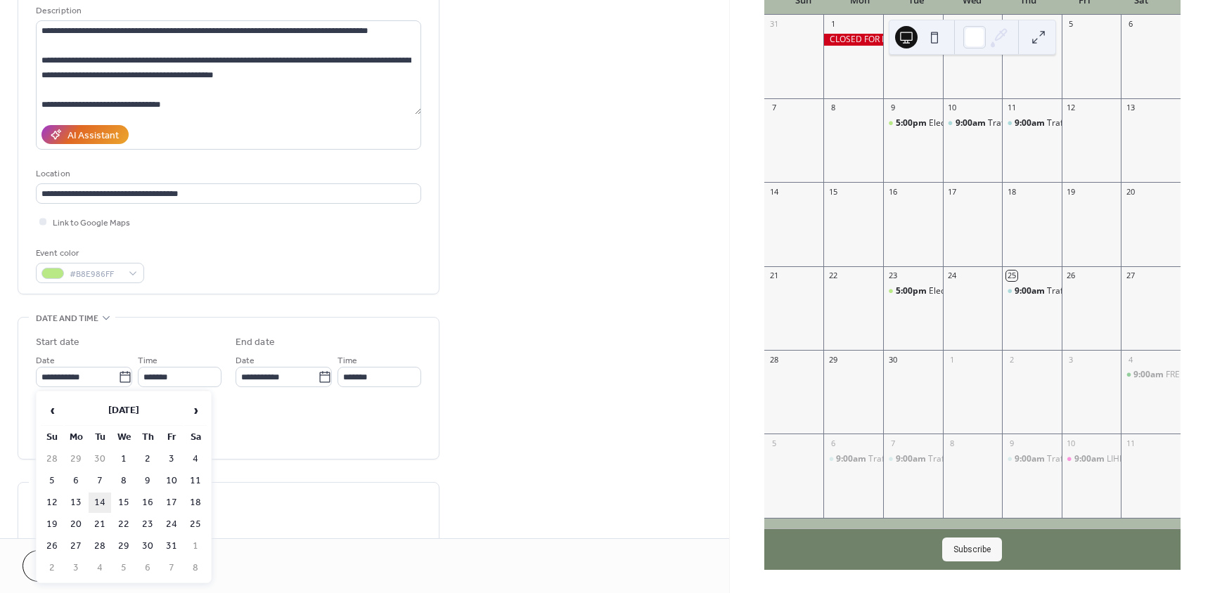
click at [99, 503] on td "14" at bounding box center [100, 503] width 23 height 20
type input "**********"
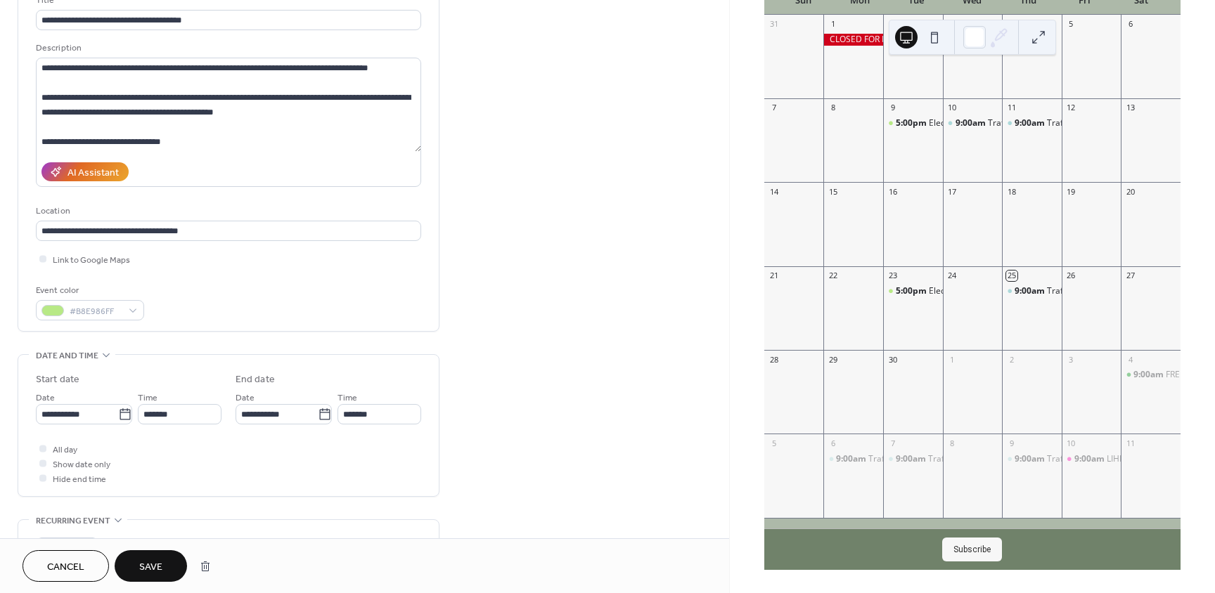
scroll to position [0, 0]
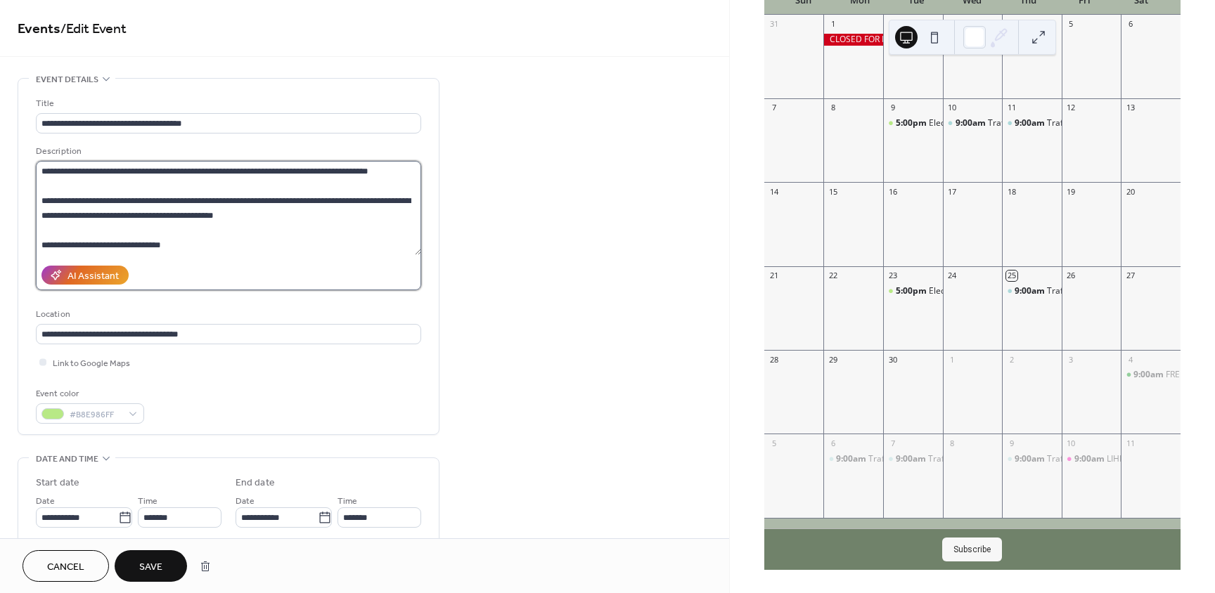
click at [373, 201] on textarea at bounding box center [228, 208] width 385 height 94
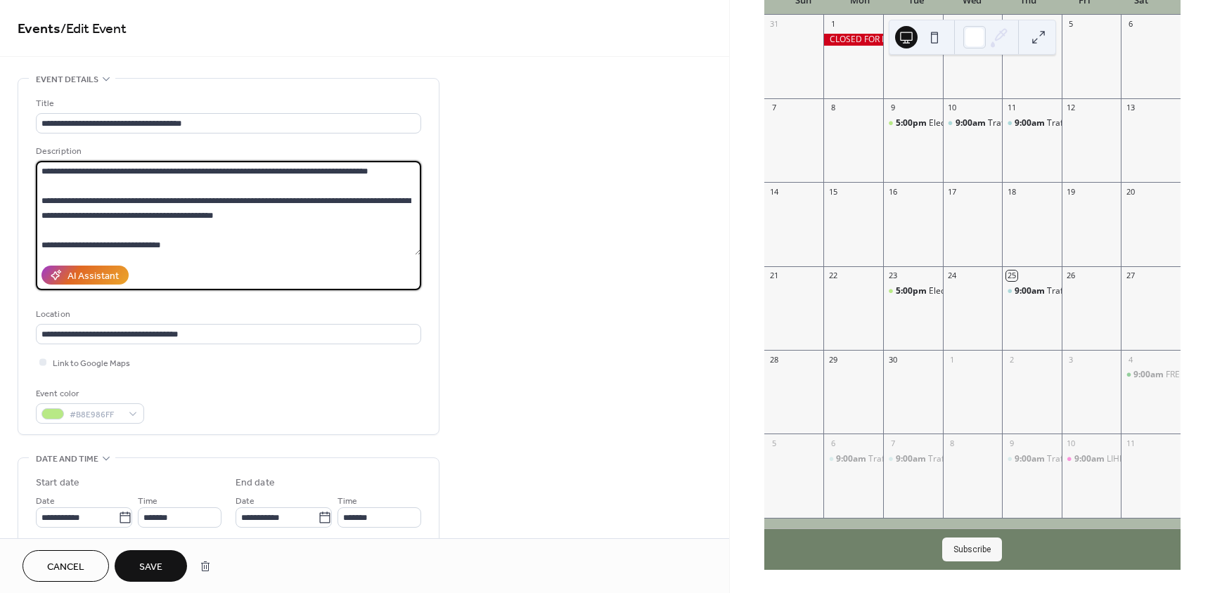
drag, startPoint x: 50, startPoint y: 171, endPoint x: 55, endPoint y: 181, distance: 11.0
click at [50, 171] on textarea at bounding box center [228, 208] width 385 height 94
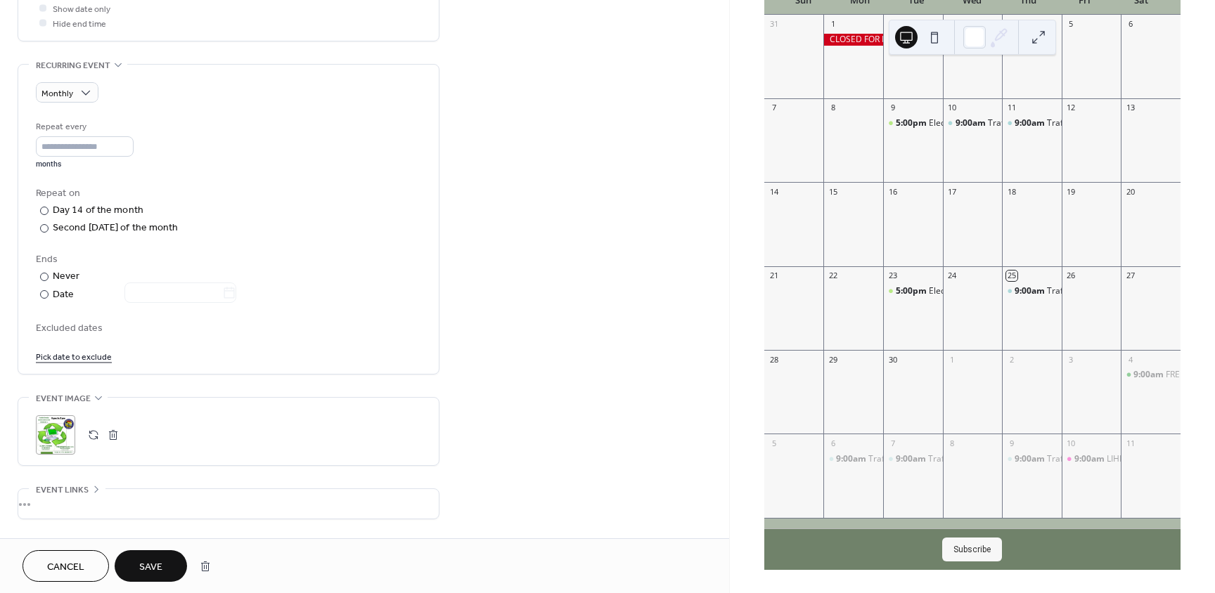
scroll to position [492, 0]
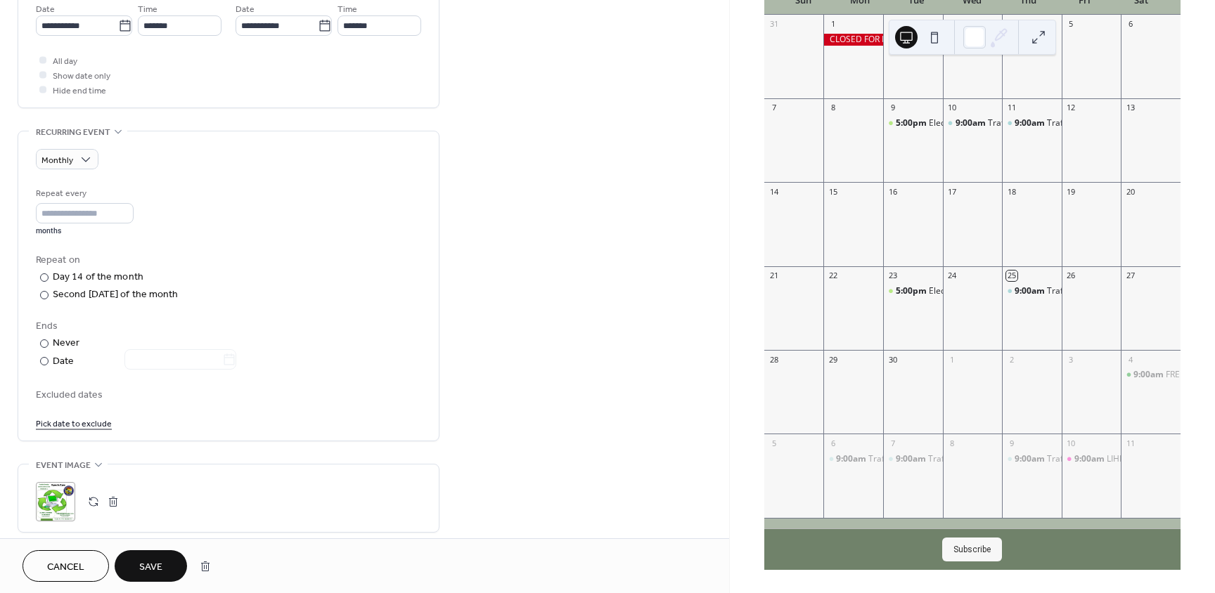
type textarea "**********"
click at [158, 563] on span "Save" at bounding box center [150, 567] width 23 height 15
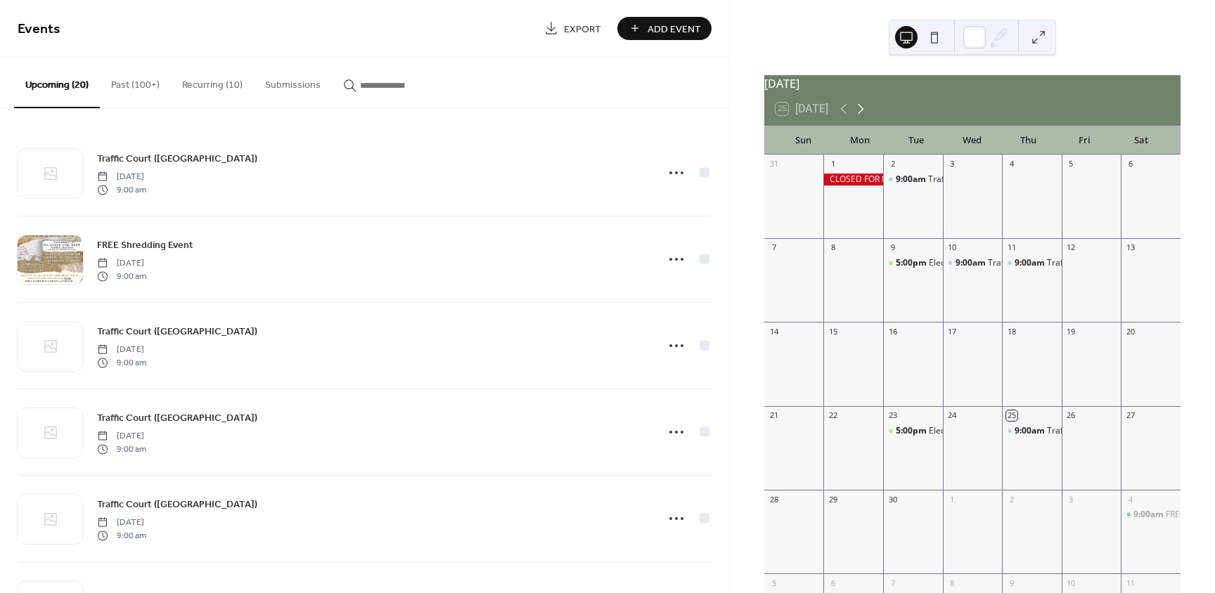
click at [869, 117] on icon at bounding box center [860, 109] width 17 height 17
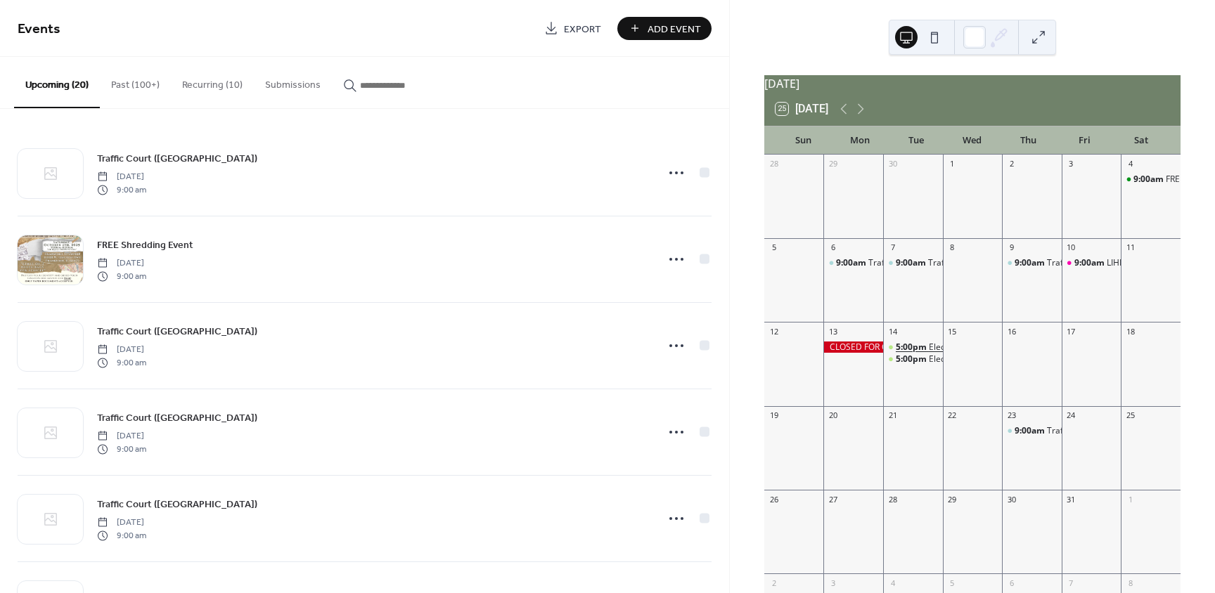
click at [919, 354] on span "5:00pm" at bounding box center [912, 348] width 33 height 12
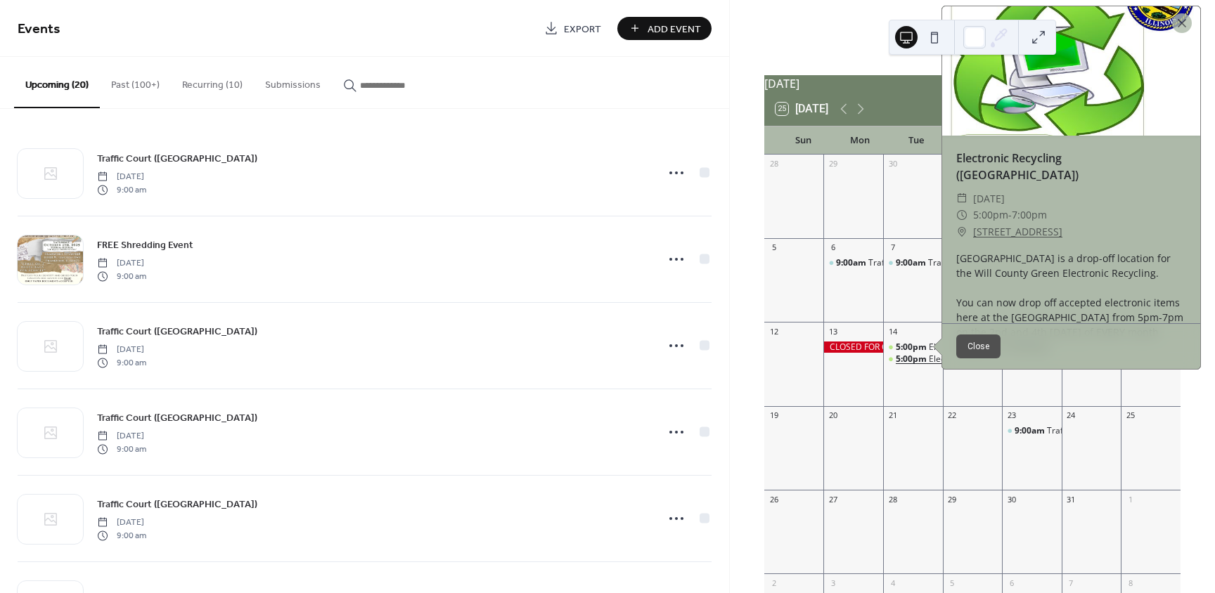
click at [906, 366] on span "5:00pm" at bounding box center [912, 360] width 33 height 12
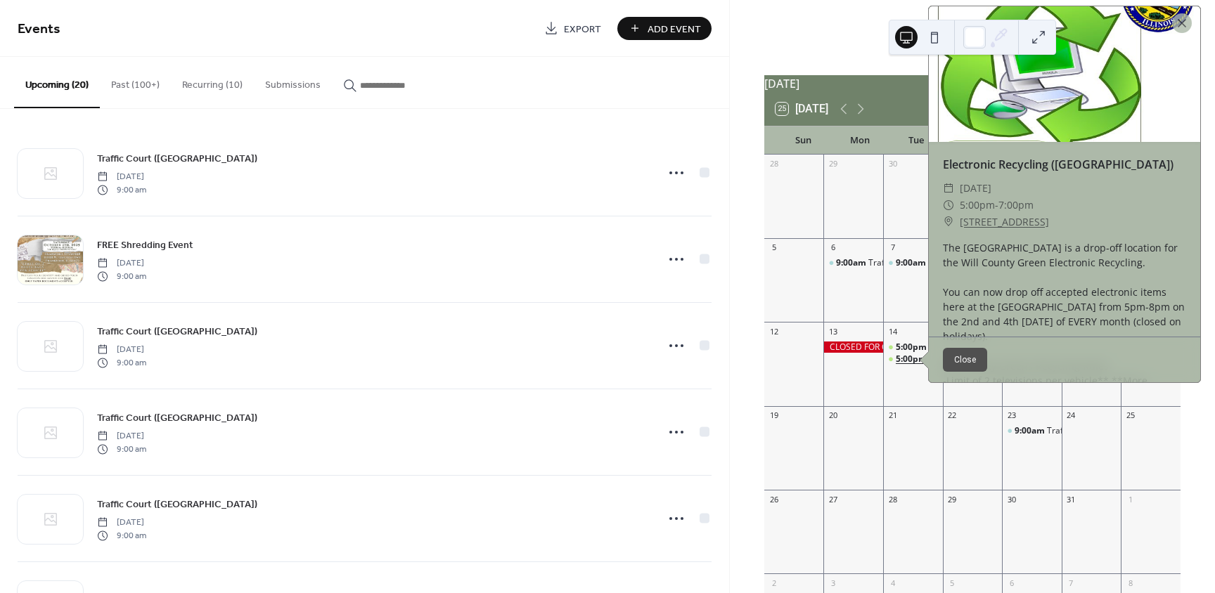
drag, startPoint x: 905, startPoint y: 365, endPoint x: 899, endPoint y: 372, distance: 9.0
click at [897, 366] on div "5:00pm Electronic Recycling (Will County Green)" at bounding box center [913, 360] width 60 height 12
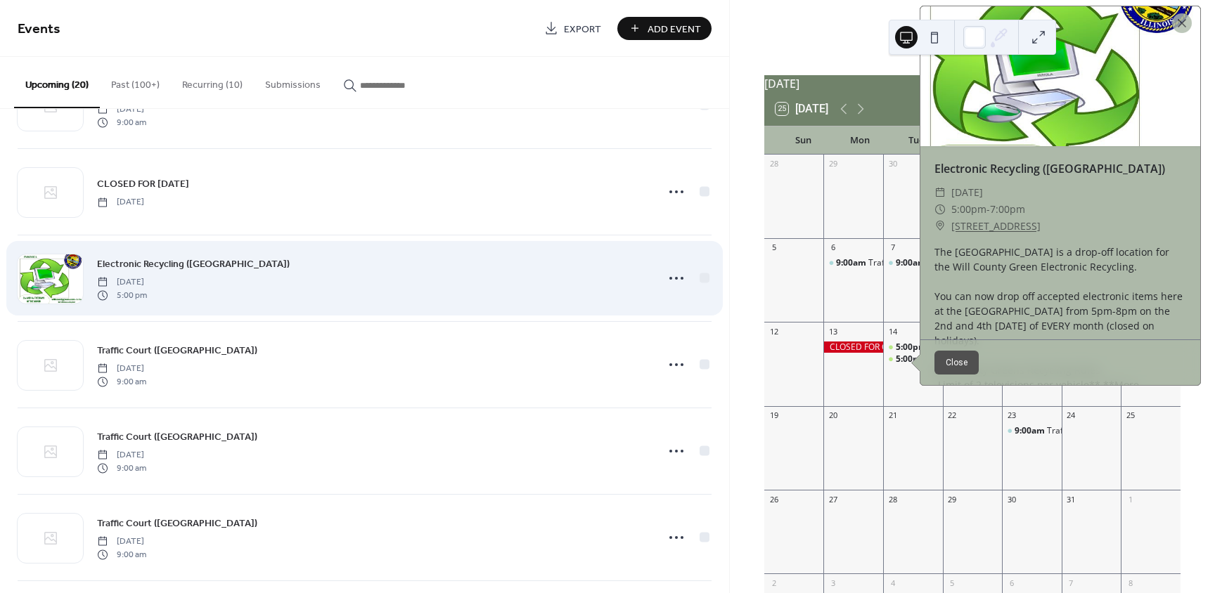
scroll to position [422, 0]
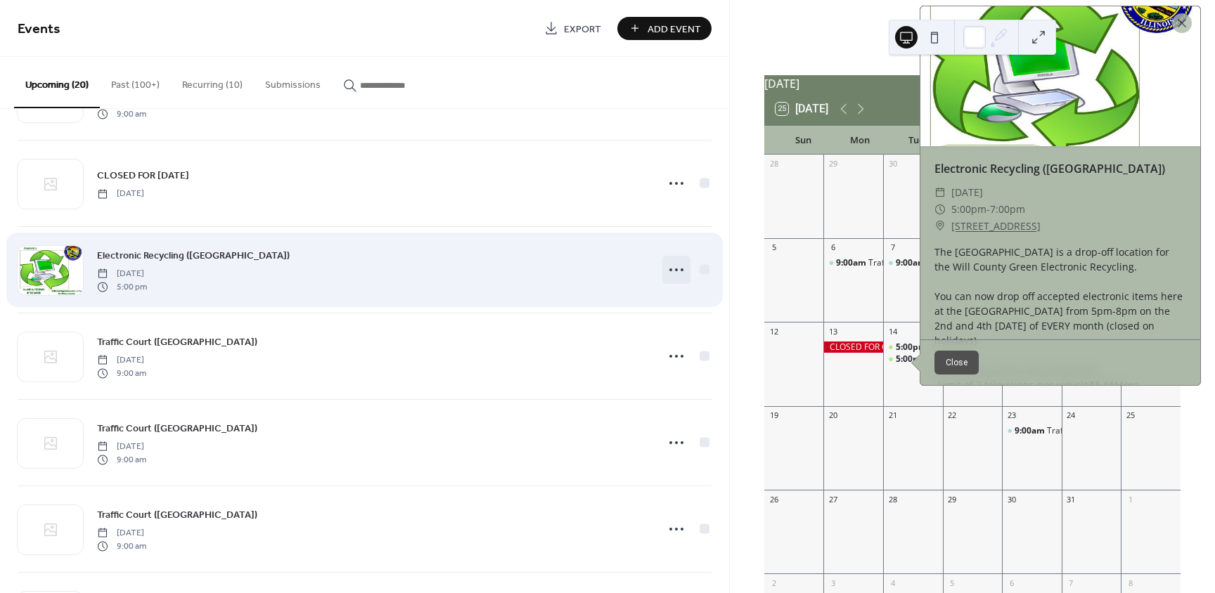
click at [669, 270] on circle at bounding box center [670, 270] width 3 height 3
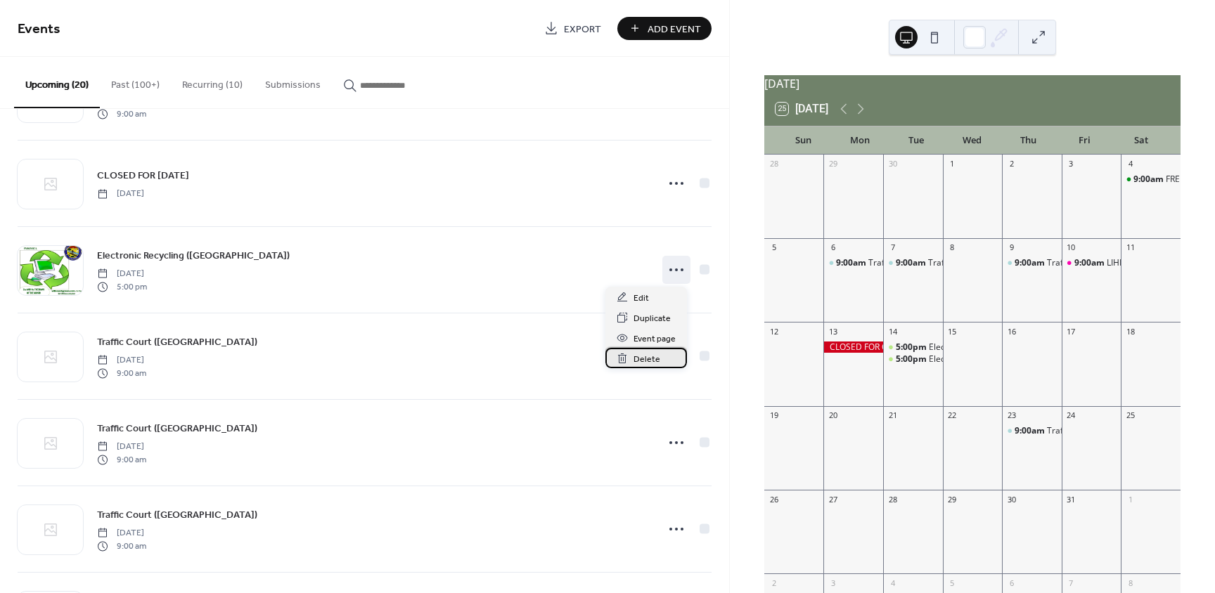
click at [644, 354] on span "Delete" at bounding box center [647, 359] width 27 height 15
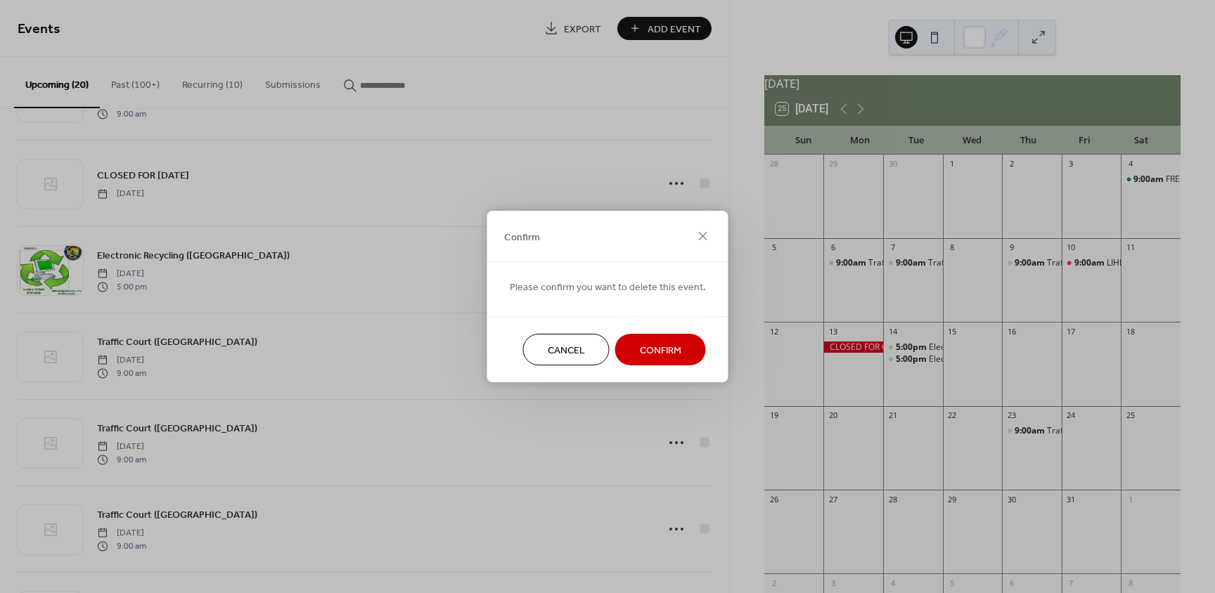
click at [646, 347] on span "Confirm" at bounding box center [660, 351] width 41 height 15
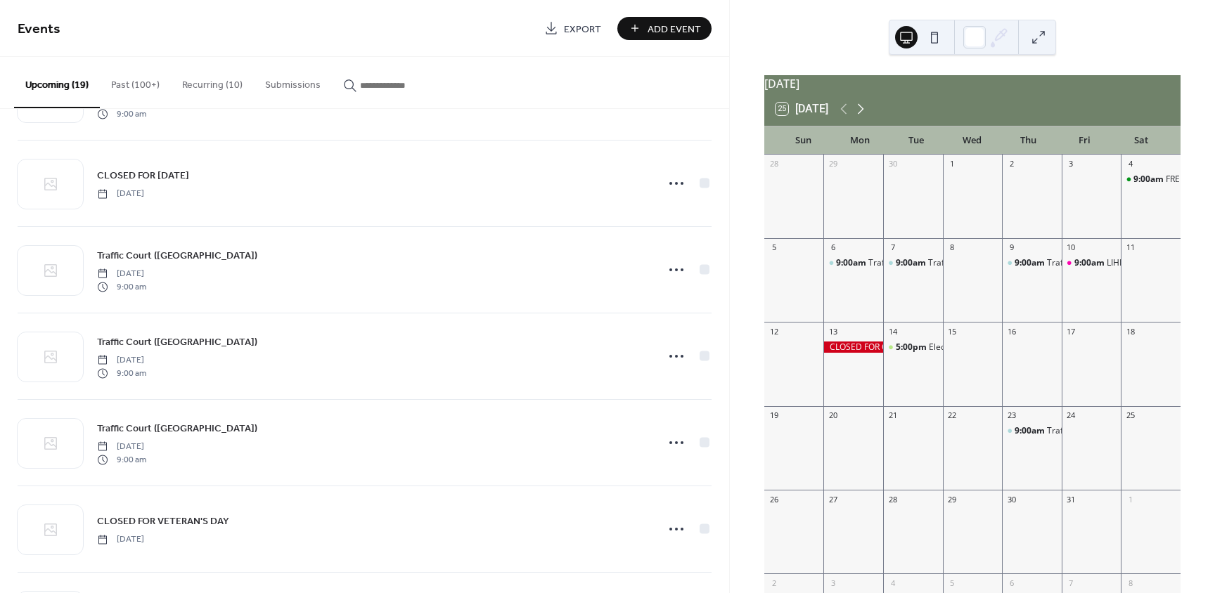
click at [866, 115] on icon at bounding box center [860, 109] width 17 height 17
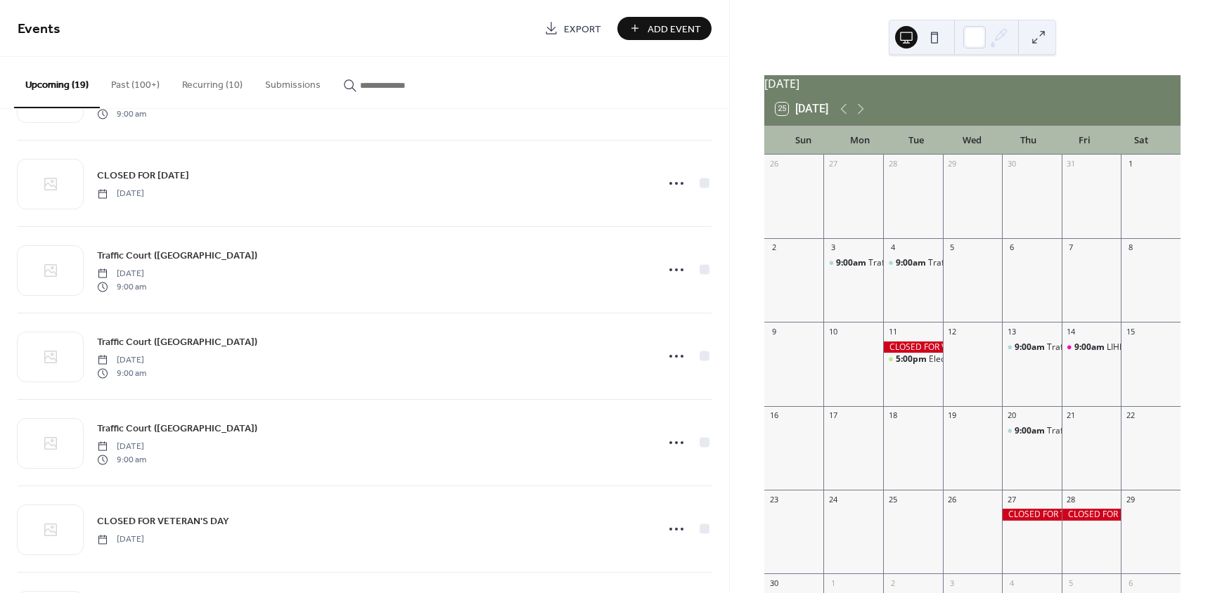
click at [237, 84] on button "Recurring (10)" at bounding box center [212, 82] width 83 height 50
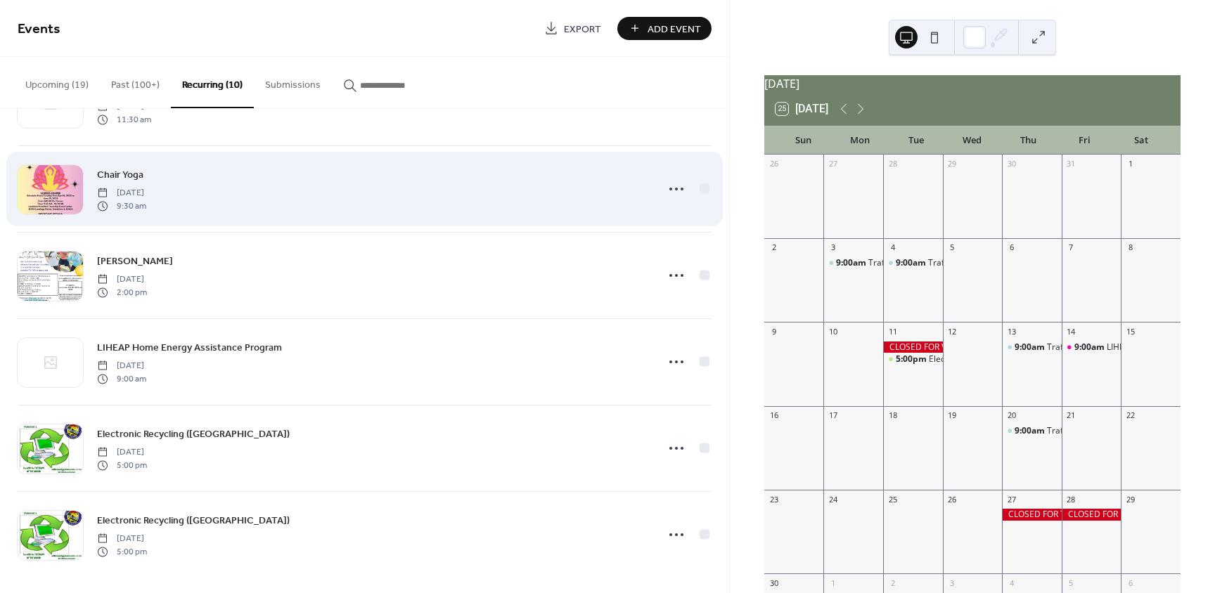
scroll to position [422, 0]
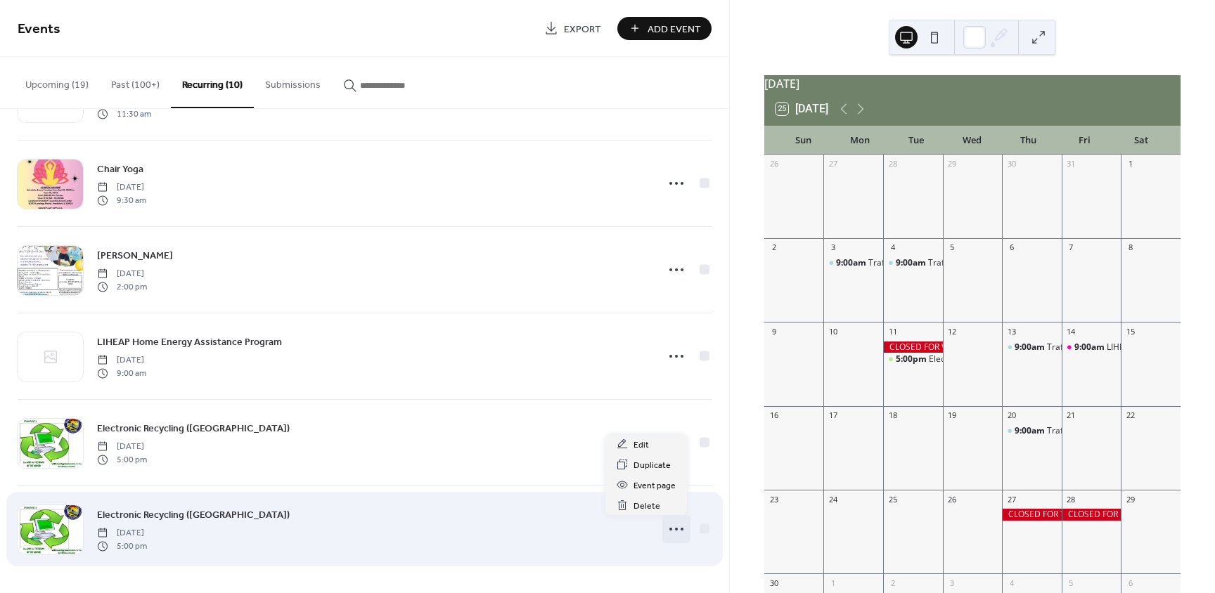
click at [674, 525] on icon at bounding box center [676, 529] width 23 height 23
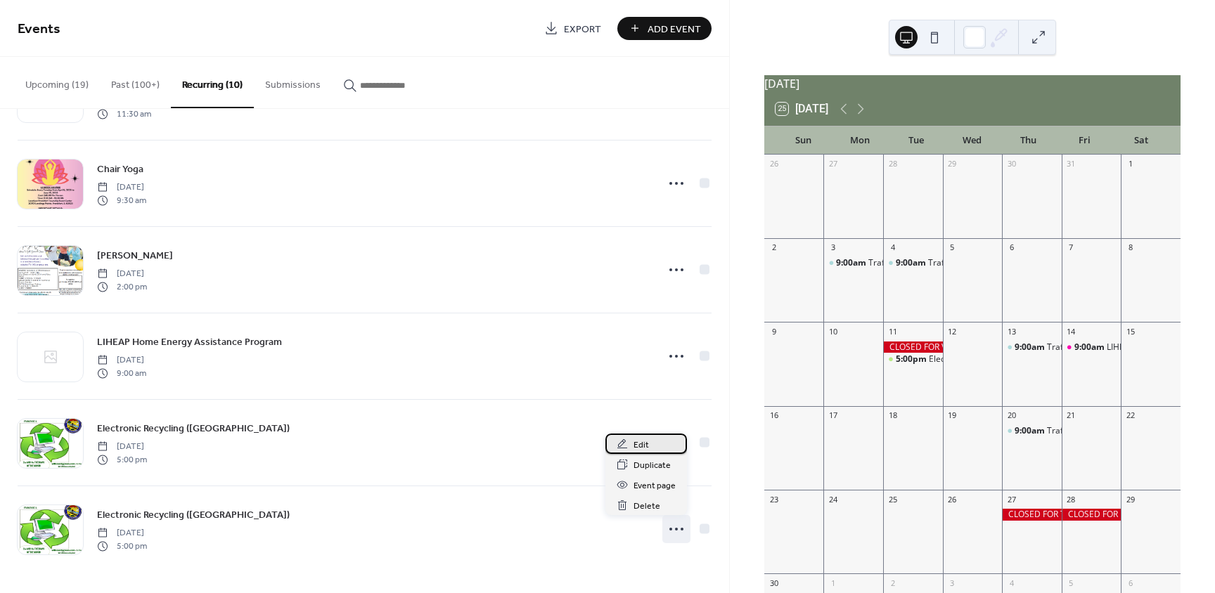
click at [657, 443] on div "Edit" at bounding box center [646, 444] width 82 height 20
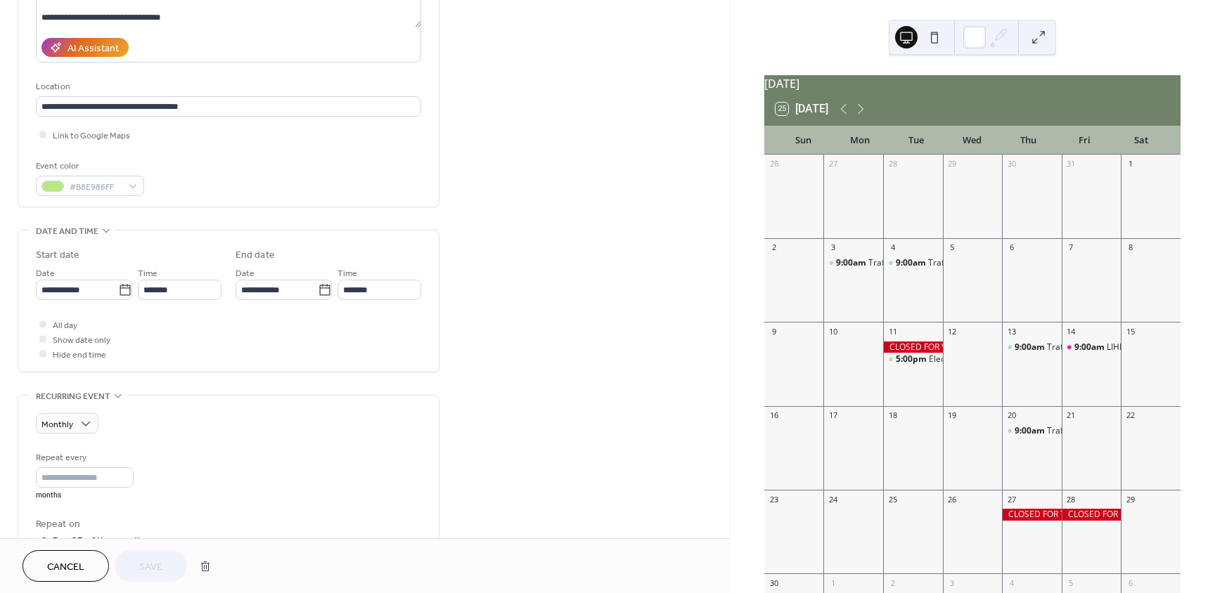
scroll to position [141, 0]
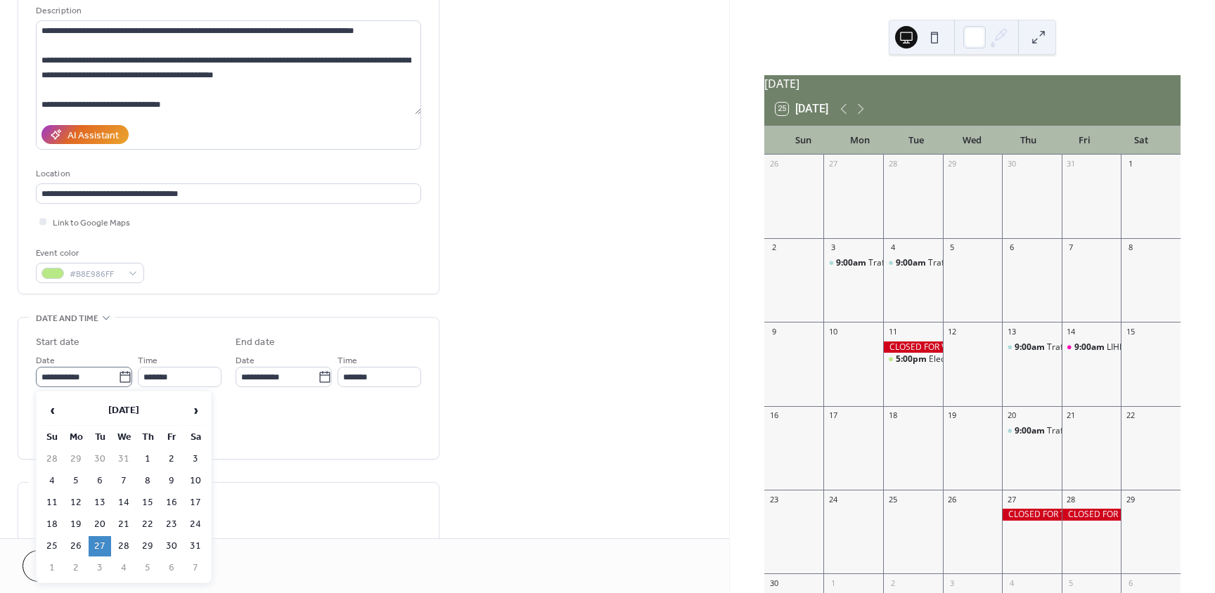
click at [121, 374] on icon at bounding box center [125, 378] width 14 height 14
click at [118, 374] on input "**********" at bounding box center [77, 377] width 82 height 20
click at [56, 408] on span "‹" at bounding box center [51, 411] width 21 height 28
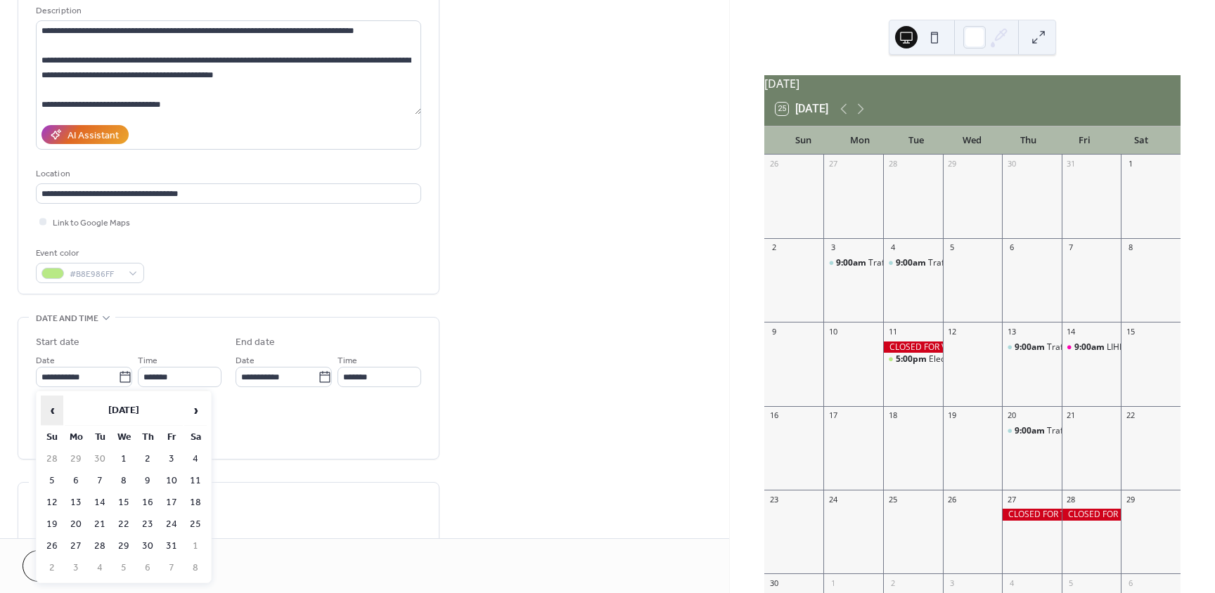
click at [56, 408] on span "‹" at bounding box center [51, 411] width 21 height 28
click at [192, 408] on span "›" at bounding box center [195, 411] width 21 height 28
click at [108, 544] on td "28" at bounding box center [100, 546] width 23 height 20
type input "**********"
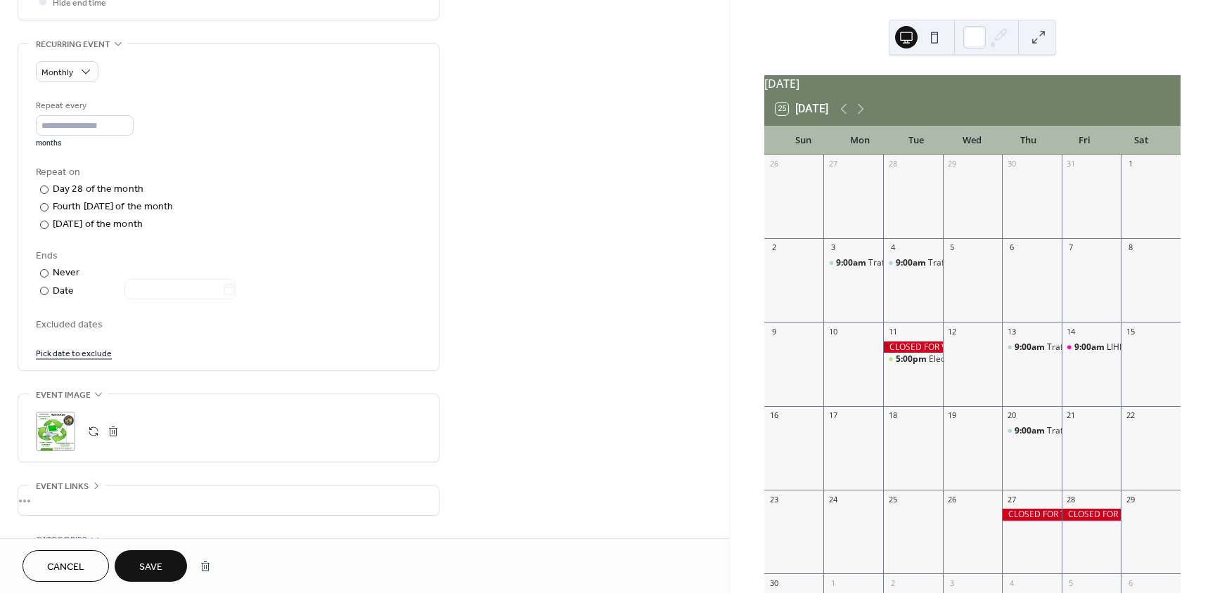
scroll to position [570, 0]
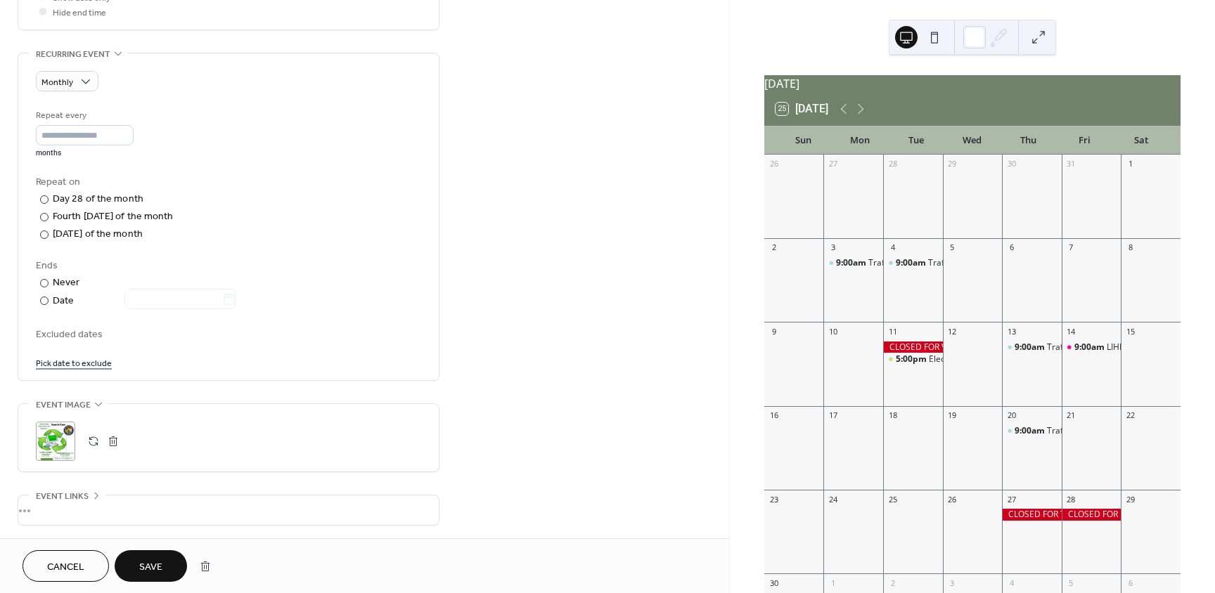
click at [155, 554] on button "Save" at bounding box center [151, 567] width 72 height 32
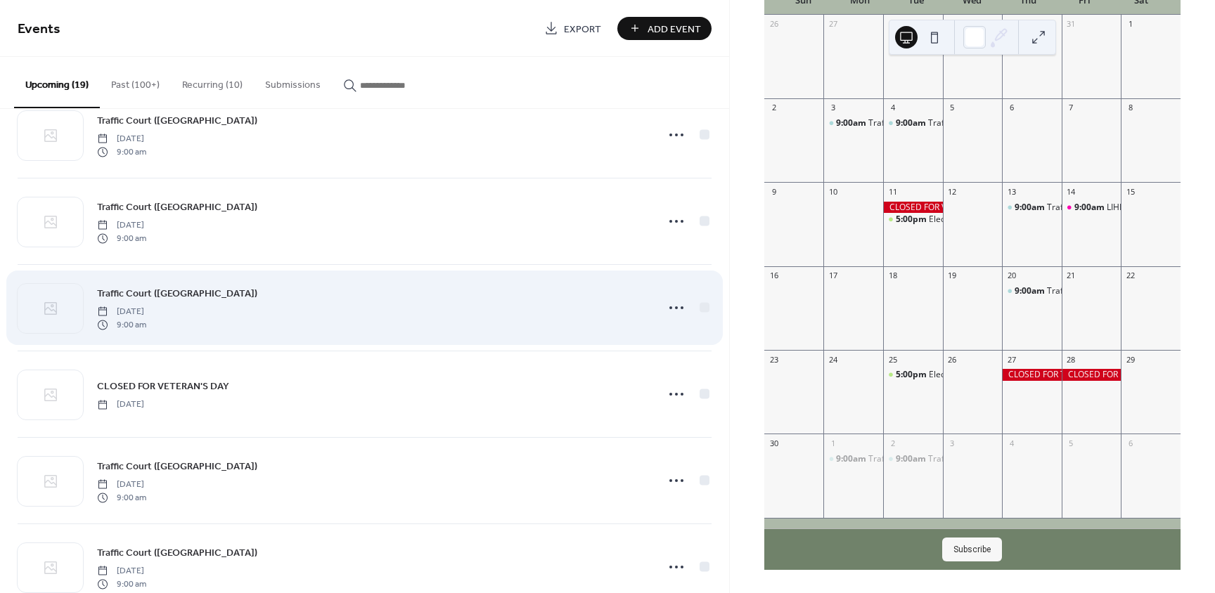
scroll to position [563, 0]
